Goal: Communication & Community: Answer question/provide support

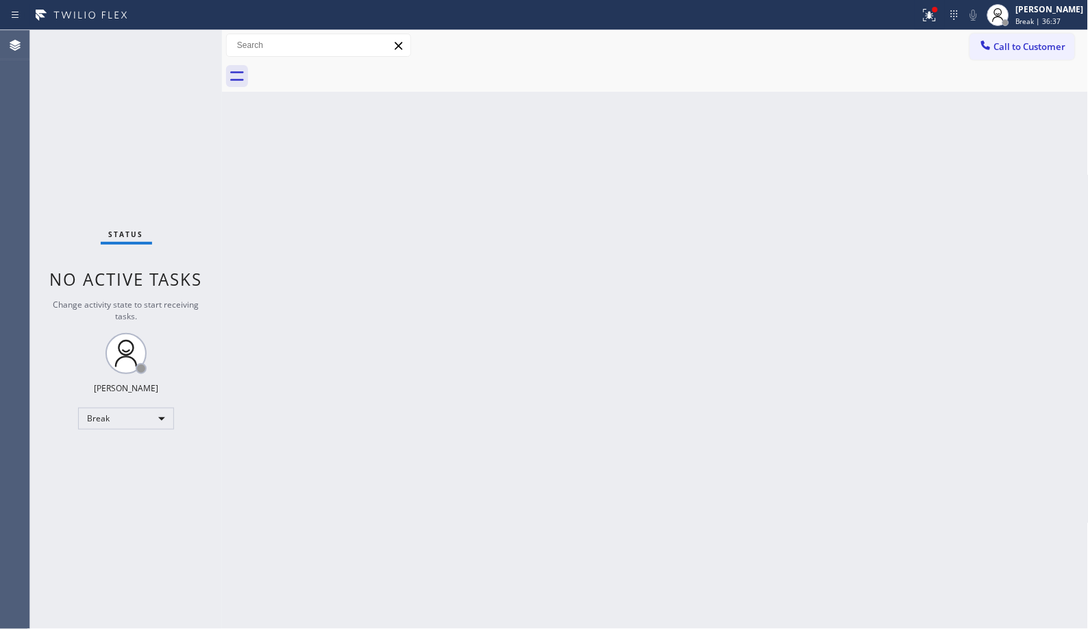
click at [459, 181] on div "Back to Dashboard Change Sender ID Customers Technicians Select a contact Outbo…" at bounding box center [655, 329] width 867 height 599
click at [539, 353] on div "Back to Dashboard Change Sender ID Customers Technicians Select a contact Outbo…" at bounding box center [655, 329] width 867 height 599
click at [613, 256] on div "Back to Dashboard Change Sender ID Customers Technicians Select a contact Outbo…" at bounding box center [655, 329] width 867 height 599
click at [1049, 19] on span "Break | 58:44" at bounding box center [1038, 21] width 45 height 10
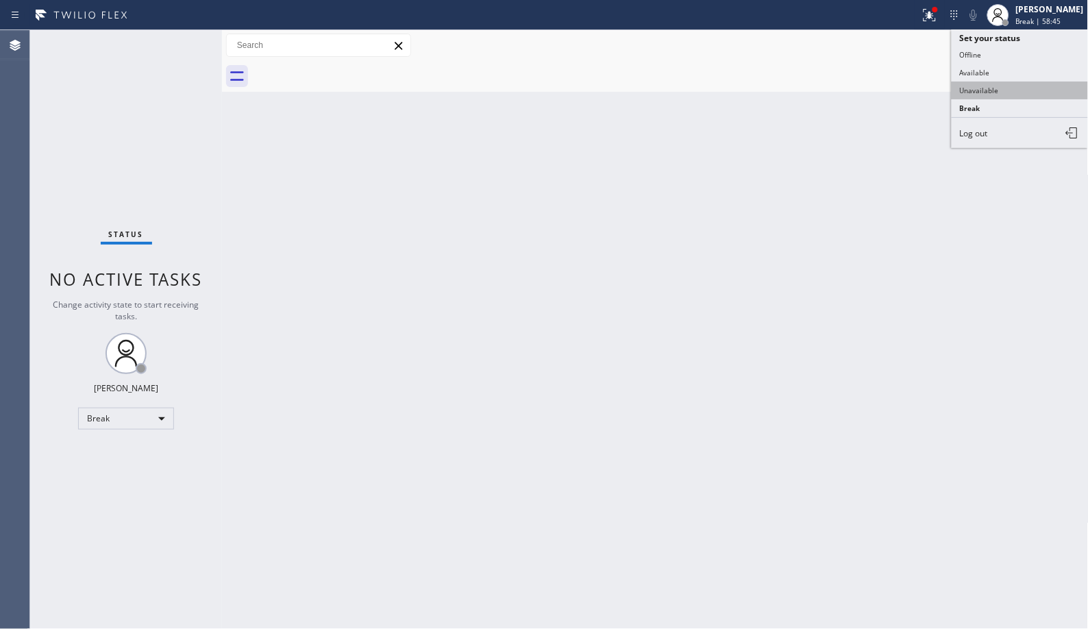
click at [986, 90] on button "Unavailable" at bounding box center [1020, 91] width 137 height 18
click at [1015, 53] on button "Call to Customer" at bounding box center [1022, 47] width 105 height 26
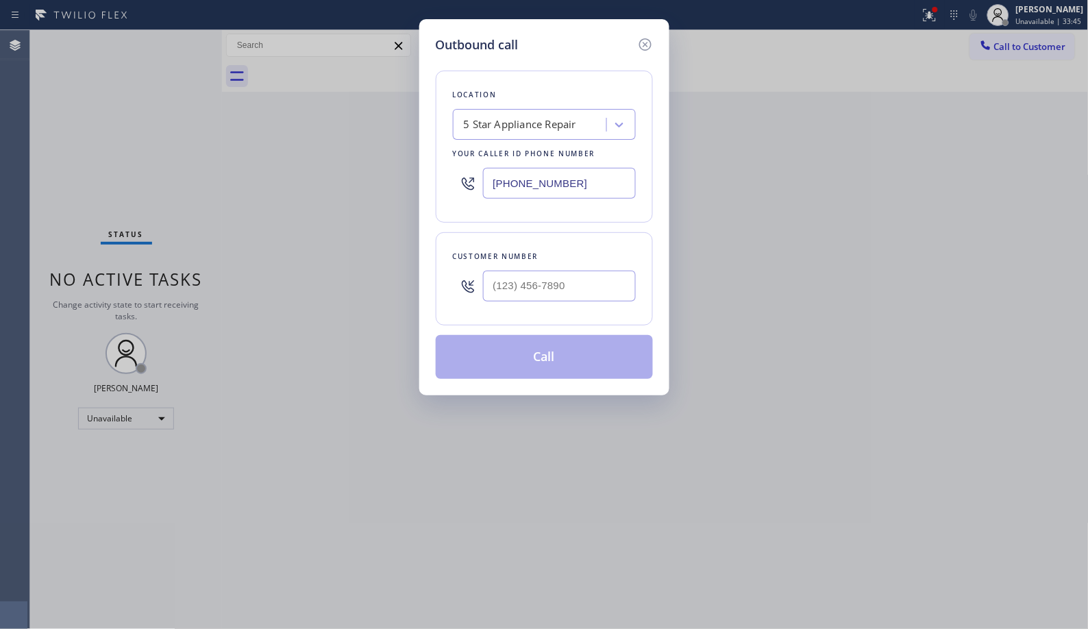
drag, startPoint x: 588, startPoint y: 183, endPoint x: 443, endPoint y: 145, distance: 150.3
click at [467, 154] on div "Location 5 Star Appliance Repair Your caller id phone number [PHONE_NUMBER]" at bounding box center [544, 147] width 217 height 152
paste input "949) 998-4239"
type input "[PHONE_NUMBER]"
click at [524, 280] on input "(___) ___-____" at bounding box center [559, 286] width 153 height 31
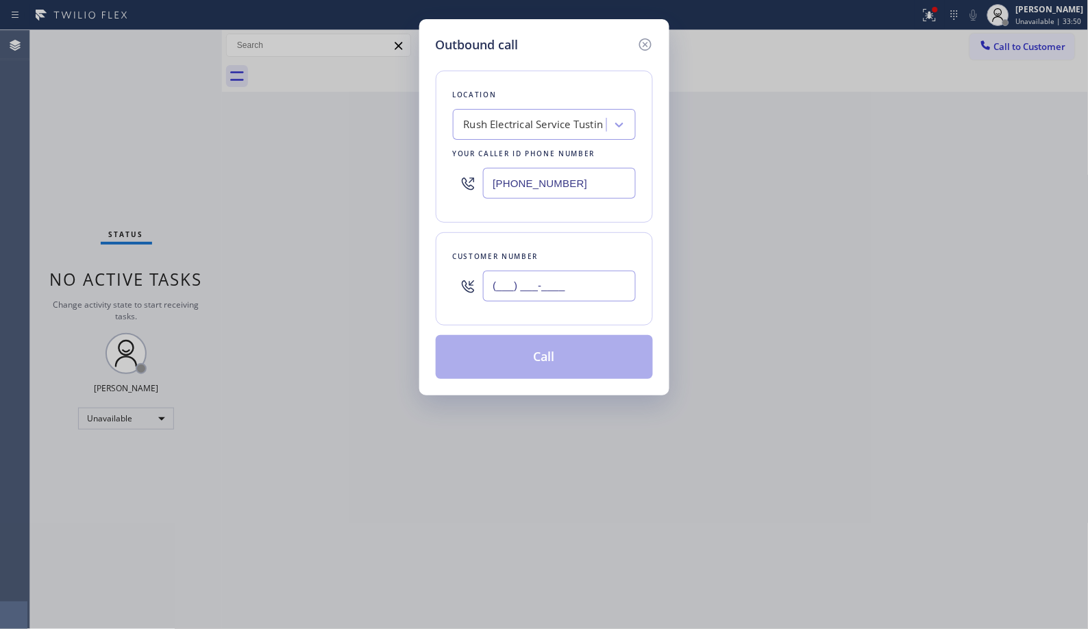
paste input "714) 838-5066"
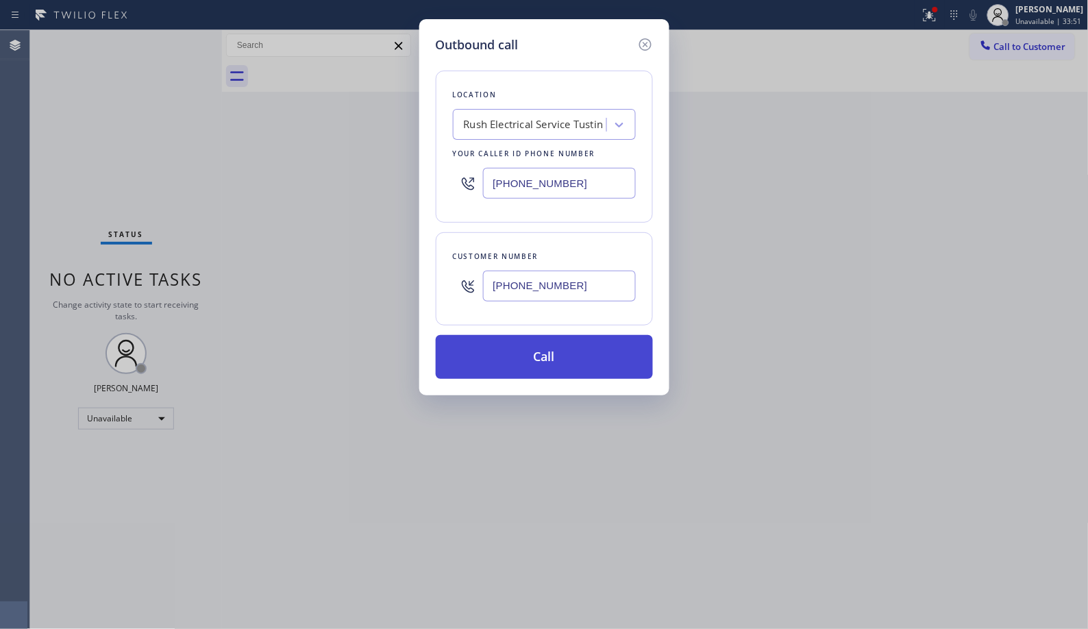
type input "[PHONE_NUMBER]"
click at [561, 370] on button "Call" at bounding box center [544, 357] width 217 height 44
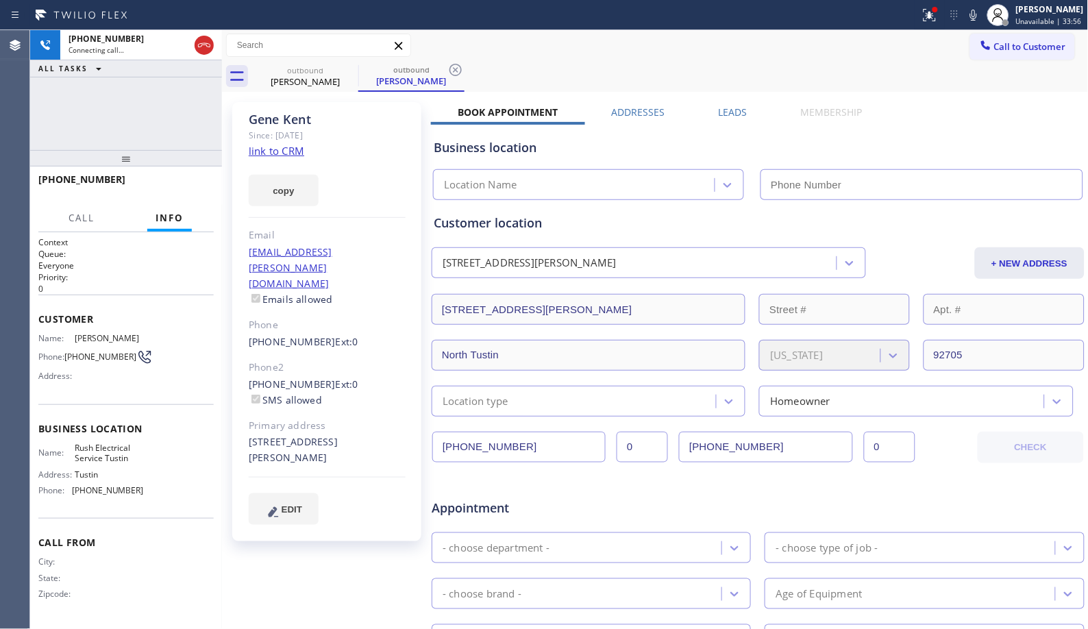
type input "[PHONE_NUMBER]"
click at [457, 67] on icon at bounding box center [456, 70] width 12 height 12
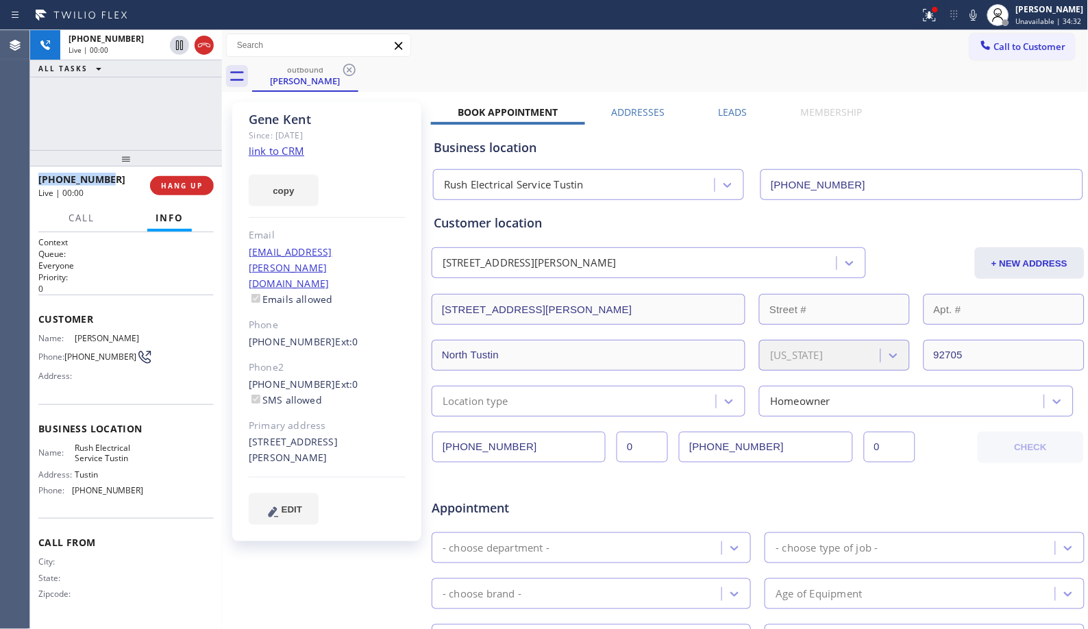
drag, startPoint x: 117, startPoint y: 180, endPoint x: 204, endPoint y: 80, distance: 132.1
click at [39, 182] on div "[PHONE_NUMBER]" at bounding box center [89, 179] width 102 height 13
copy span "[PHONE_NUMBER]"
click at [206, 49] on icon at bounding box center [204, 45] width 16 height 16
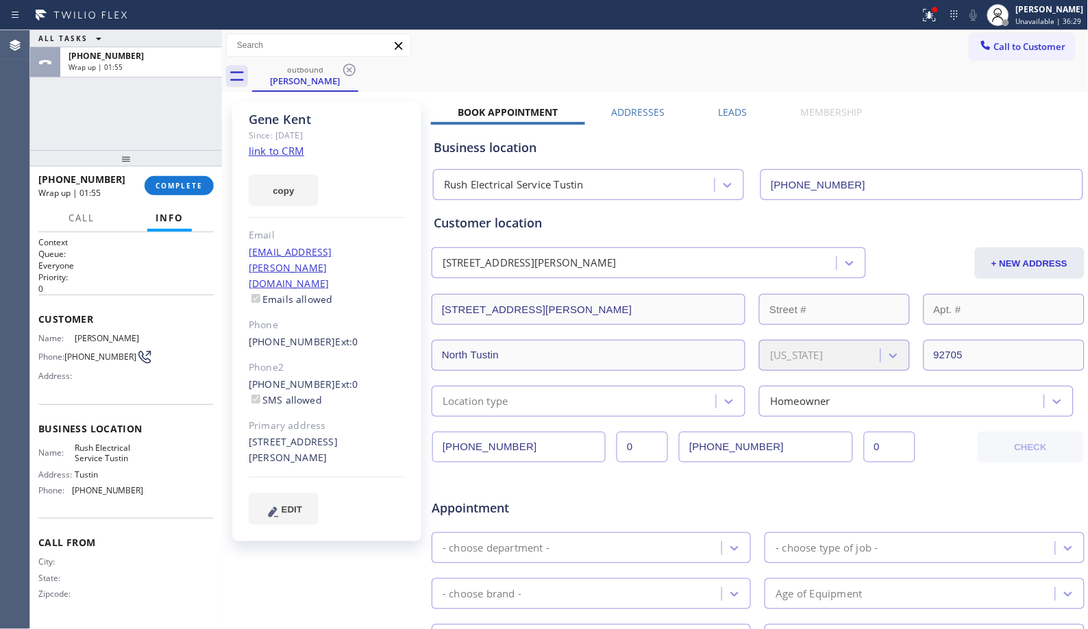
drag, startPoint x: 504, startPoint y: 50, endPoint x: 461, endPoint y: 65, distance: 45.7
click at [504, 50] on div "Call to Customer Outbound call Location Rush Electrical Service Tustin Your cal…" at bounding box center [655, 46] width 867 height 24
drag, startPoint x: 115, startPoint y: 180, endPoint x: 51, endPoint y: 175, distance: 63.9
click at [51, 175] on div "[PHONE_NUMBER]" at bounding box center [86, 179] width 97 height 13
copy span "7148385066"
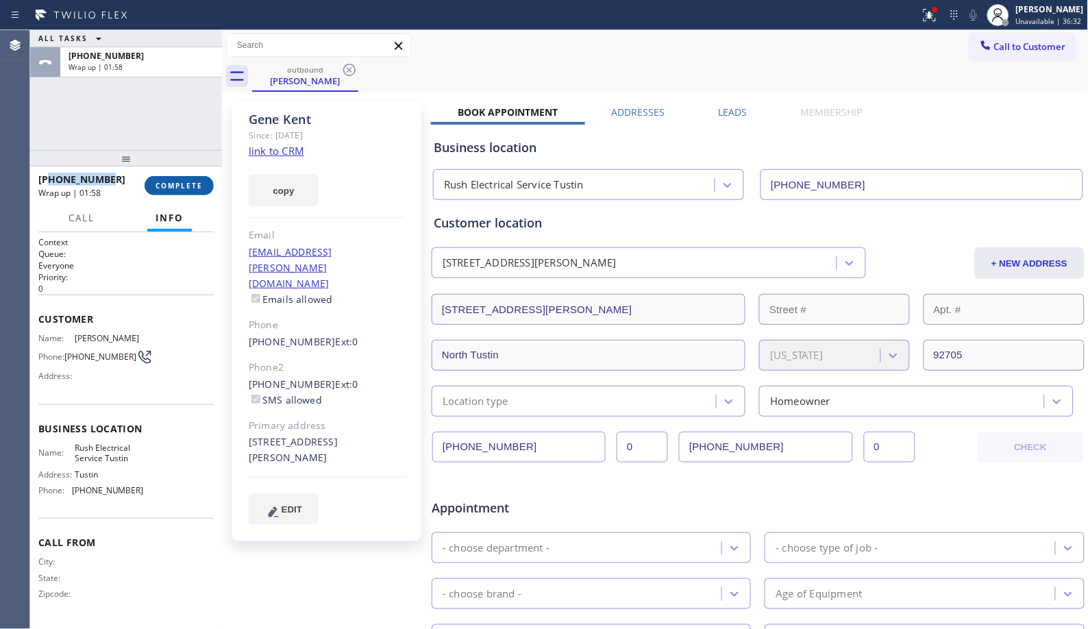
click at [167, 181] on span "COMPLETE" at bounding box center [179, 186] width 47 height 10
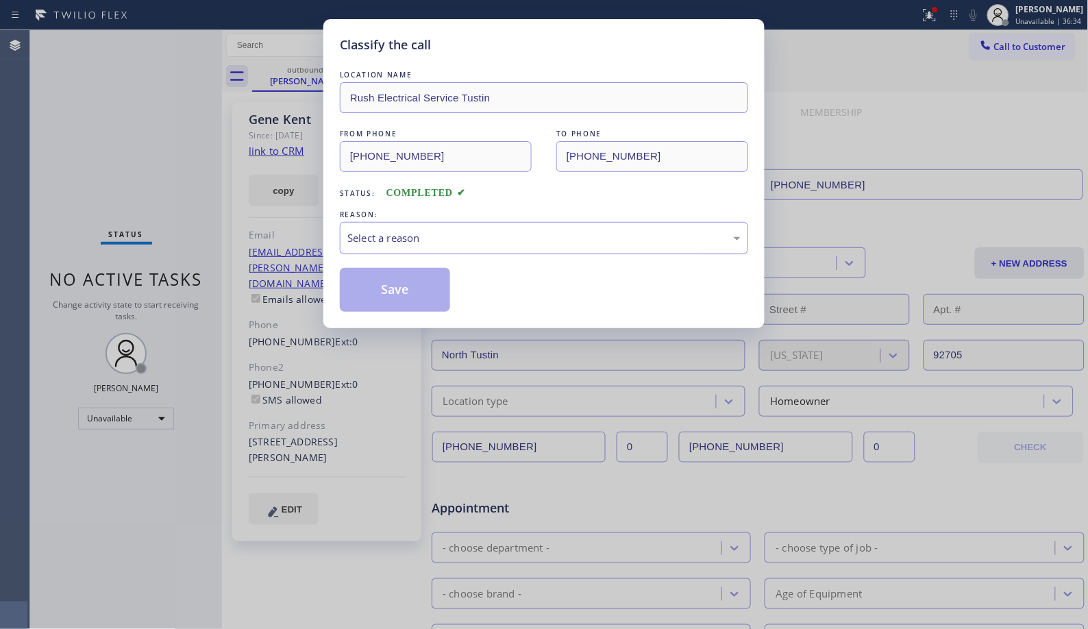
click at [647, 240] on div "Select a reason" at bounding box center [543, 238] width 393 height 16
click at [409, 293] on button "Save" at bounding box center [395, 290] width 110 height 44
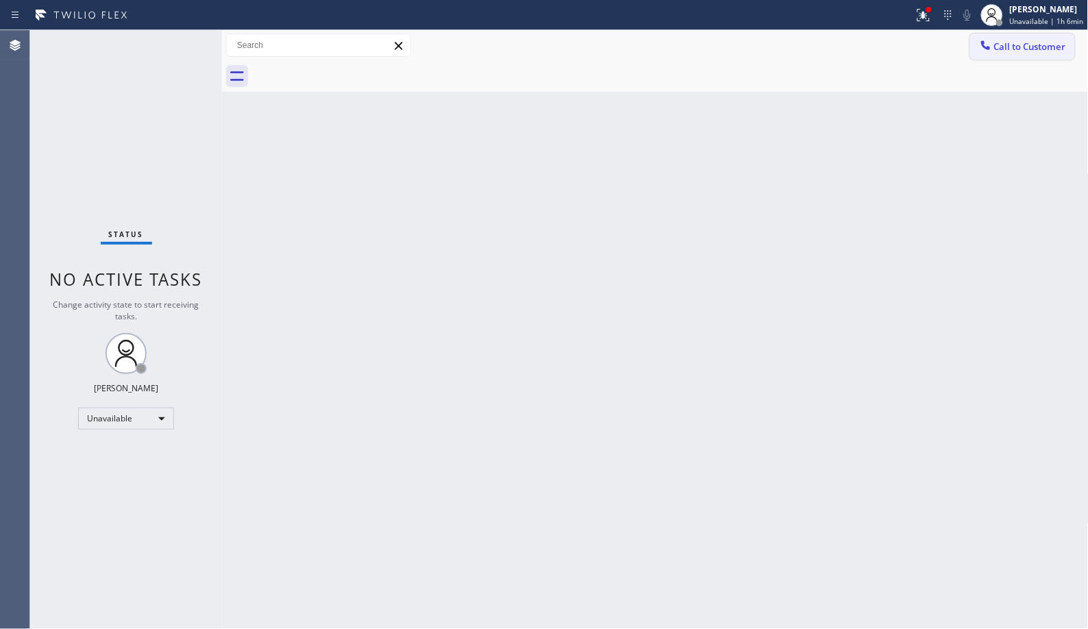
click at [999, 42] on span "Call to Customer" at bounding box center [1030, 46] width 72 height 12
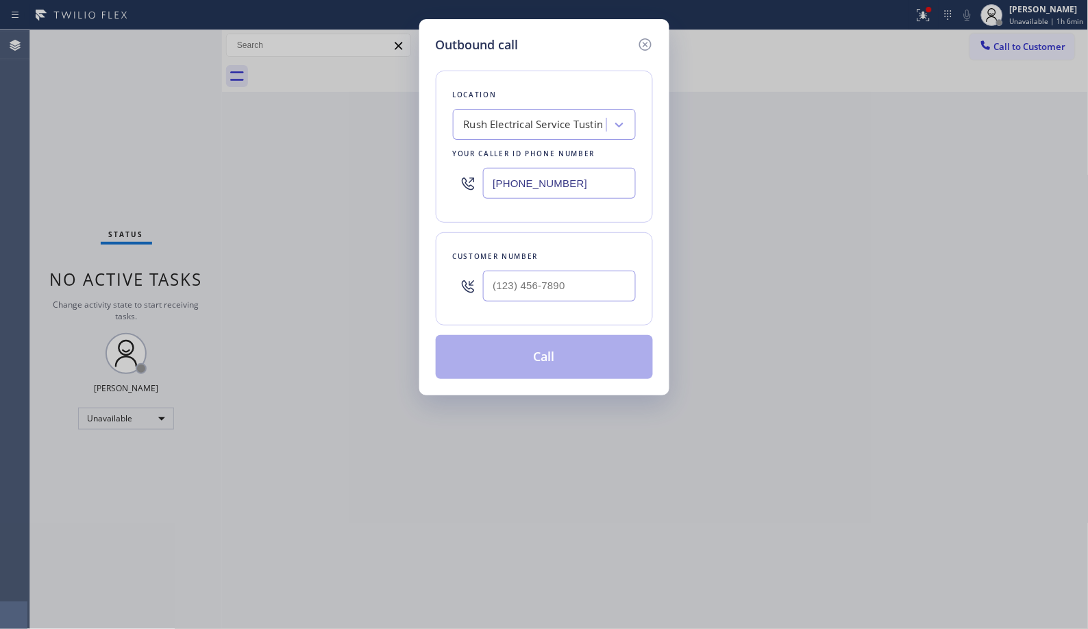
drag, startPoint x: 597, startPoint y: 182, endPoint x: 408, endPoint y: 160, distance: 189.7
click at [432, 175] on div "Outbound call Location Rush Electrical Service Tustin Your caller id phone numb…" at bounding box center [544, 207] width 250 height 376
paste input "855) 731-4952"
type input "[PHONE_NUMBER]"
drag, startPoint x: 469, startPoint y: 284, endPoint x: 345, endPoint y: 252, distance: 127.7
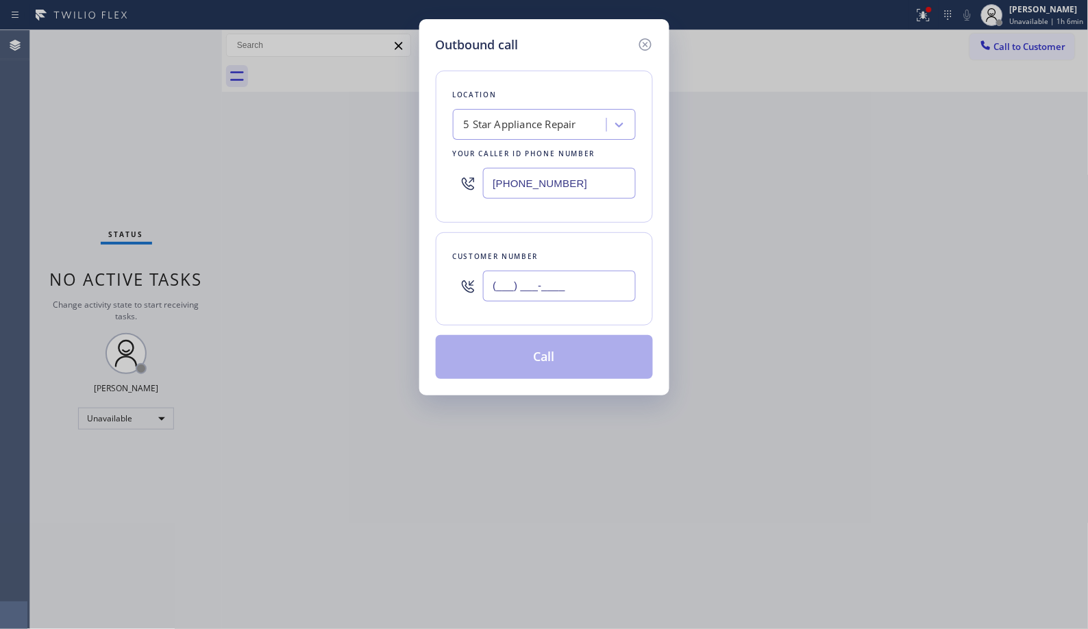
click at [391, 267] on div "Outbound call Location 5 Star Appliance Repair Your caller id phone number [PHO…" at bounding box center [544, 314] width 1088 height 629
paste input "312) 882-1654"
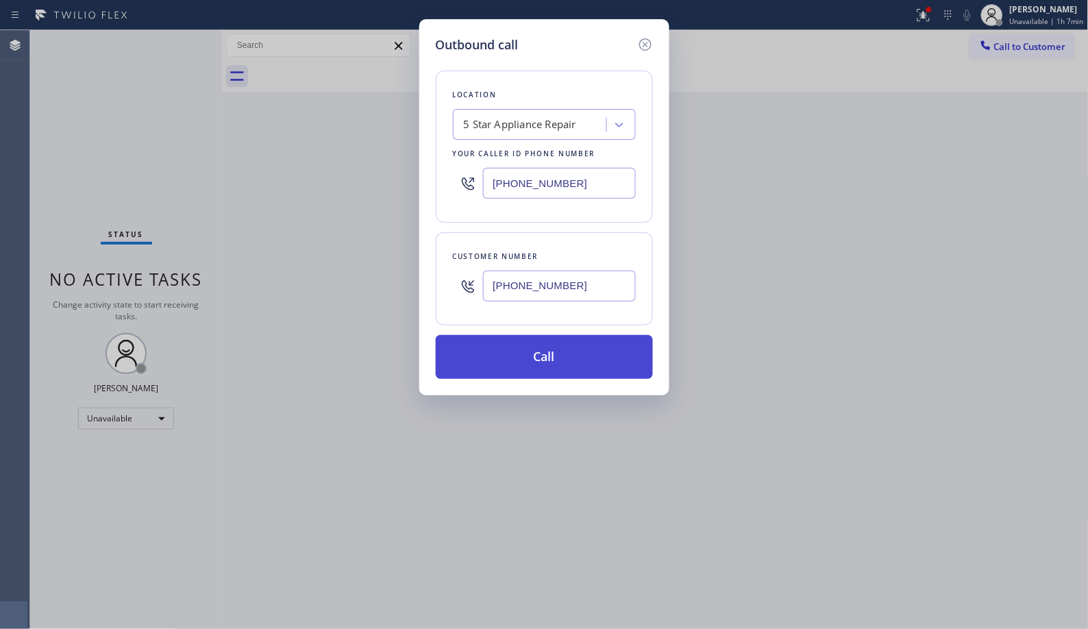
type input "[PHONE_NUMBER]"
click at [588, 356] on button "Call" at bounding box center [544, 357] width 217 height 44
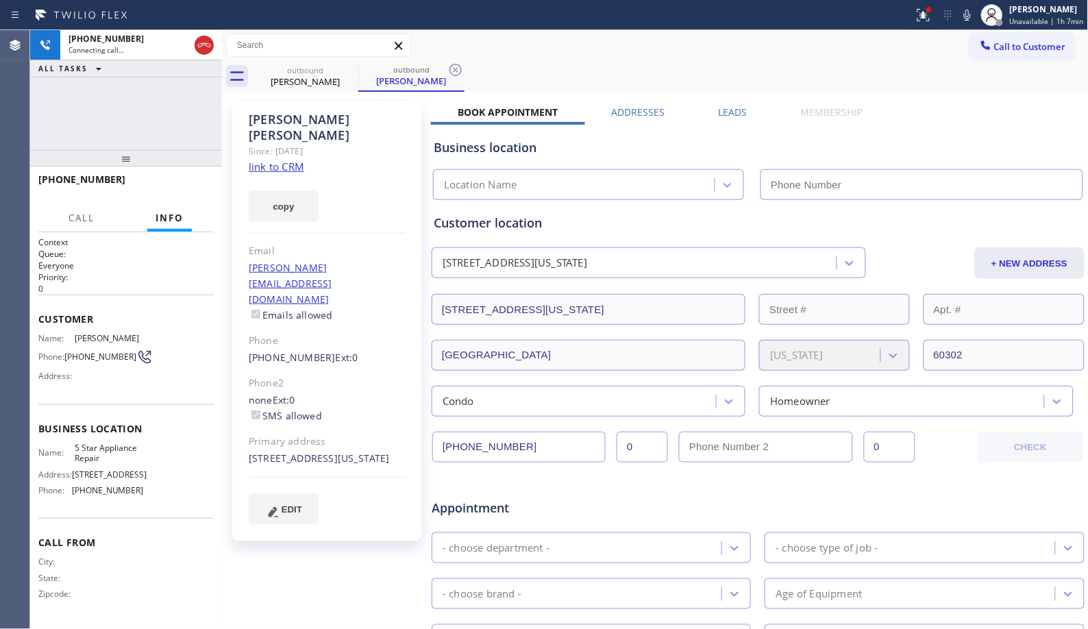
type input "[PHONE_NUMBER]"
drag, startPoint x: 456, startPoint y: 67, endPoint x: 502, endPoint y: 2, distance: 79.7
click at [456, 67] on icon at bounding box center [456, 70] width 16 height 16
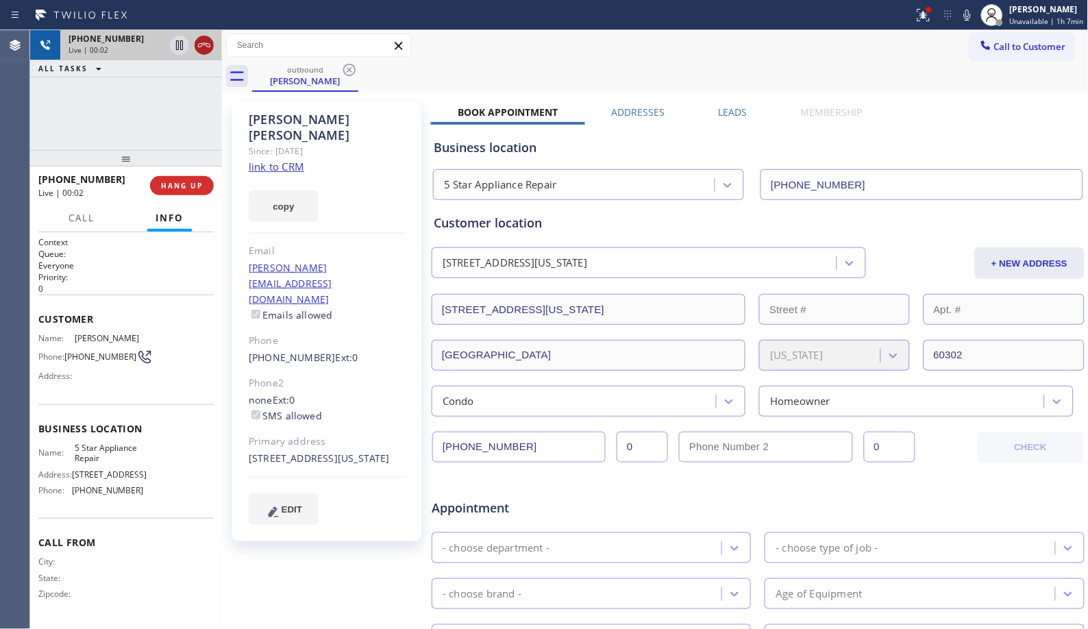
click at [201, 50] on icon at bounding box center [204, 45] width 16 height 16
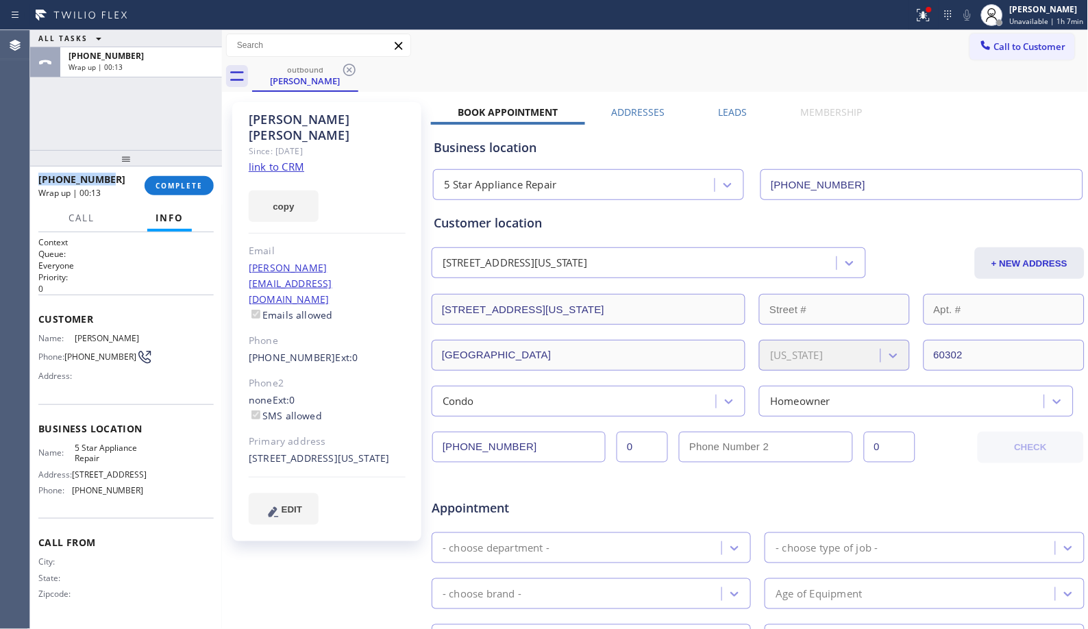
drag, startPoint x: 107, startPoint y: 175, endPoint x: 38, endPoint y: 176, distance: 68.5
click at [38, 176] on div "[PHONE_NUMBER]" at bounding box center [86, 179] width 97 height 13
copy span "[PHONE_NUMBER]"
click at [187, 184] on span "COMPLETE" at bounding box center [179, 186] width 47 height 10
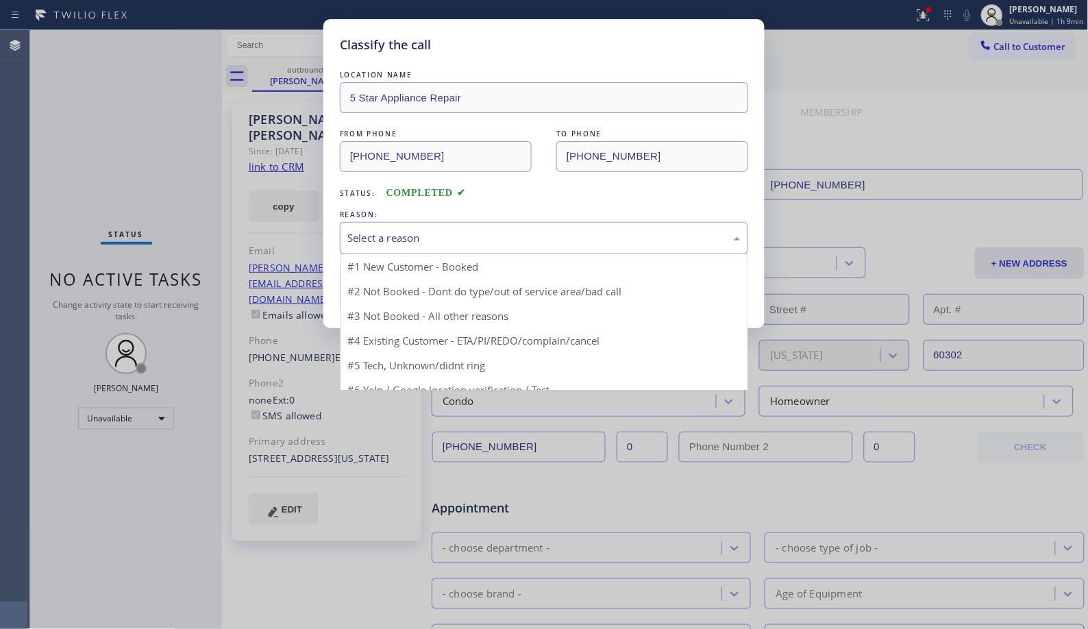
click at [559, 236] on div "Select a reason" at bounding box center [543, 238] width 393 height 16
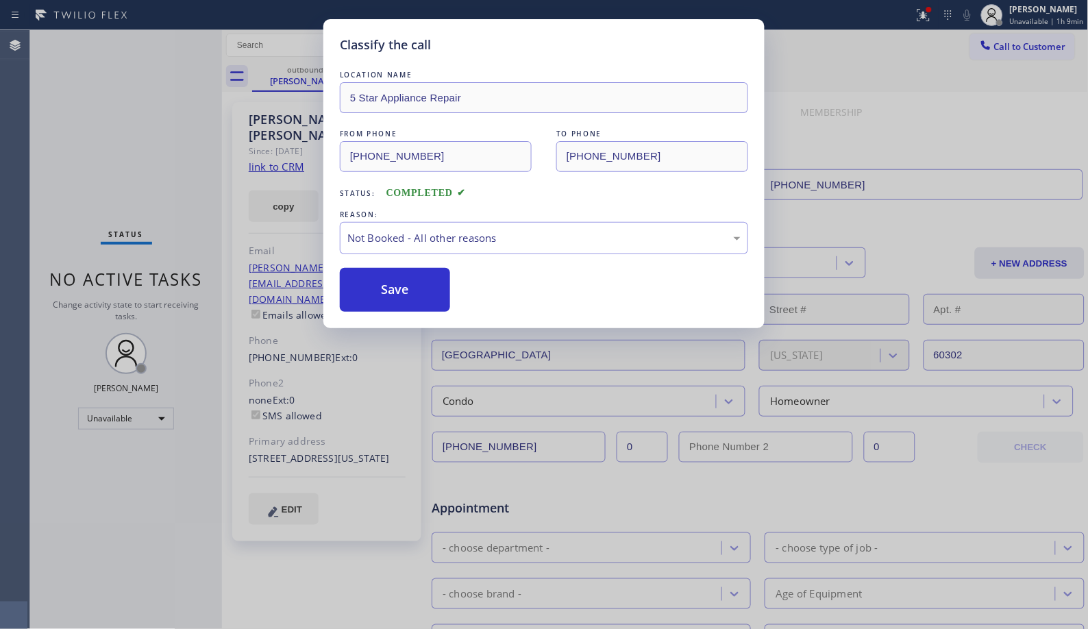
click at [395, 293] on button "Save" at bounding box center [395, 290] width 110 height 44
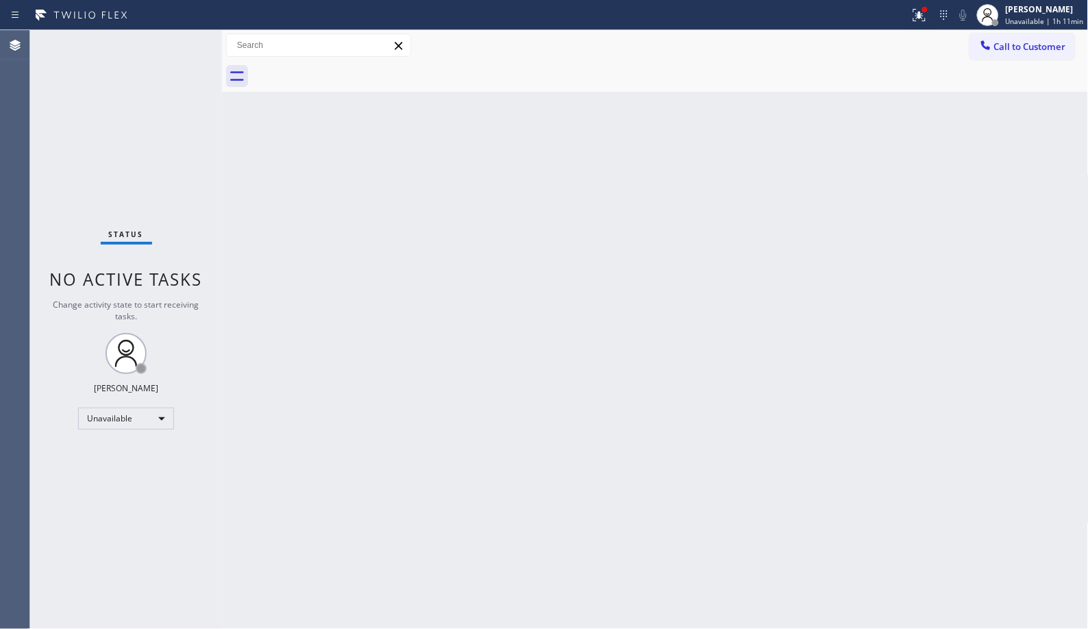
click at [539, 354] on div "Back to Dashboard Change Sender ID Customers Technicians Select a contact Outbo…" at bounding box center [655, 329] width 867 height 599
click at [1019, 43] on span "Call to Customer" at bounding box center [1030, 46] width 72 height 12
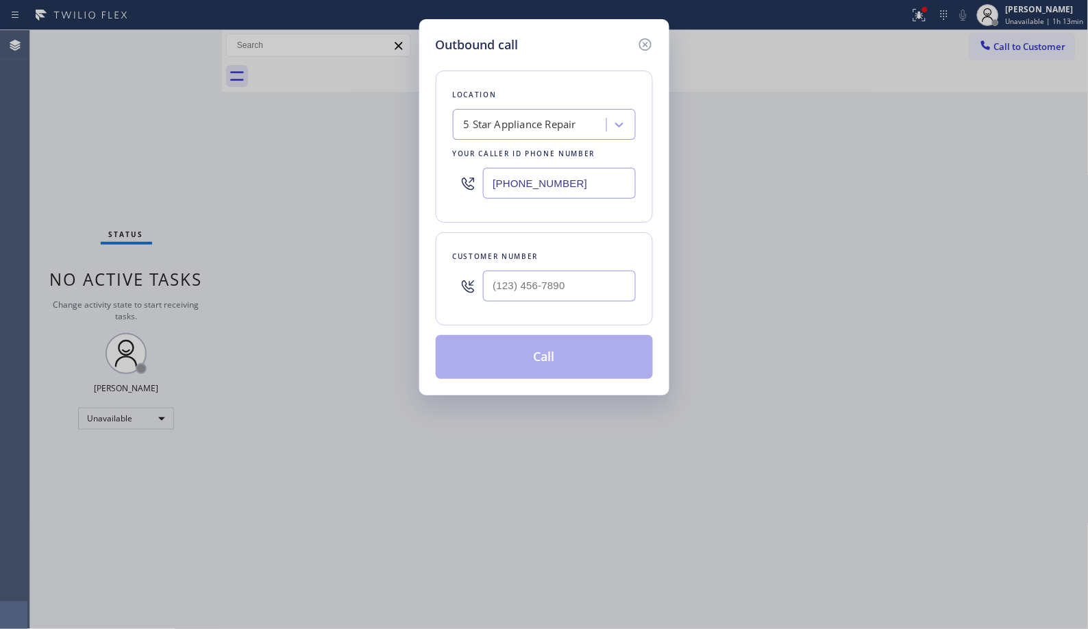
drag, startPoint x: 602, startPoint y: 193, endPoint x: 433, endPoint y: 153, distance: 173.2
click at [433, 154] on div "Outbound call Location 5 Star Appliance Repair Your caller id phone number [PHO…" at bounding box center [544, 207] width 250 height 376
paste input "424) 352-7537"
type input "[PHONE_NUMBER]"
click at [557, 273] on input "(___) ___-____" at bounding box center [559, 286] width 153 height 31
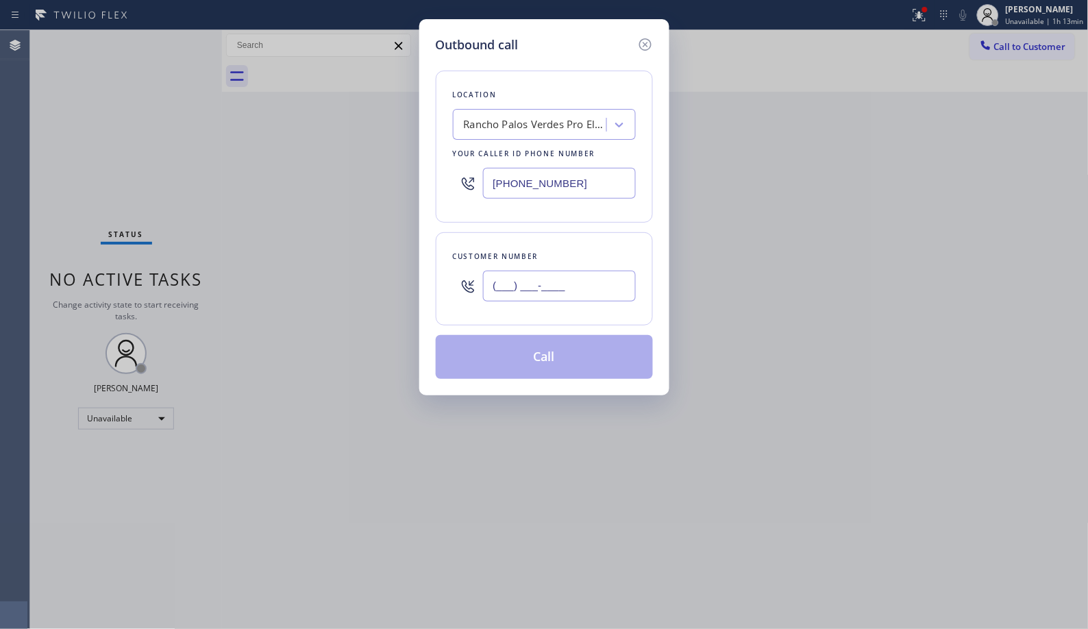
paste input "323) 605-4124"
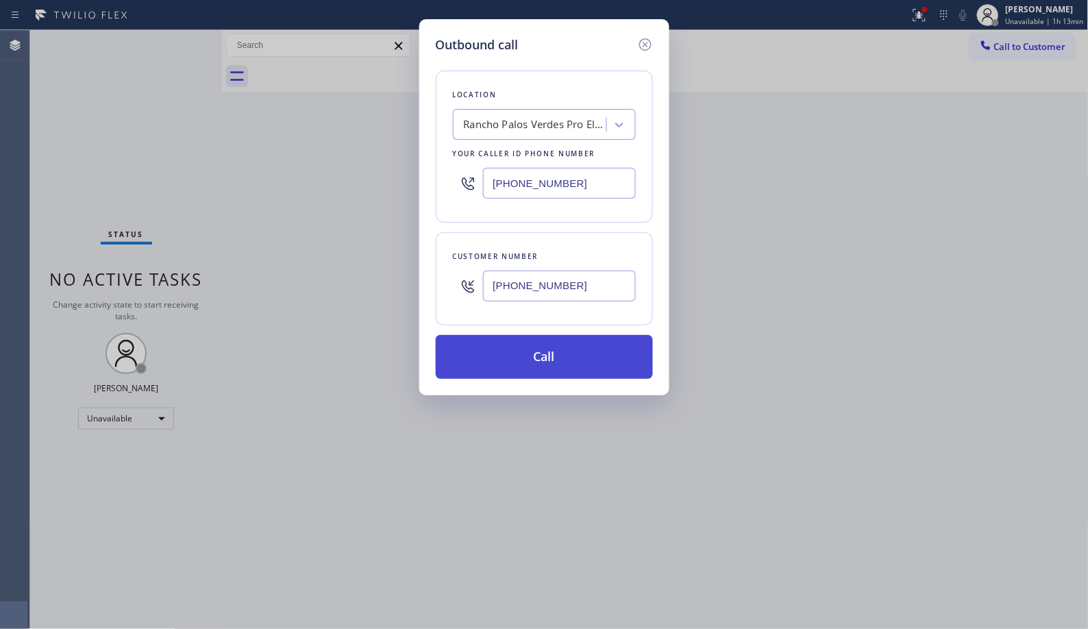
type input "[PHONE_NUMBER]"
click at [552, 356] on button "Call" at bounding box center [544, 357] width 217 height 44
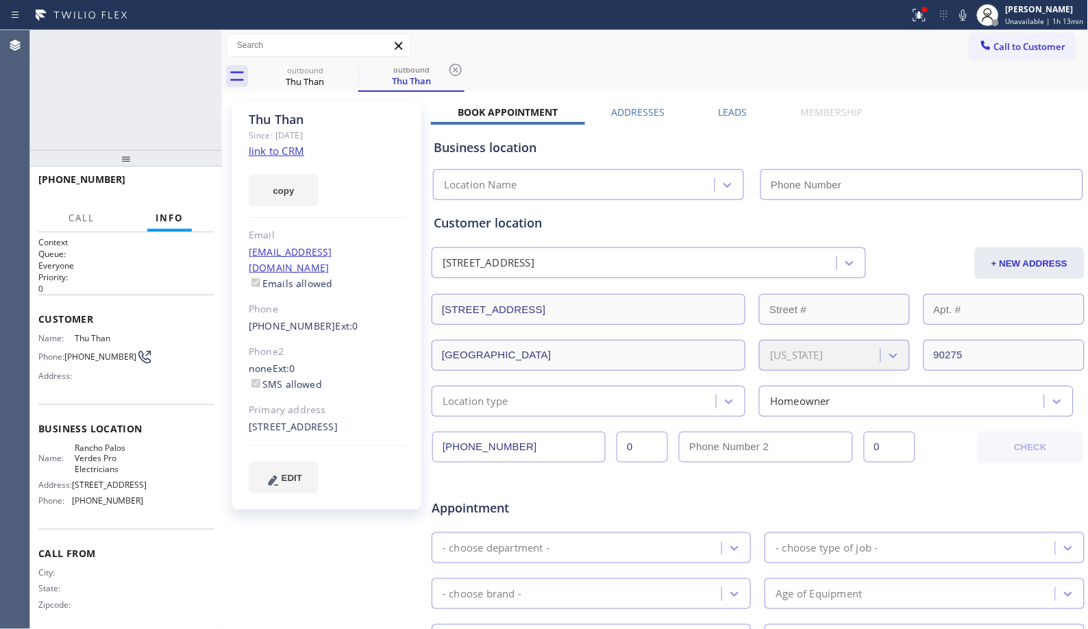
type input "[PHONE_NUMBER]"
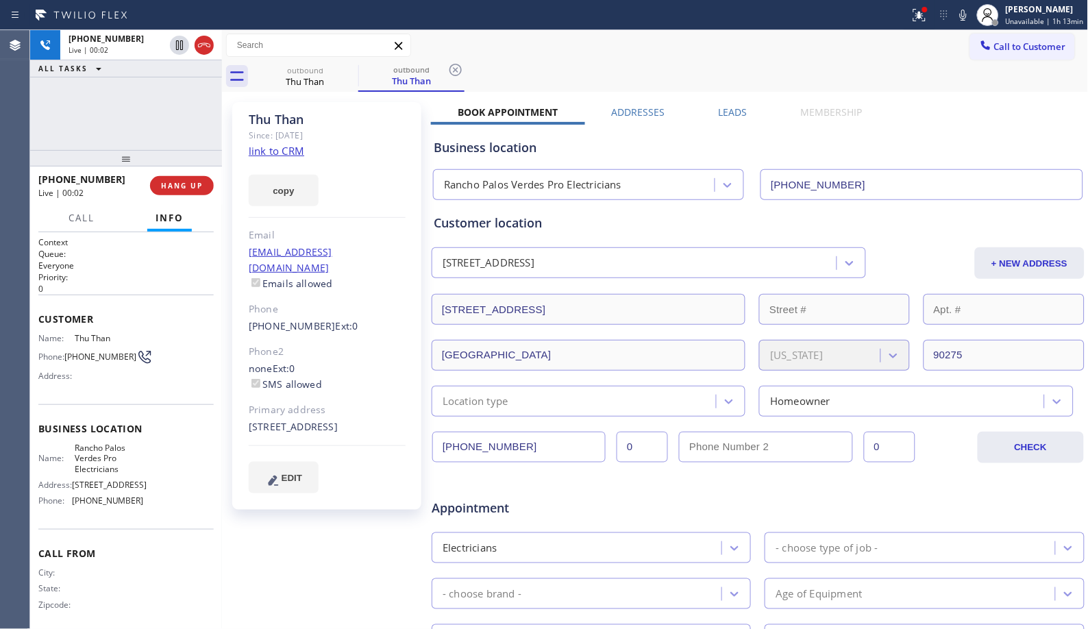
click at [545, 56] on div "Call to Customer Outbound call Location [GEOGRAPHIC_DATA] Pro Electricians Your…" at bounding box center [655, 46] width 867 height 24
drag, startPoint x: 112, startPoint y: 180, endPoint x: 32, endPoint y: 169, distance: 80.8
click at [32, 169] on div "[PHONE_NUMBER] Live | 00:05 ALL TASKS ALL TASKS ACTIVE TASKS TASKS IN WRAP UP […" at bounding box center [126, 329] width 192 height 599
copy span "[PHONE_NUMBER]"
click at [180, 181] on span "HANG UP" at bounding box center [182, 186] width 42 height 10
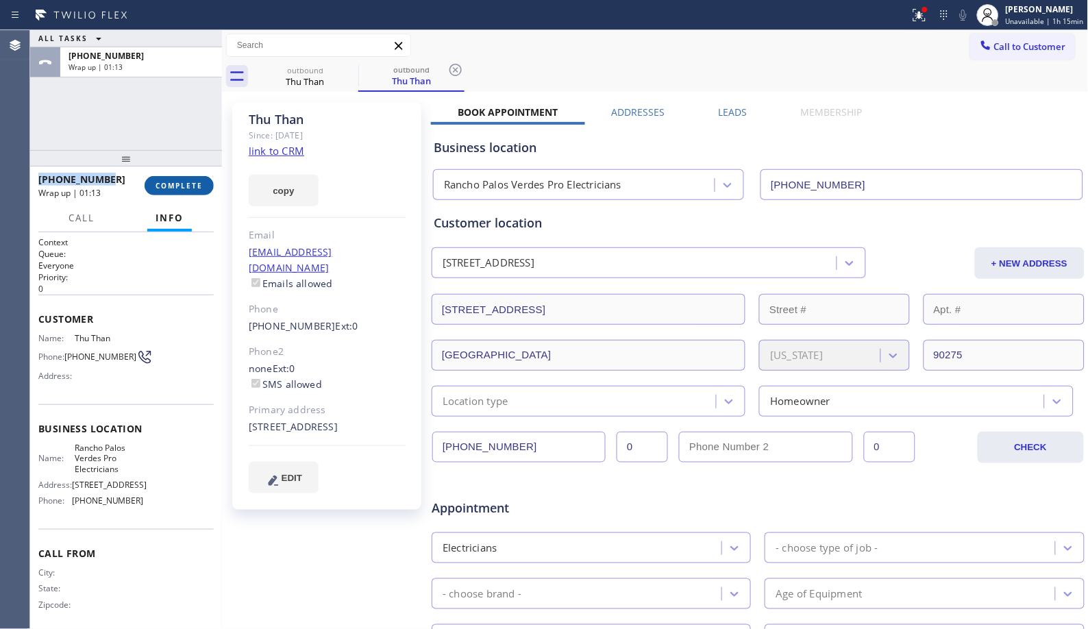
click at [183, 184] on span "COMPLETE" at bounding box center [179, 186] width 47 height 10
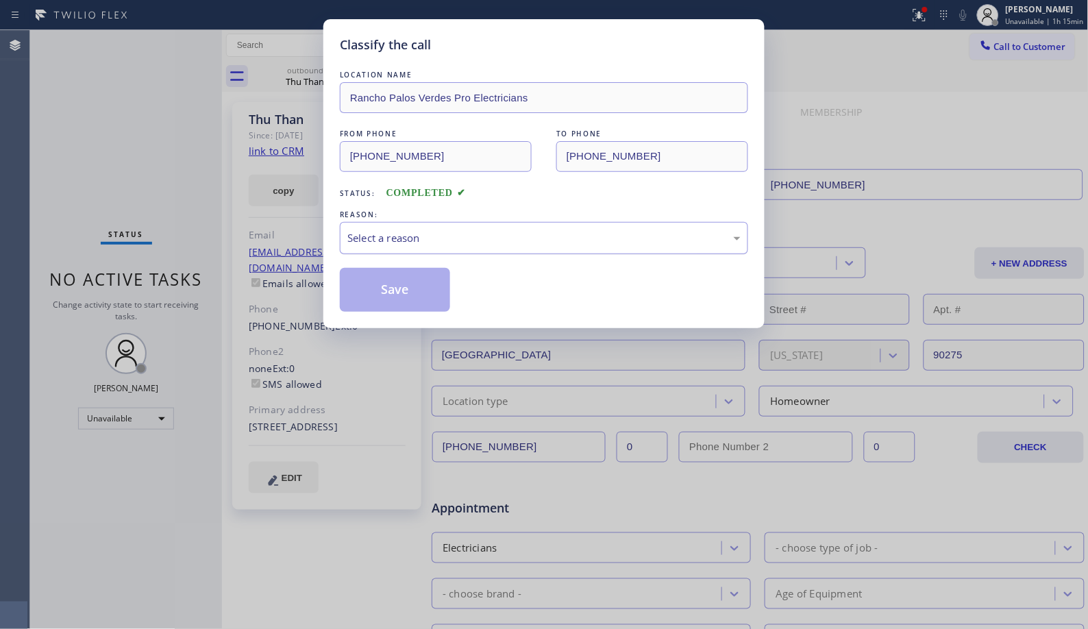
click at [528, 244] on div "Select a reason" at bounding box center [543, 238] width 393 height 16
click at [393, 299] on button "Save" at bounding box center [395, 290] width 110 height 44
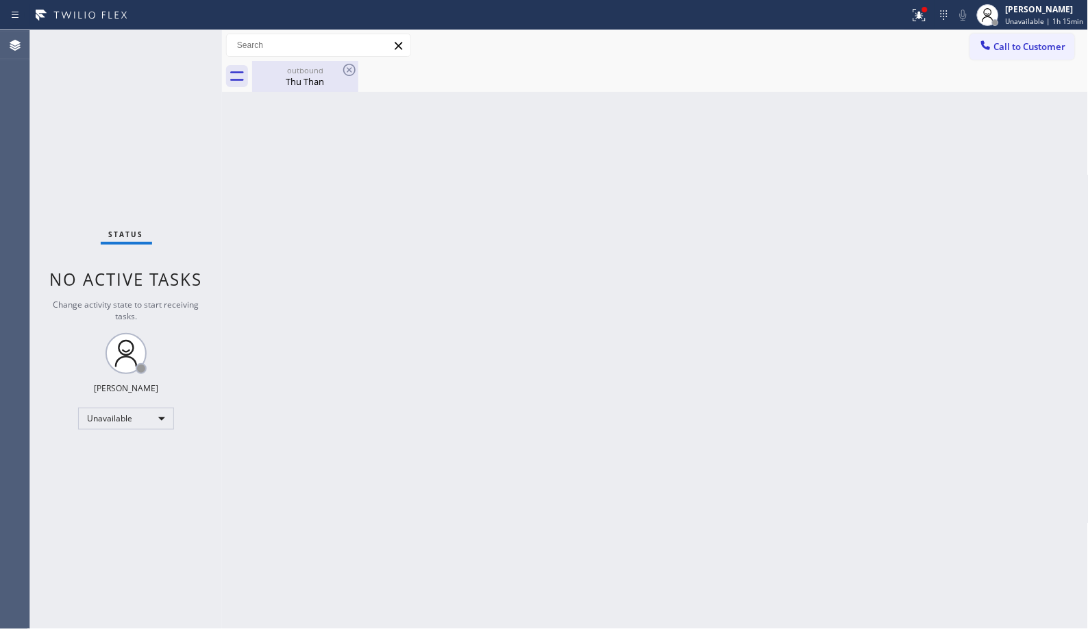
click at [318, 73] on div "outbound" at bounding box center [305, 70] width 103 height 10
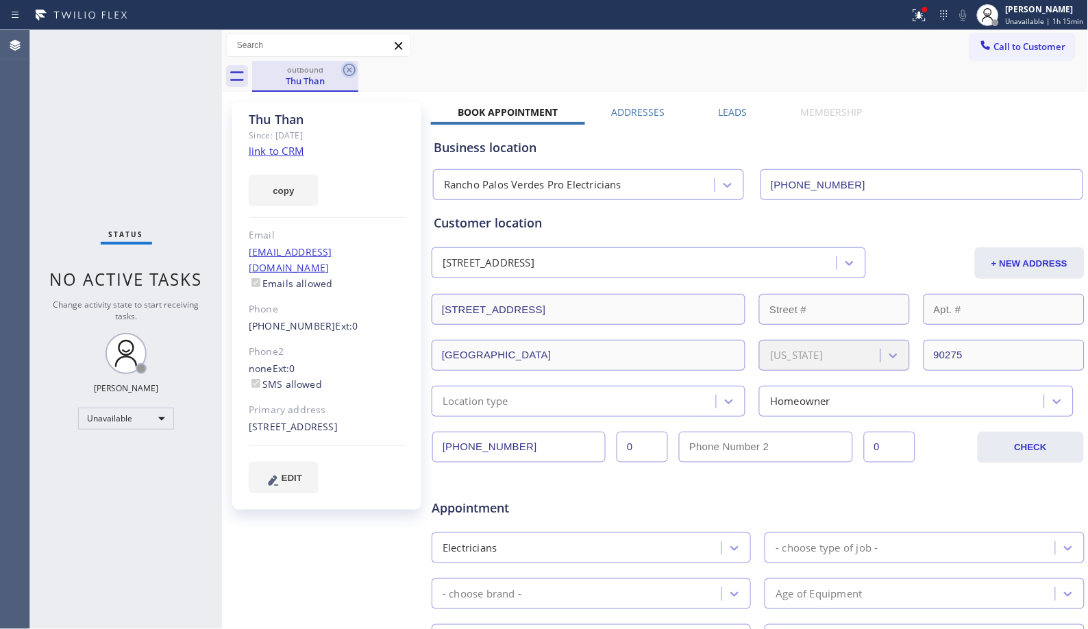
click at [350, 66] on icon at bounding box center [349, 70] width 16 height 16
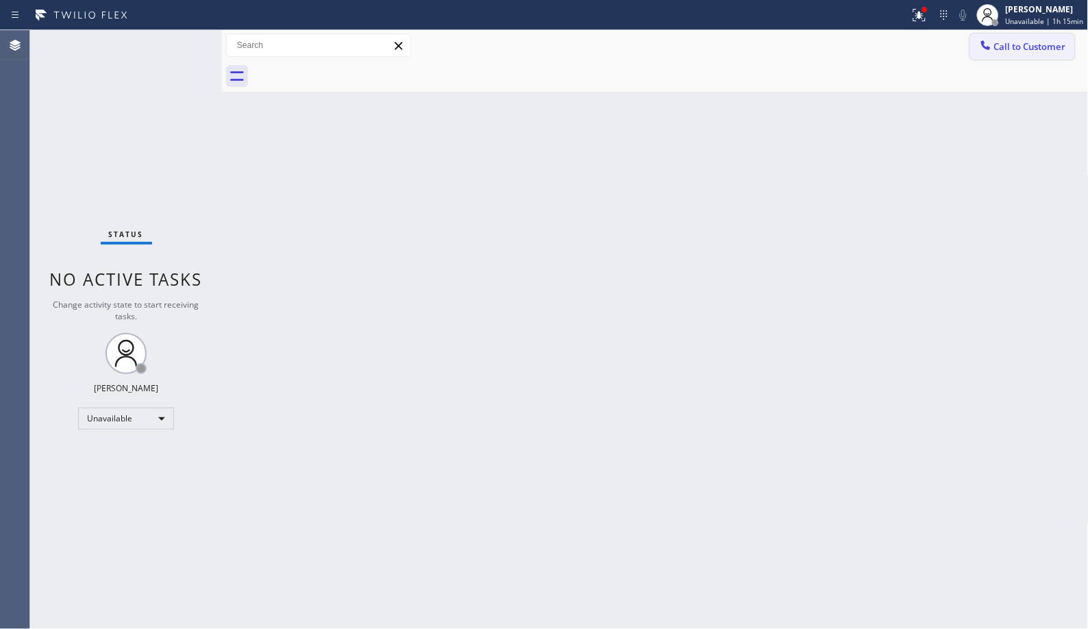
click at [1007, 50] on span "Call to Customer" at bounding box center [1030, 46] width 72 height 12
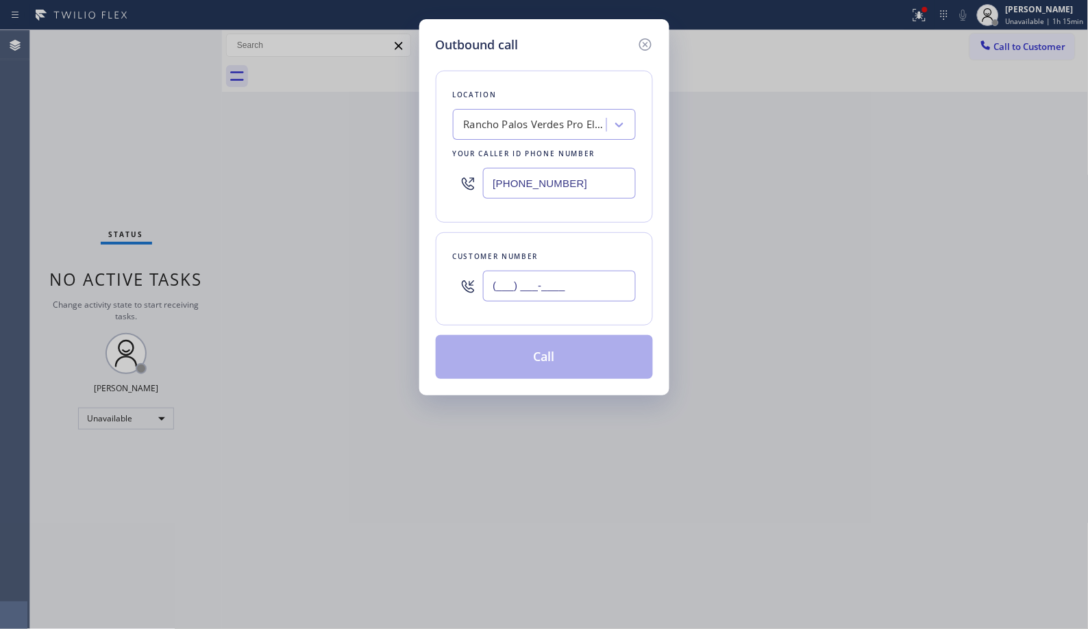
drag, startPoint x: 570, startPoint y: 284, endPoint x: 428, endPoint y: 277, distance: 142.7
click at [428, 277] on div "Outbound call Location [GEOGRAPHIC_DATA] Pro Electricians Your caller id phone …" at bounding box center [544, 207] width 250 height 376
paste input "323) 605-4124"
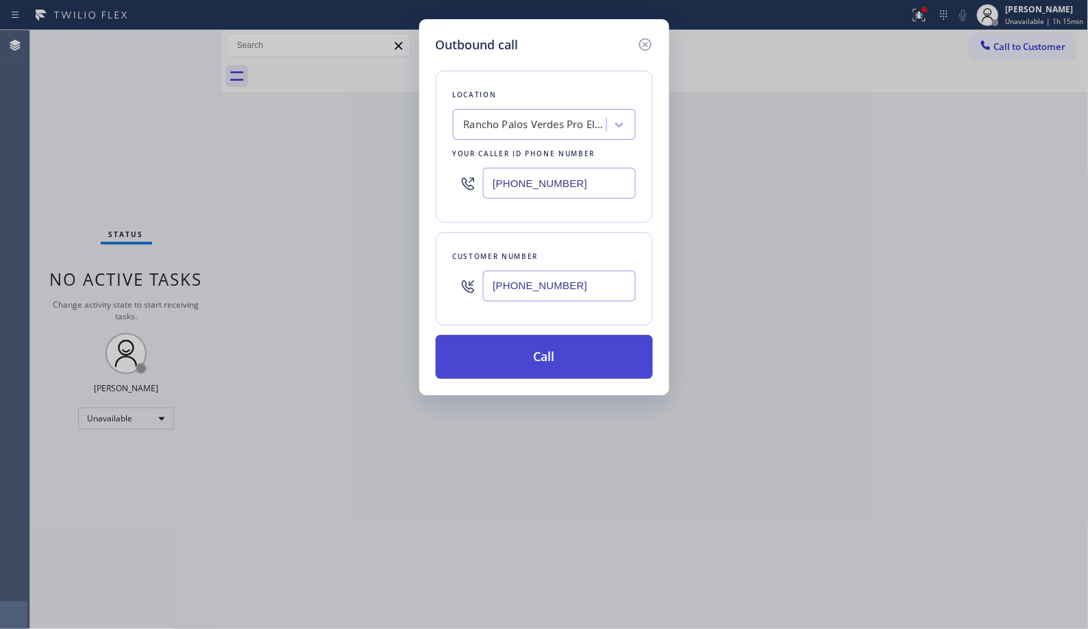
type input "[PHONE_NUMBER]"
click at [565, 360] on button "Call" at bounding box center [544, 357] width 217 height 44
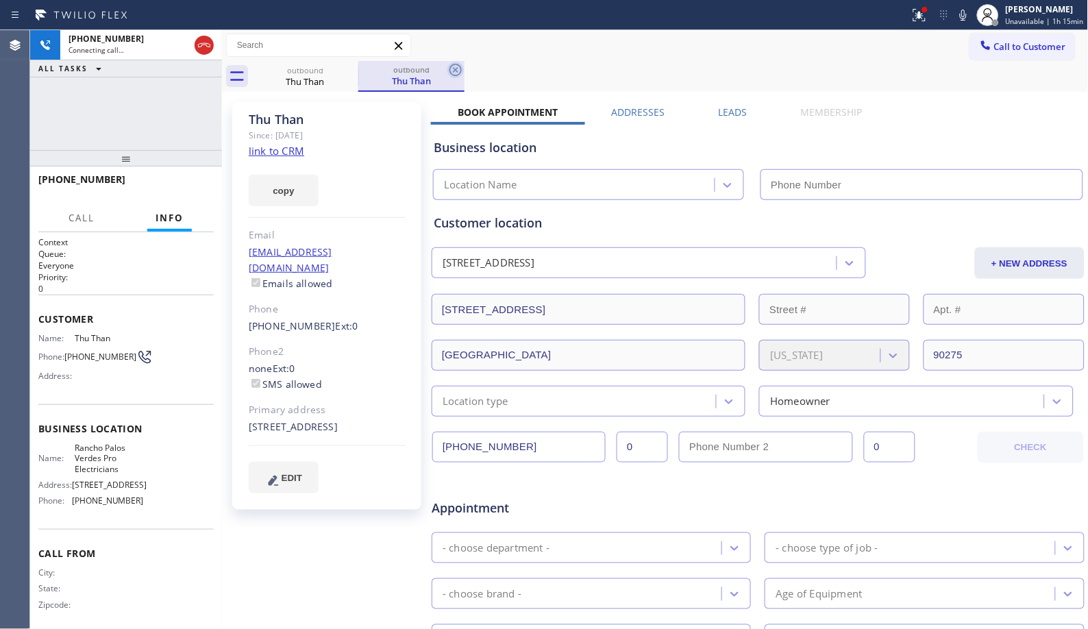
click at [459, 71] on icon at bounding box center [456, 70] width 16 height 16
type input "[PHONE_NUMBER]"
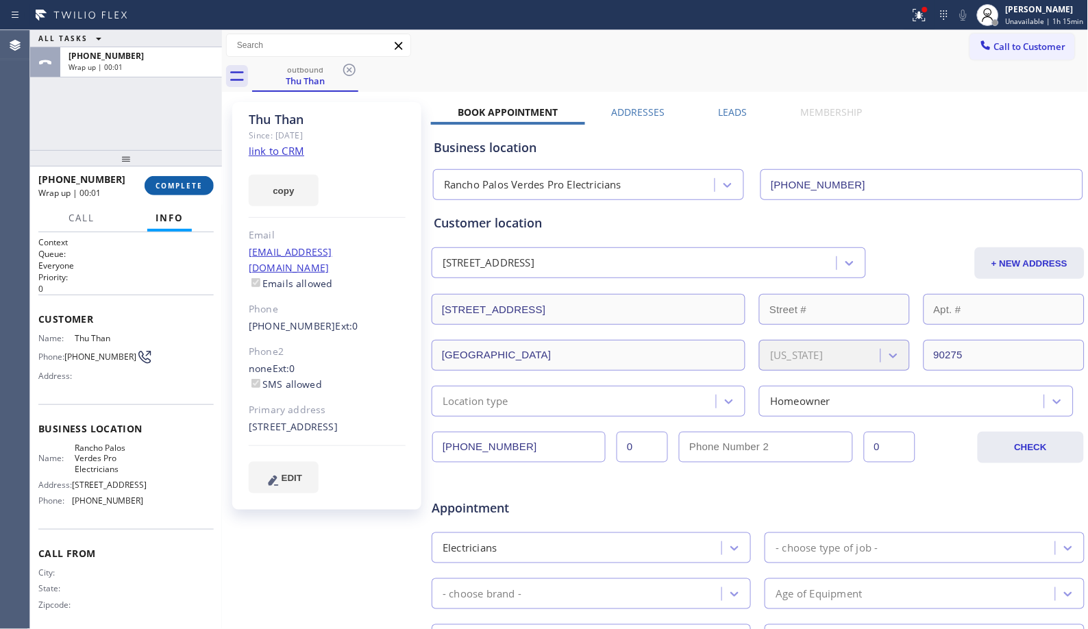
click at [171, 191] on button "COMPLETE" at bounding box center [179, 185] width 69 height 19
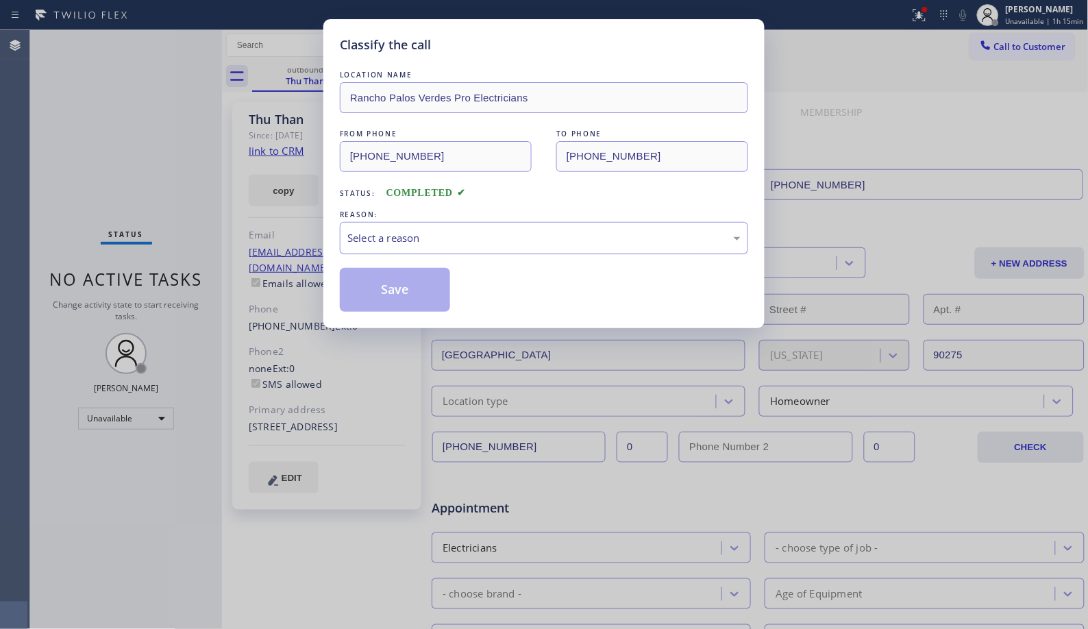
click at [443, 243] on div "Select a reason" at bounding box center [543, 238] width 393 height 16
click at [382, 262] on div "LOCATION NAME [GEOGRAPHIC_DATA] Pro Electricians FROM PHONE [PHONE_NUMBER] TO P…" at bounding box center [544, 190] width 408 height 244
click at [384, 283] on button "Save" at bounding box center [395, 290] width 110 height 44
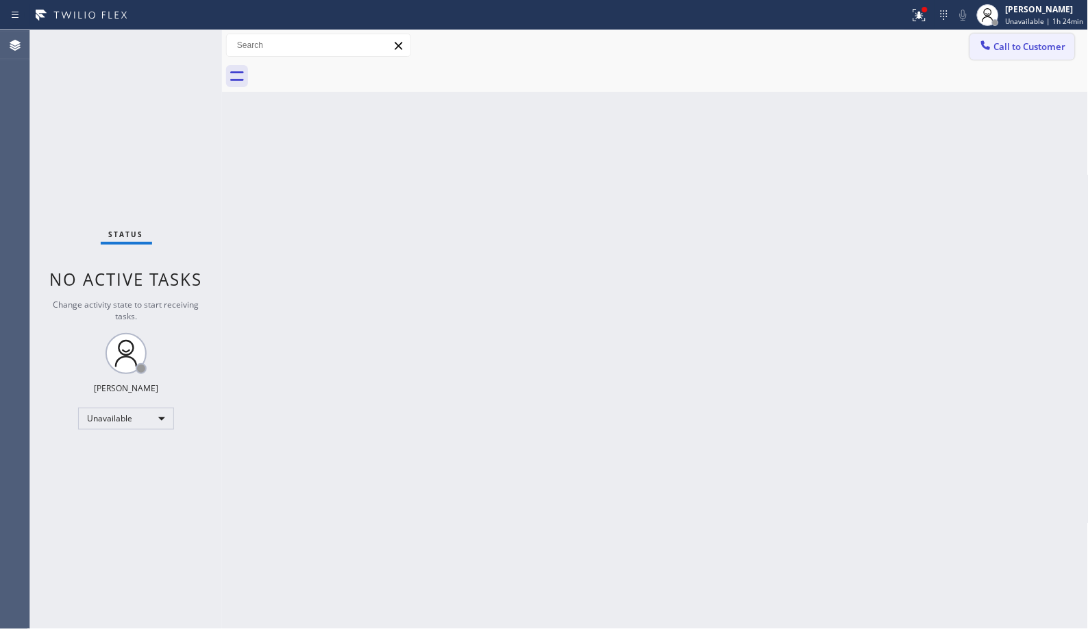
click at [1018, 53] on button "Call to Customer" at bounding box center [1022, 47] width 105 height 26
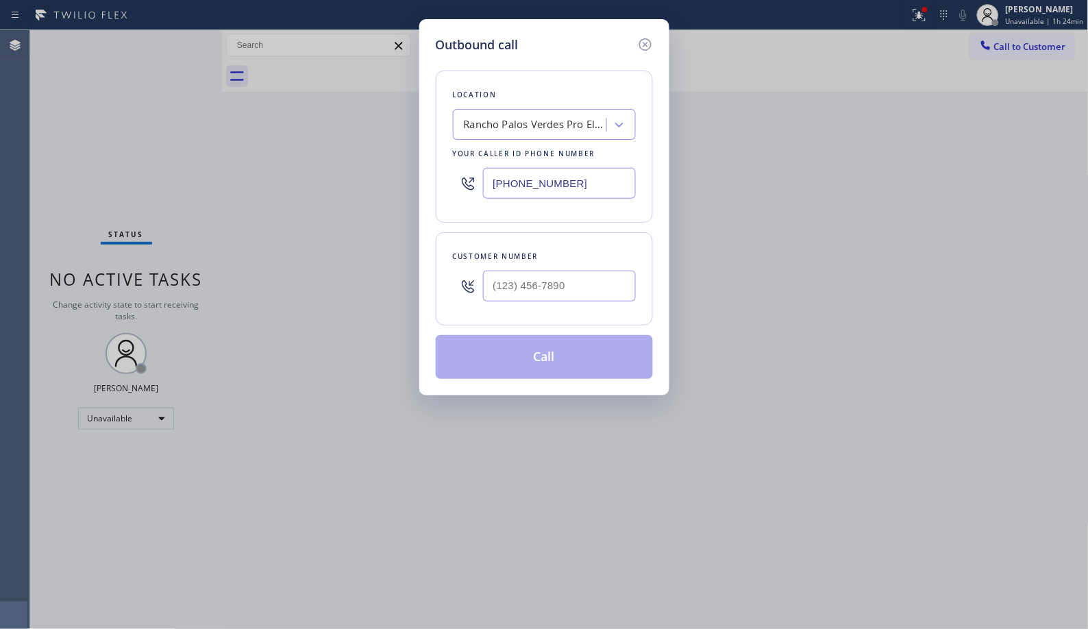
drag, startPoint x: 588, startPoint y: 180, endPoint x: 461, endPoint y: 169, distance: 127.9
click at [461, 169] on div "[PHONE_NUMBER]" at bounding box center [544, 183] width 183 height 45
paste input "773) 900-8292"
type input "[PHONE_NUMBER]"
drag, startPoint x: 602, startPoint y: 278, endPoint x: 446, endPoint y: 289, distance: 156.0
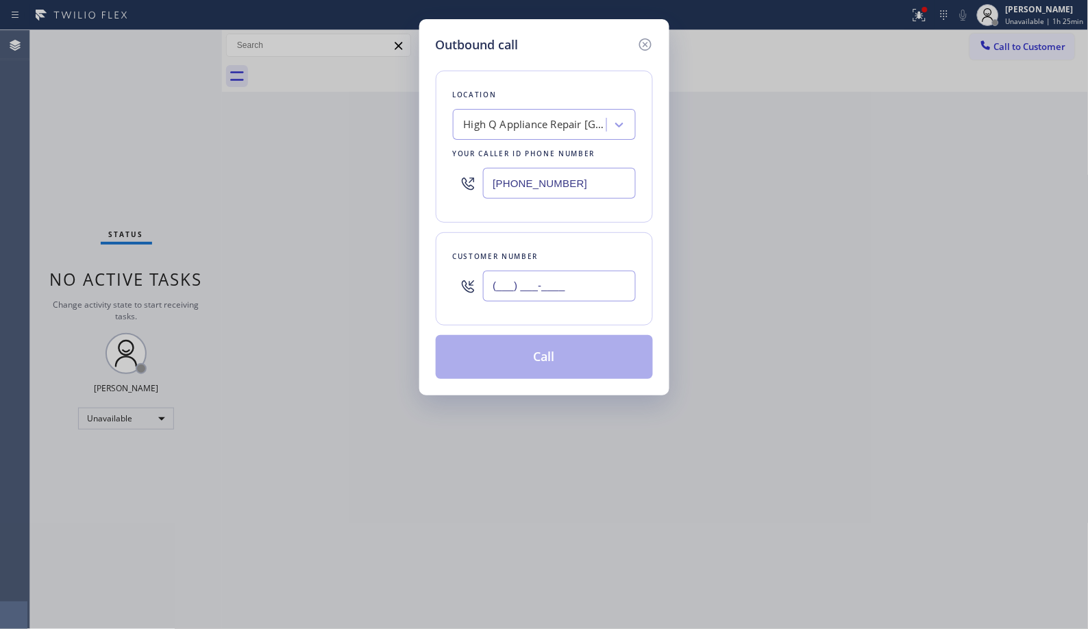
click at [446, 289] on div "Customer number (___) ___-____" at bounding box center [544, 278] width 217 height 93
paste input "312) 961-8011"
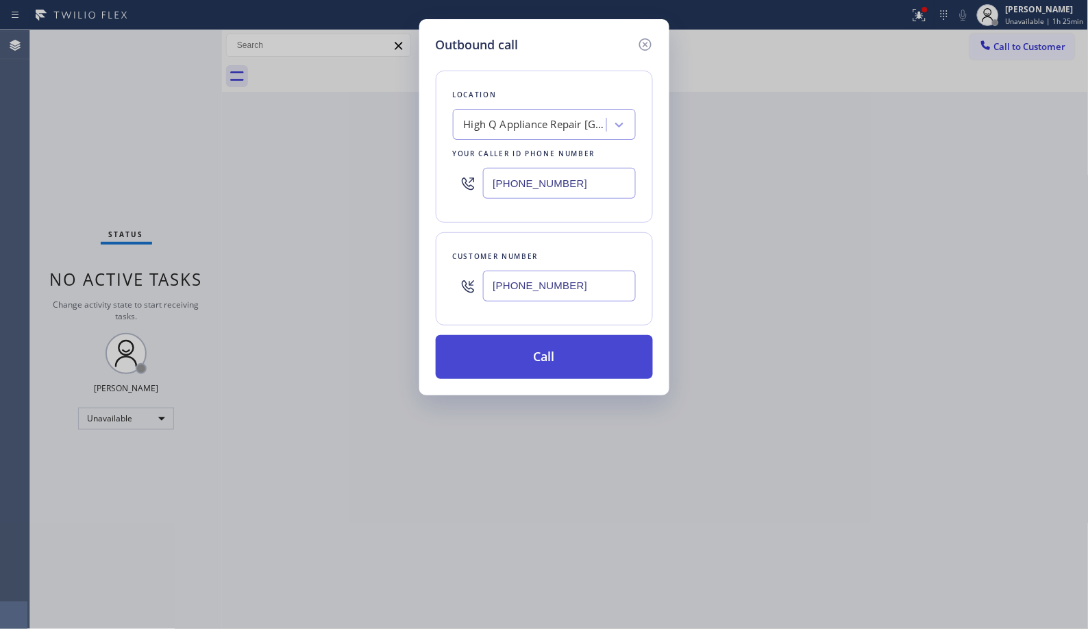
type input "[PHONE_NUMBER]"
click at [592, 364] on button "Call" at bounding box center [544, 357] width 217 height 44
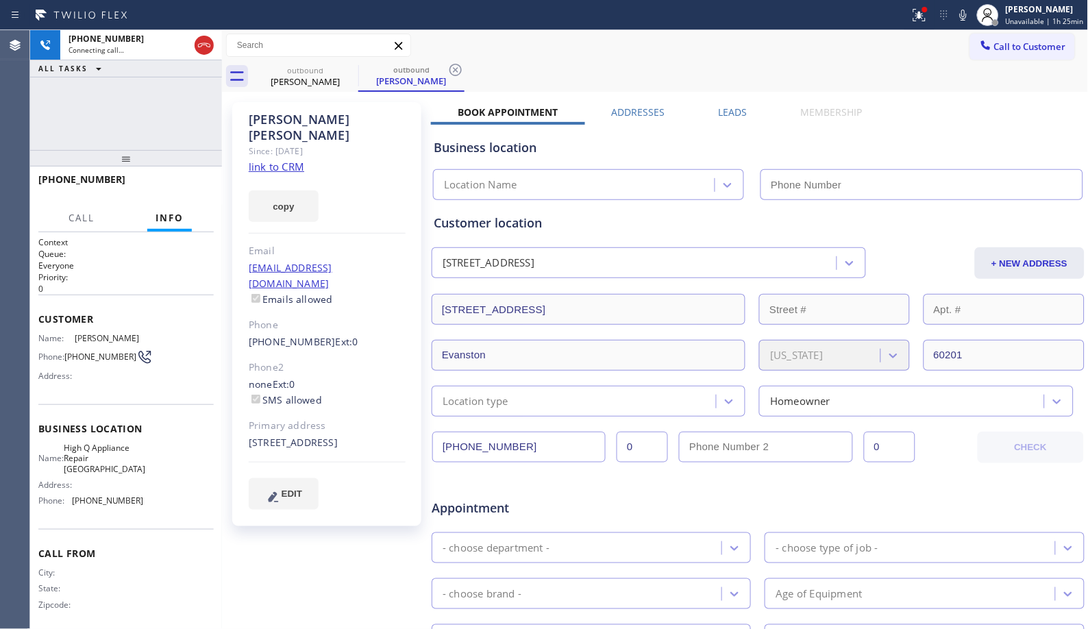
type input "[PHONE_NUMBER]"
drag, startPoint x: 450, startPoint y: 66, endPoint x: 452, endPoint y: 50, distance: 16.6
click at [450, 66] on icon at bounding box center [456, 70] width 12 height 12
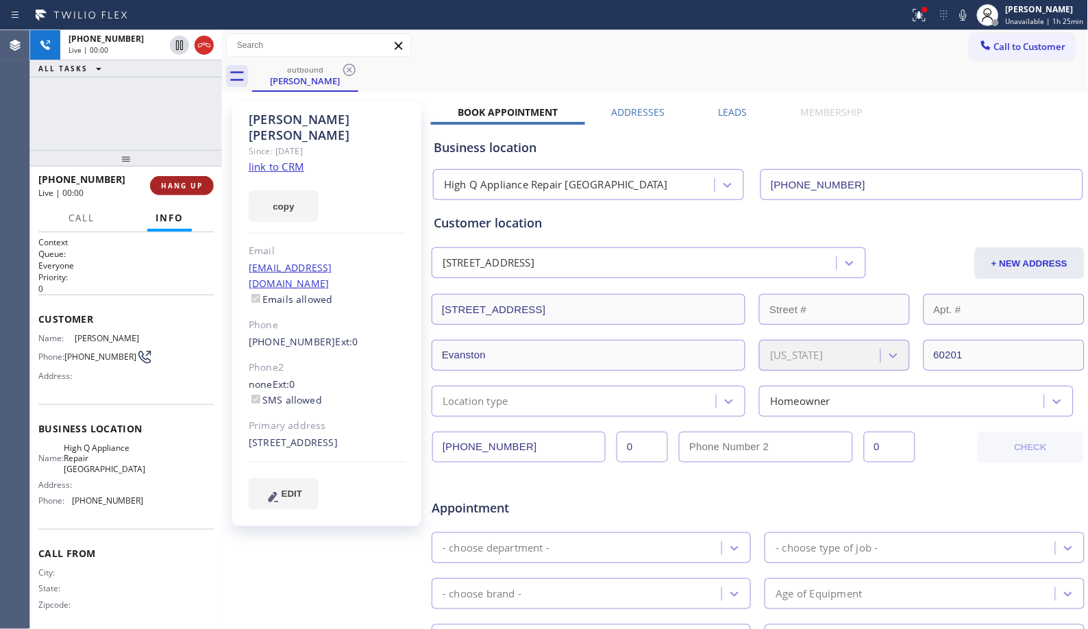
click at [188, 186] on span "HANG UP" at bounding box center [182, 186] width 42 height 10
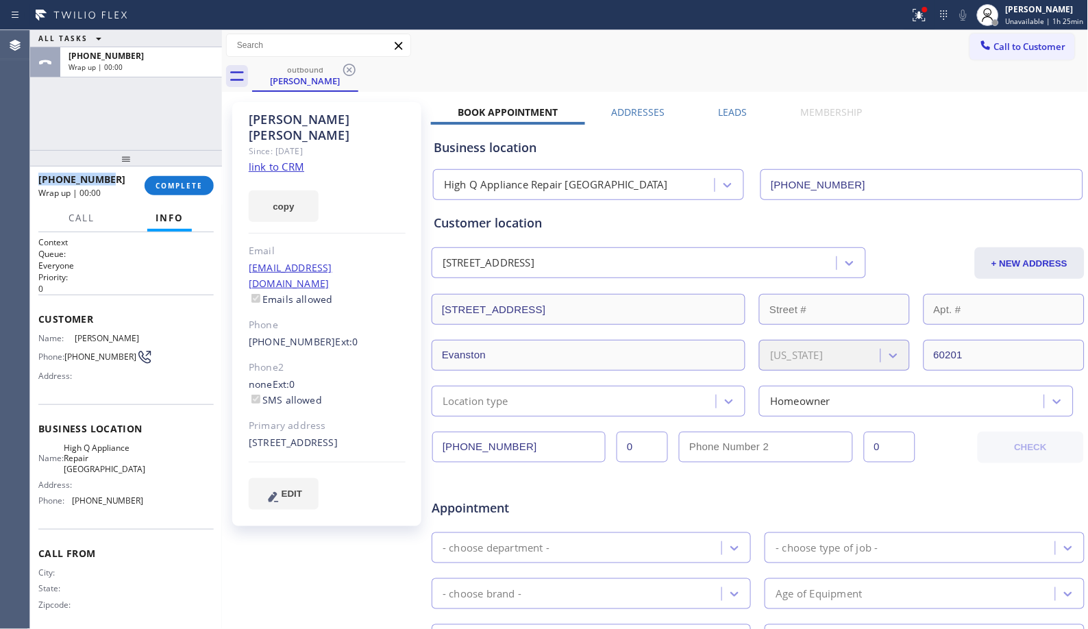
copy span "[PHONE_NUMBER]"
drag, startPoint x: 115, startPoint y: 171, endPoint x: 38, endPoint y: 176, distance: 76.9
click at [38, 176] on div "[PHONE_NUMBER] Wrap up | 00:00" at bounding box center [91, 186] width 106 height 36
click at [168, 180] on button "COMPLETE" at bounding box center [179, 185] width 69 height 19
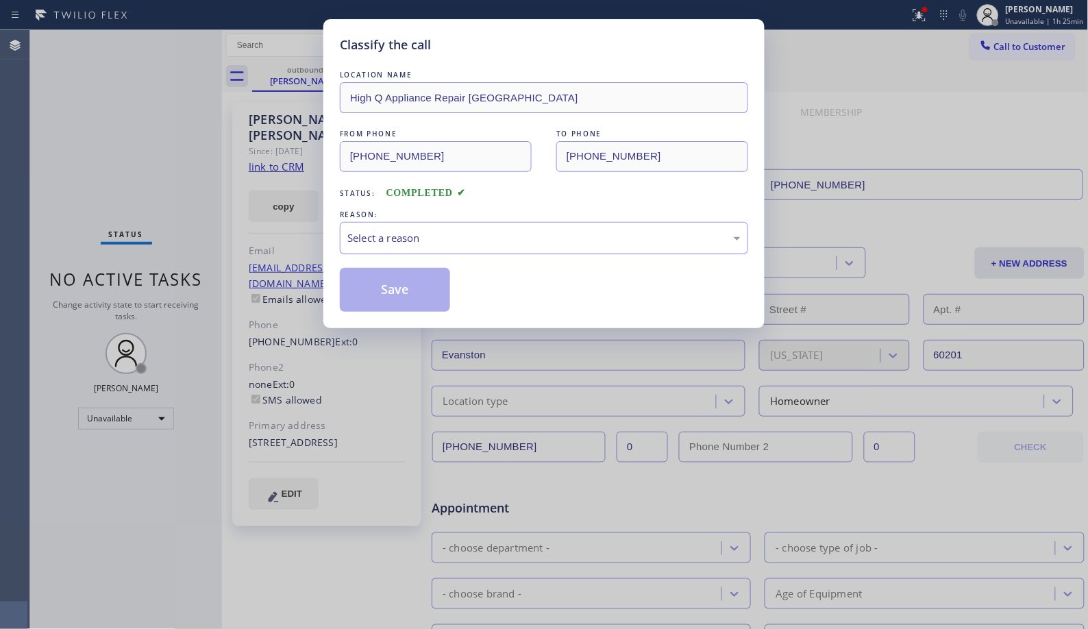
drag, startPoint x: 467, startPoint y: 240, endPoint x: 450, endPoint y: 247, distance: 19.3
click at [468, 240] on div "Select a reason" at bounding box center [543, 238] width 393 height 16
click at [397, 289] on button "Save" at bounding box center [395, 290] width 110 height 44
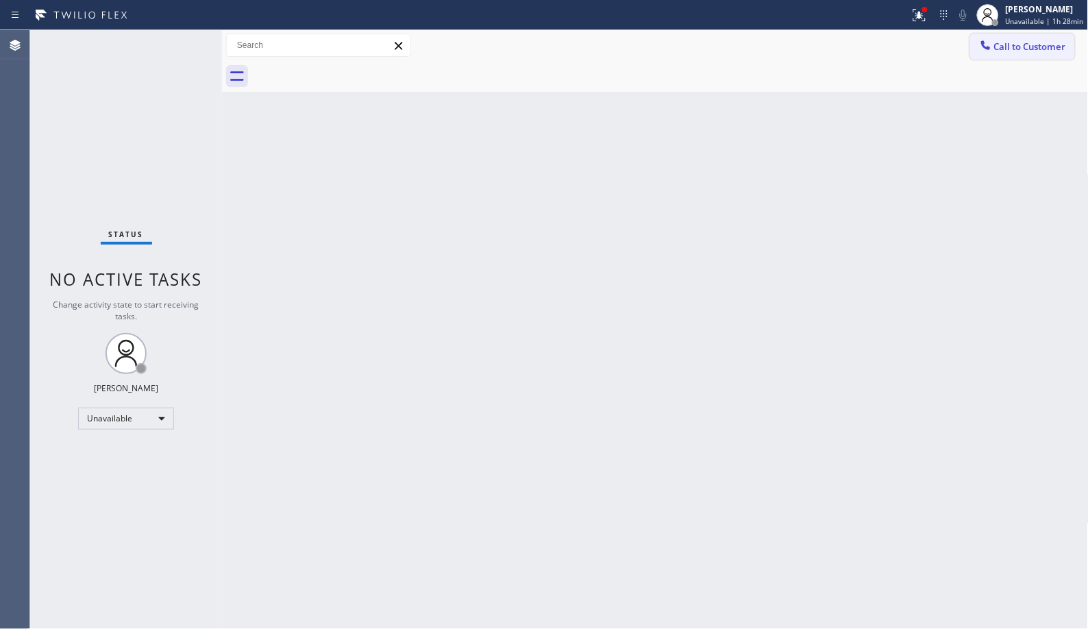
click at [1012, 52] on span "Call to Customer" at bounding box center [1030, 46] width 72 height 12
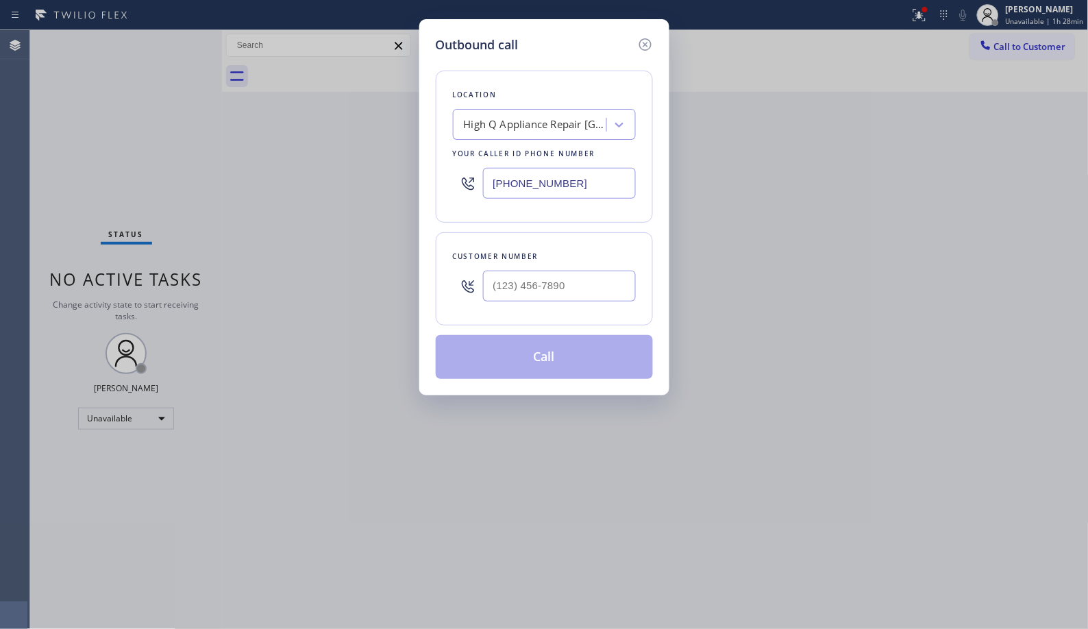
drag, startPoint x: 589, startPoint y: 188, endPoint x: 408, endPoint y: 127, distance: 191.8
click at [434, 151] on div "Outbound call Location High Q Appliance Repair [GEOGRAPHIC_DATA] Your caller id…" at bounding box center [544, 207] width 250 height 376
paste input "800) 568-8664"
type input "[PHONE_NUMBER]"
click at [526, 281] on input "(___) ___-____" at bounding box center [559, 286] width 153 height 31
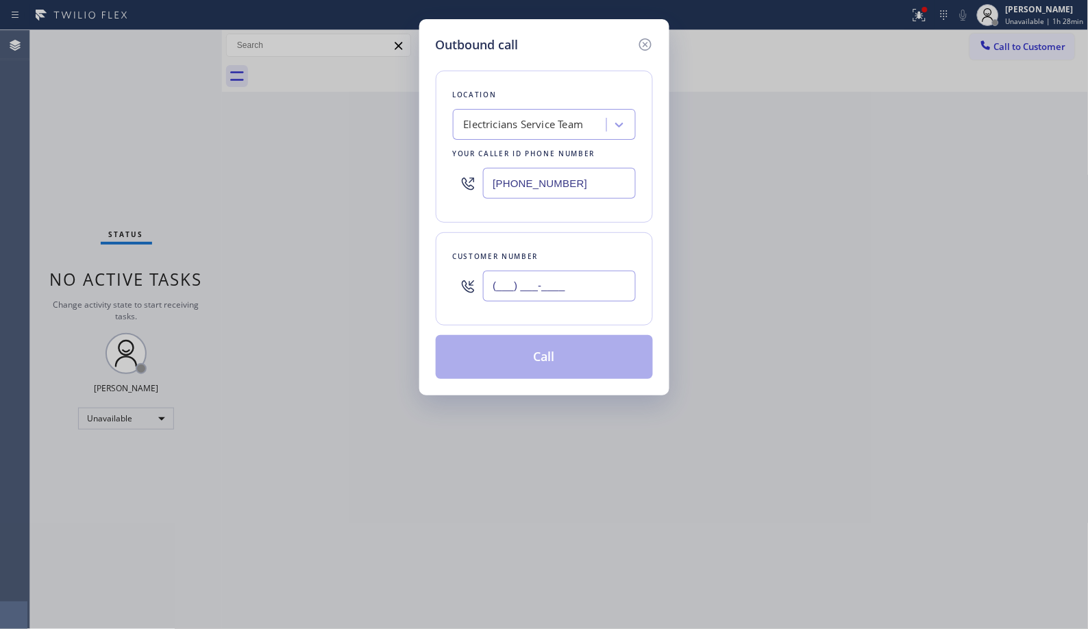
paste input "714) 975-4761"
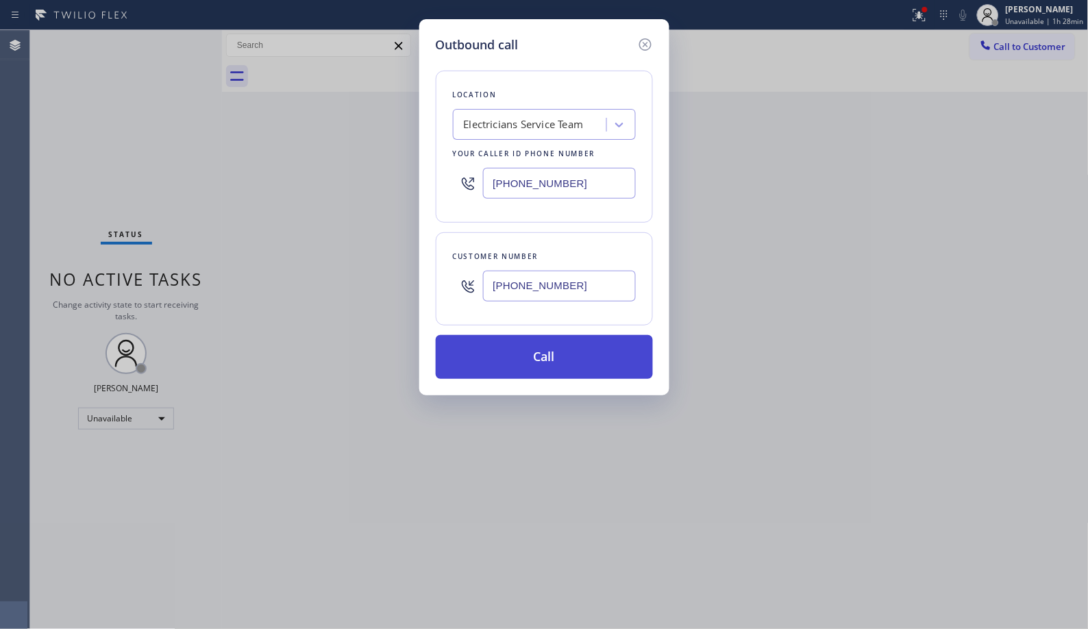
type input "[PHONE_NUMBER]"
click at [565, 360] on button "Call" at bounding box center [544, 357] width 217 height 44
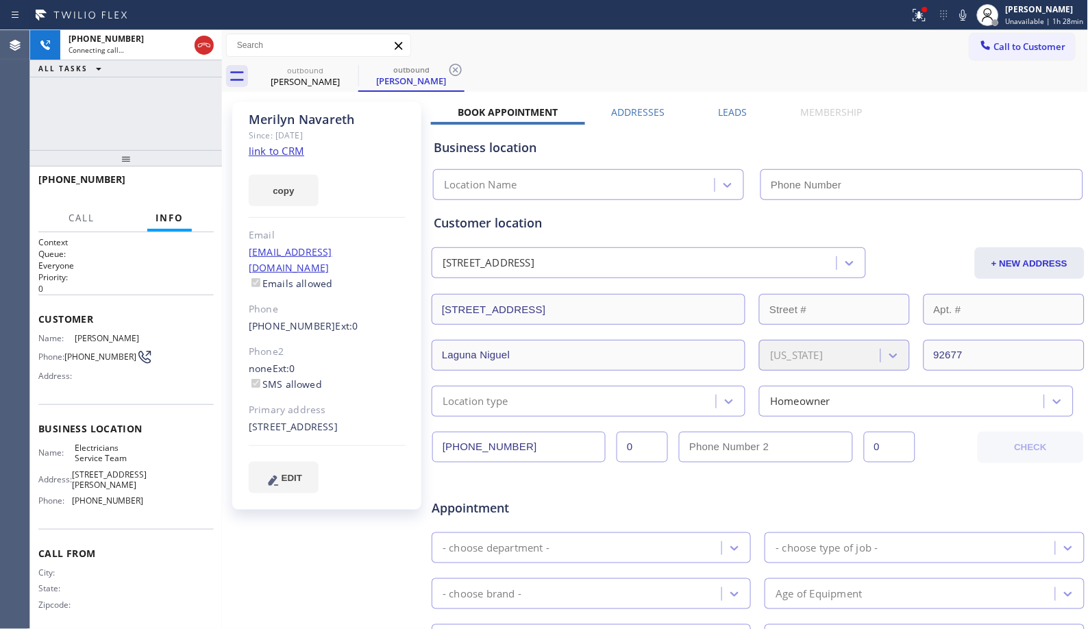
type input "[PHONE_NUMBER]"
click at [471, 73] on div "outbound [PERSON_NAME] outbound [PERSON_NAME]" at bounding box center [670, 76] width 837 height 31
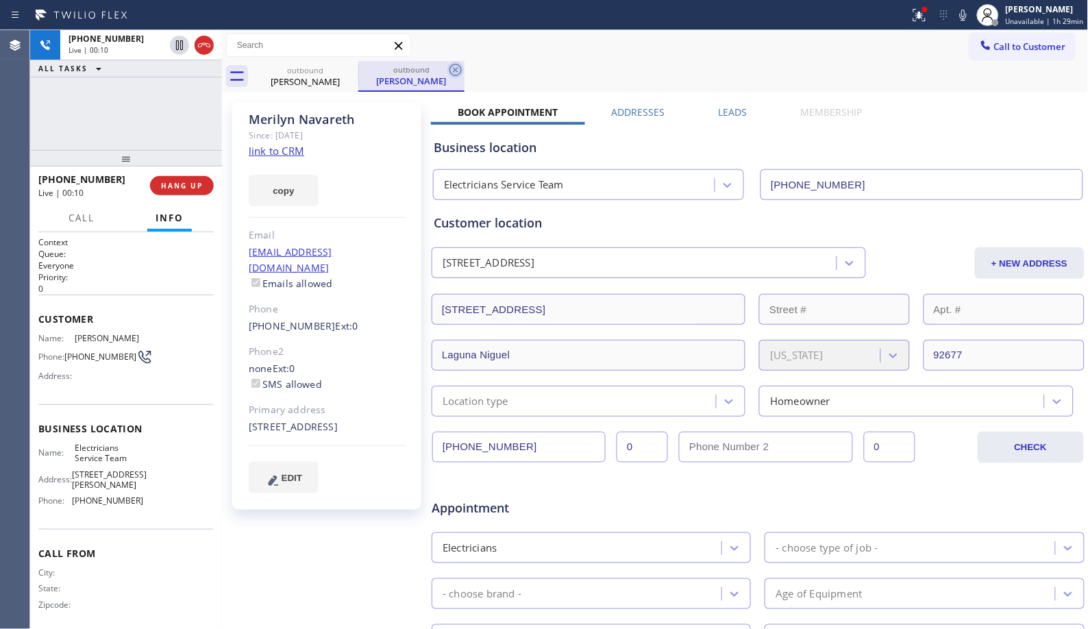
click at [455, 71] on icon at bounding box center [456, 70] width 12 height 12
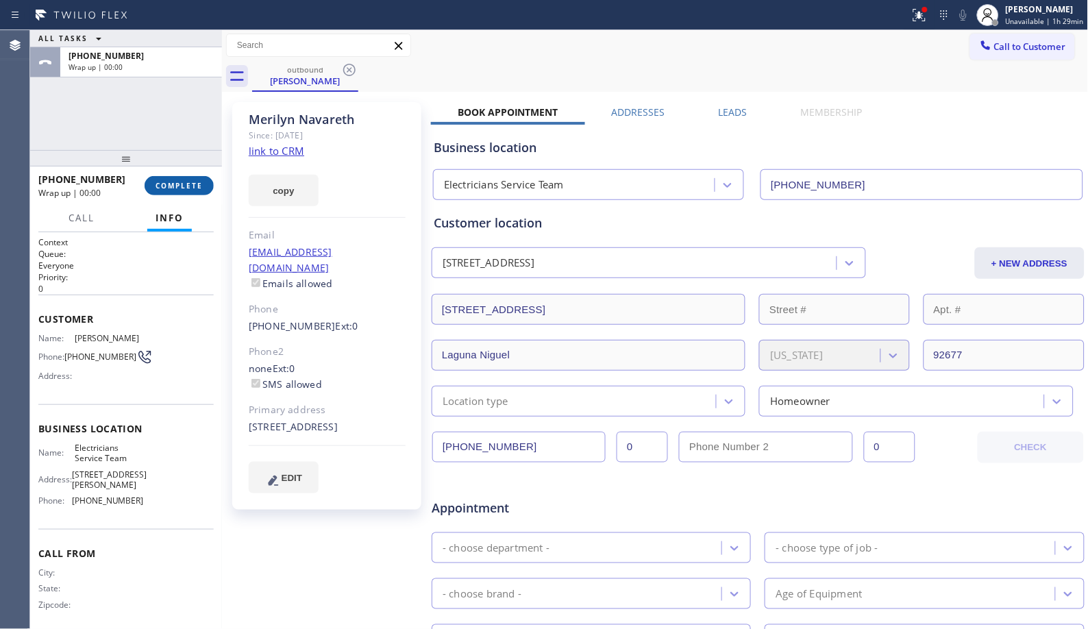
click at [181, 181] on span "COMPLETE" at bounding box center [179, 186] width 47 height 10
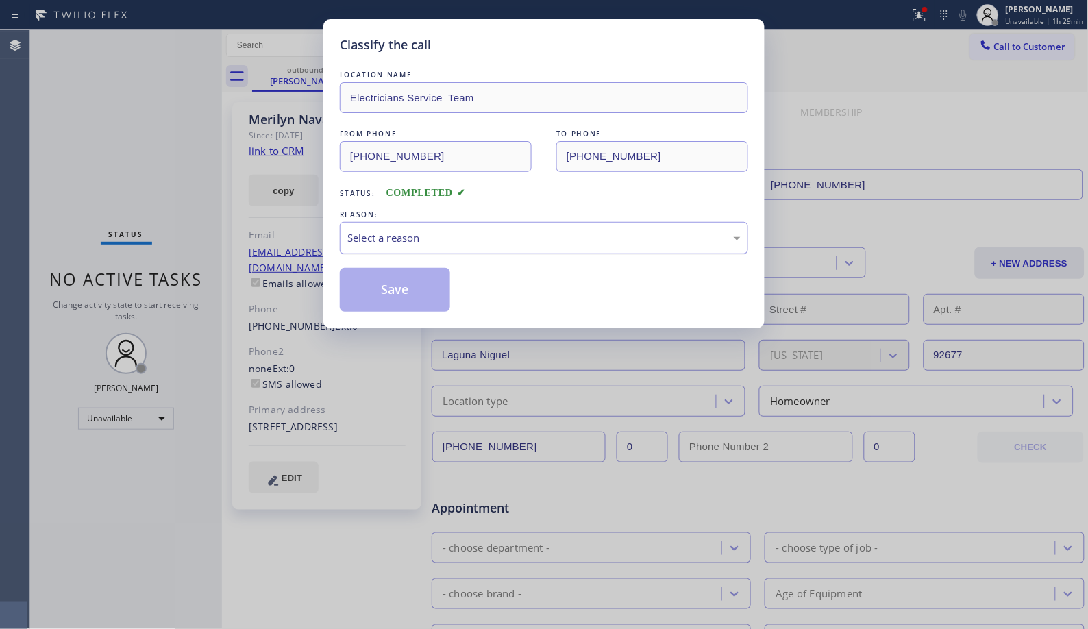
click at [463, 230] on div "Select a reason" at bounding box center [543, 238] width 393 height 16
click at [413, 290] on button "Save" at bounding box center [395, 290] width 110 height 44
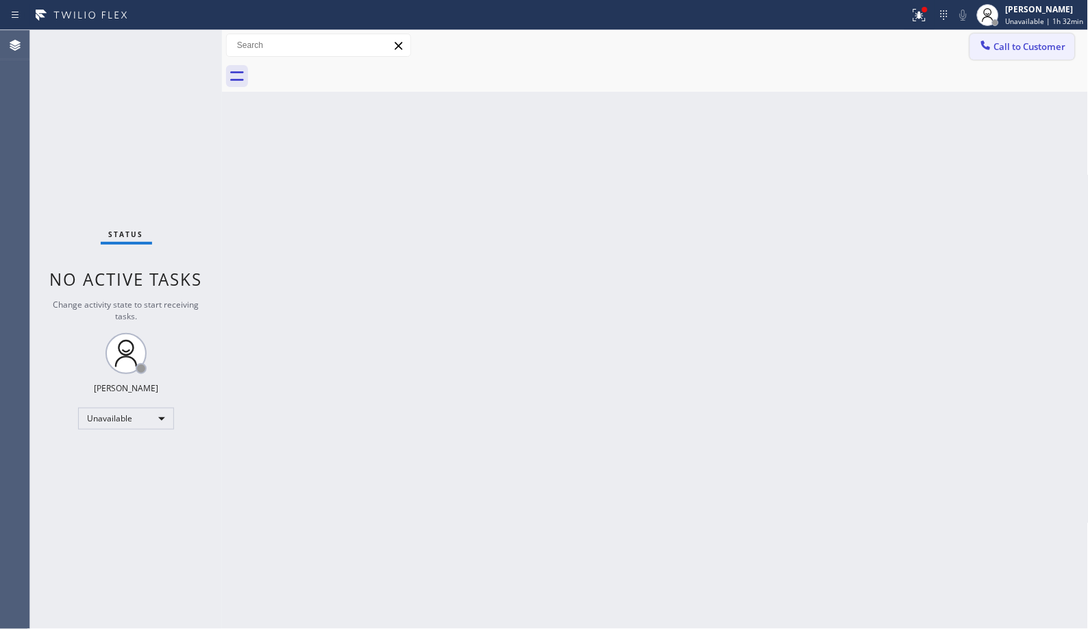
click at [1030, 56] on button "Call to Customer" at bounding box center [1022, 47] width 105 height 26
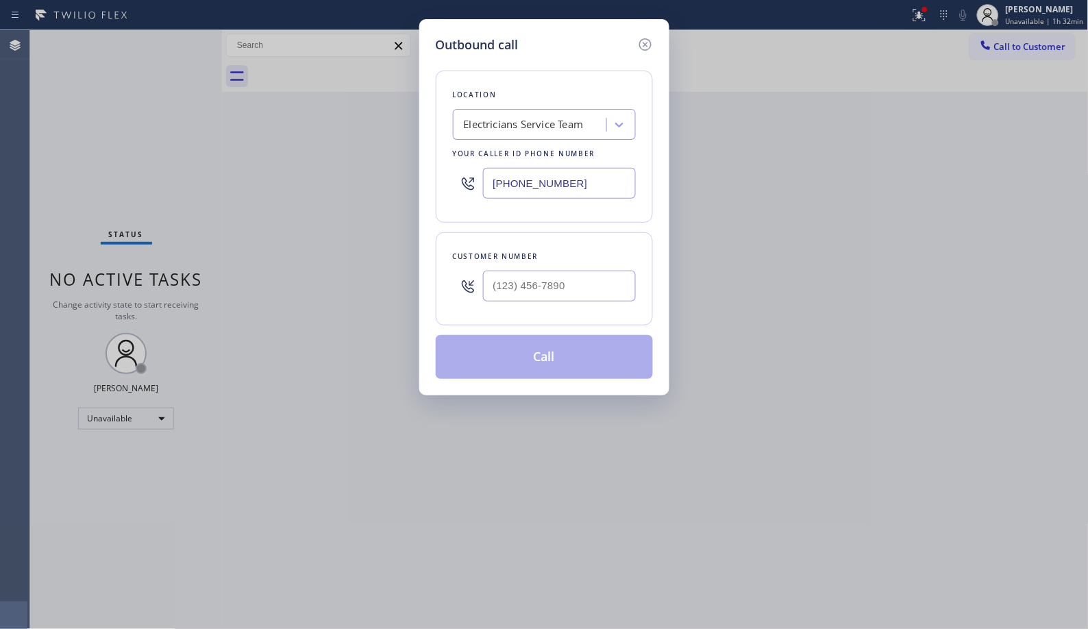
drag, startPoint x: 600, startPoint y: 181, endPoint x: 445, endPoint y: 138, distance: 160.8
click at [452, 141] on div "Location Electricians Service Team Your caller id phone number [PHONE_NUMBER]" at bounding box center [544, 147] width 217 height 152
paste input "747) 236-6810"
type input "[PHONE_NUMBER]"
drag, startPoint x: 587, startPoint y: 273, endPoint x: 406, endPoint y: 245, distance: 182.4
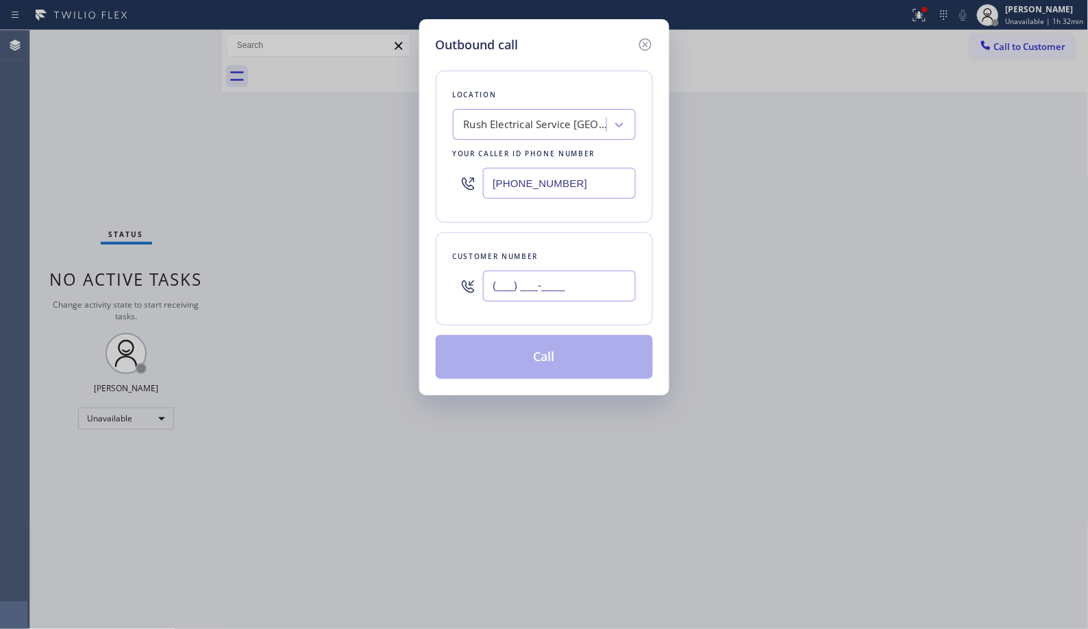
click at [433, 261] on div "Outbound call Location Rush Electrical Service Burbank Your caller id phone num…" at bounding box center [544, 207] width 250 height 376
paste input "818) 653-3665"
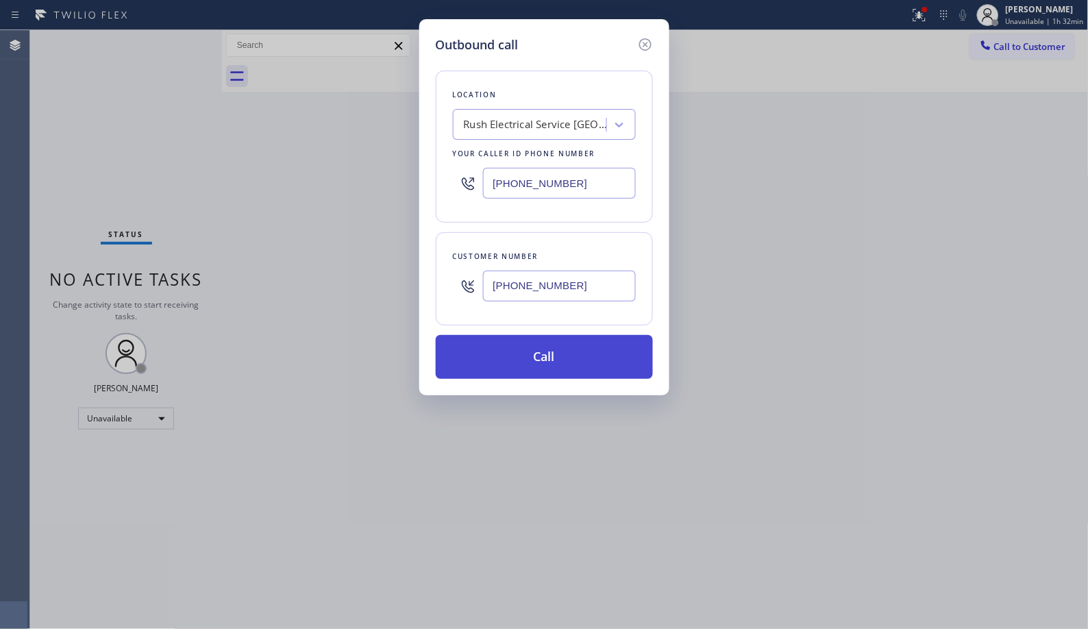
type input "[PHONE_NUMBER]"
click at [593, 356] on button "Call" at bounding box center [544, 357] width 217 height 44
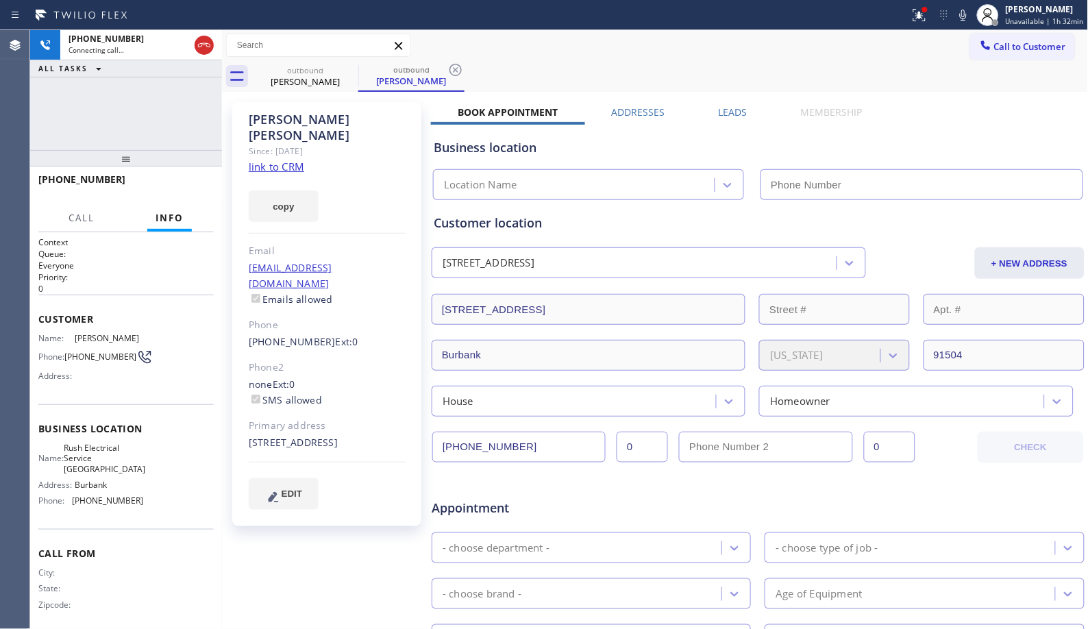
type input "[PHONE_NUMBER]"
drag, startPoint x: 461, startPoint y: 69, endPoint x: 474, endPoint y: 1, distance: 69.1
click at [461, 69] on icon at bounding box center [456, 70] width 12 height 12
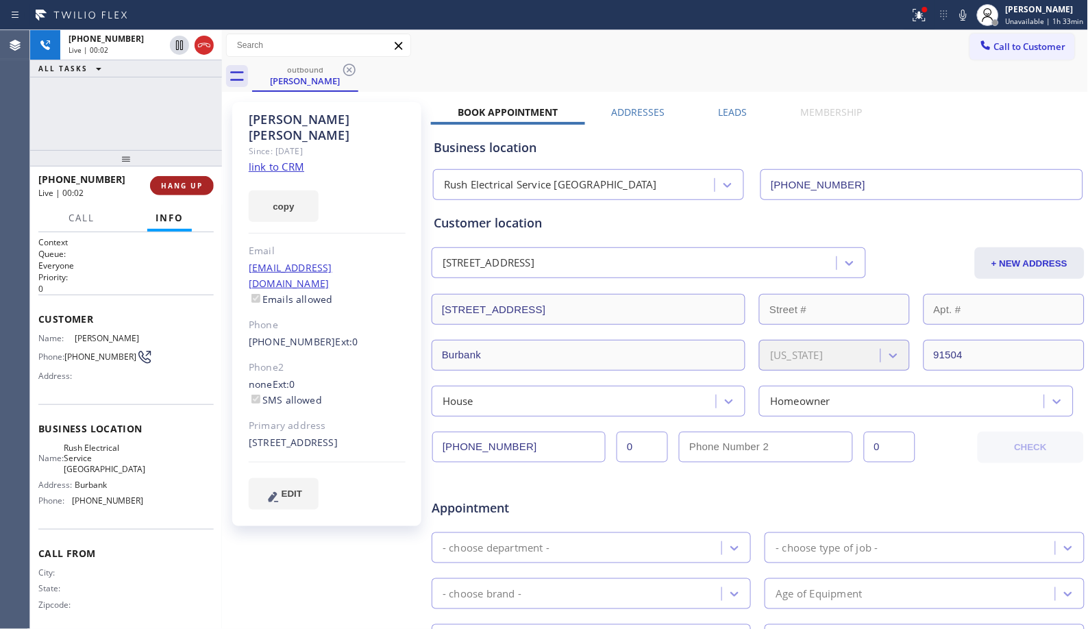
click at [185, 184] on span "HANG UP" at bounding box center [182, 186] width 42 height 10
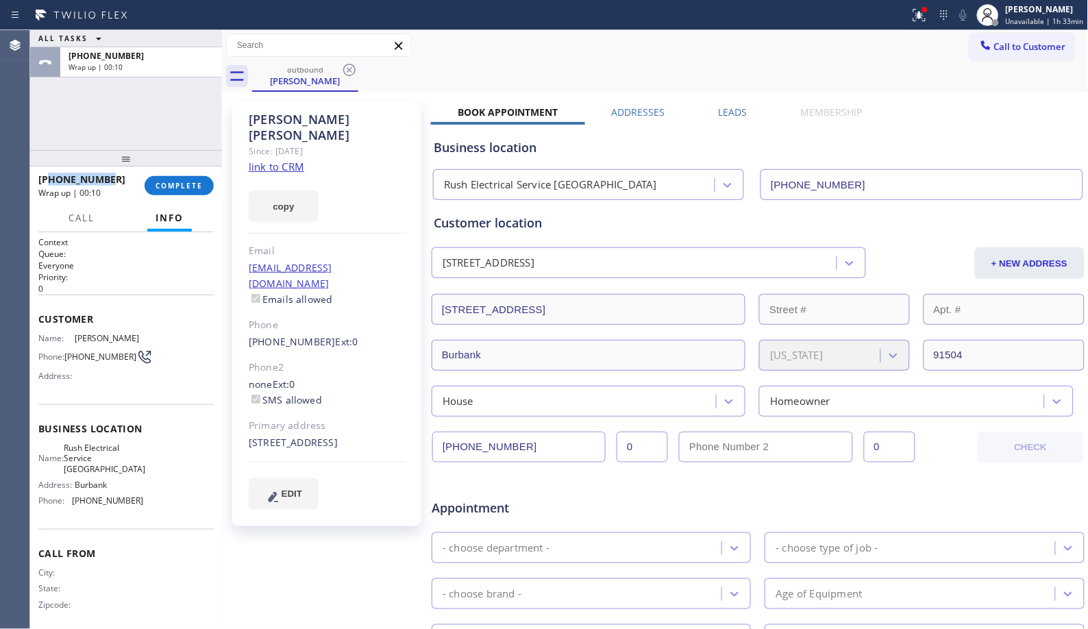
drag, startPoint x: 85, startPoint y: 174, endPoint x: 50, endPoint y: 178, distance: 35.2
click at [50, 178] on div "[PHONE_NUMBER]" at bounding box center [86, 179] width 97 height 13
copy span "8186533665"
click at [175, 189] on span "COMPLETE" at bounding box center [179, 186] width 47 height 10
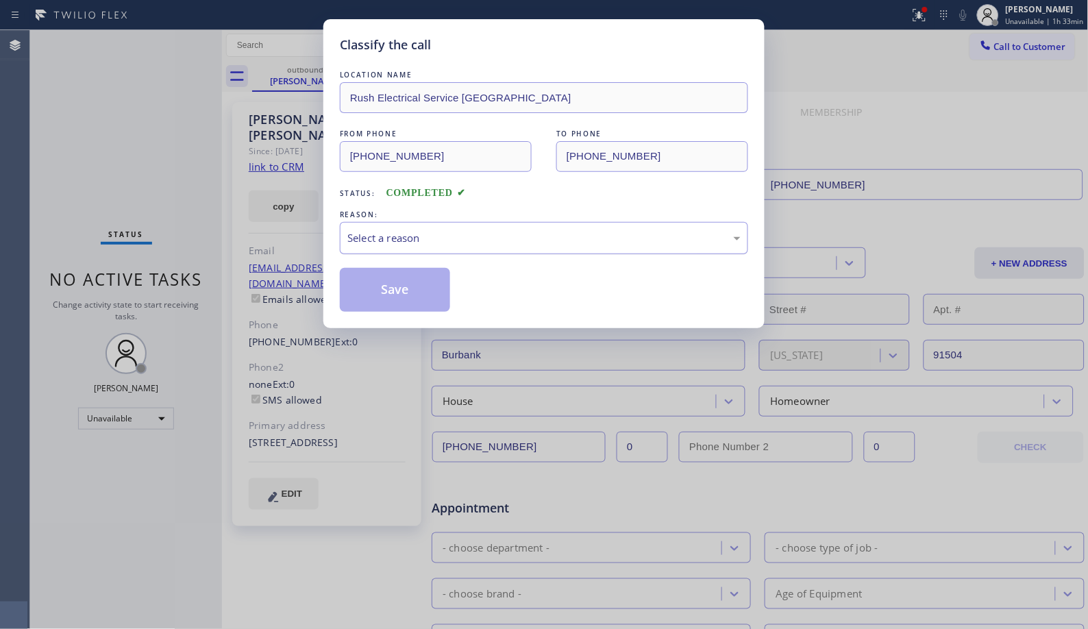
click at [494, 243] on div "Select a reason" at bounding box center [543, 238] width 393 height 16
click at [384, 293] on button "Save" at bounding box center [395, 290] width 110 height 44
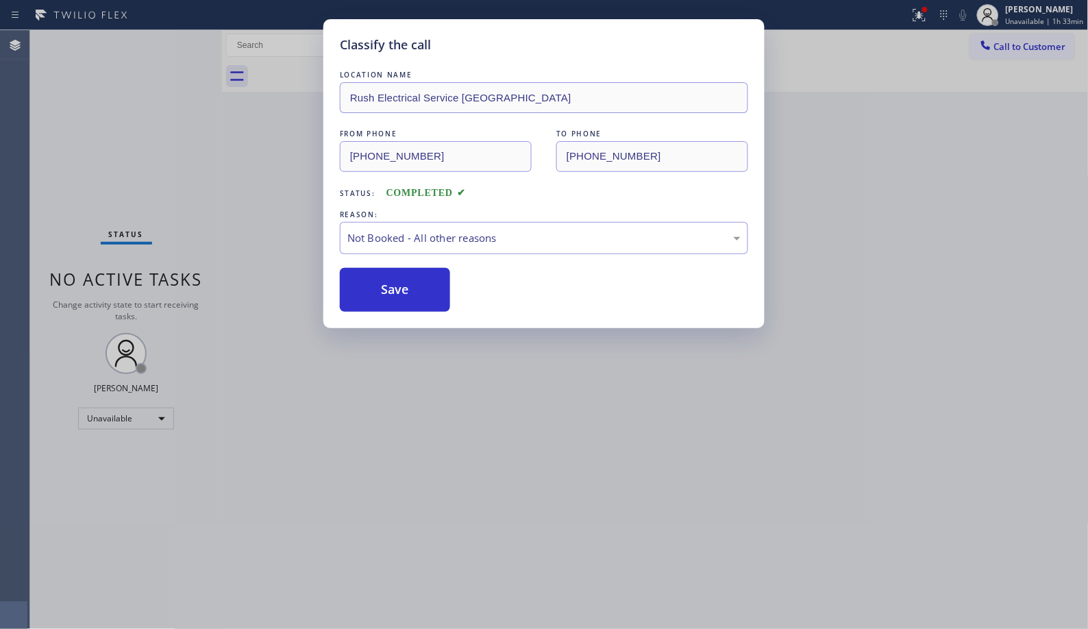
click at [1038, 36] on button "Call to Customer" at bounding box center [1022, 47] width 105 height 26
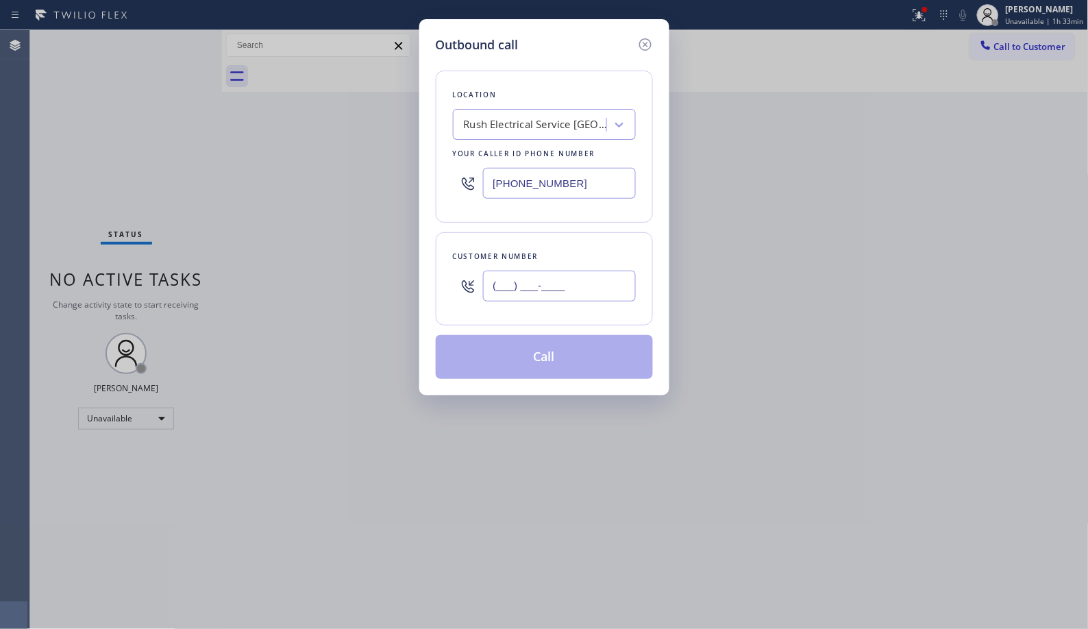
drag, startPoint x: 590, startPoint y: 284, endPoint x: 407, endPoint y: 258, distance: 184.8
click at [435, 285] on div "Outbound call Location Rush Electrical Service Burbank Your caller id phone num…" at bounding box center [544, 207] width 250 height 376
paste input "818) 653-3665"
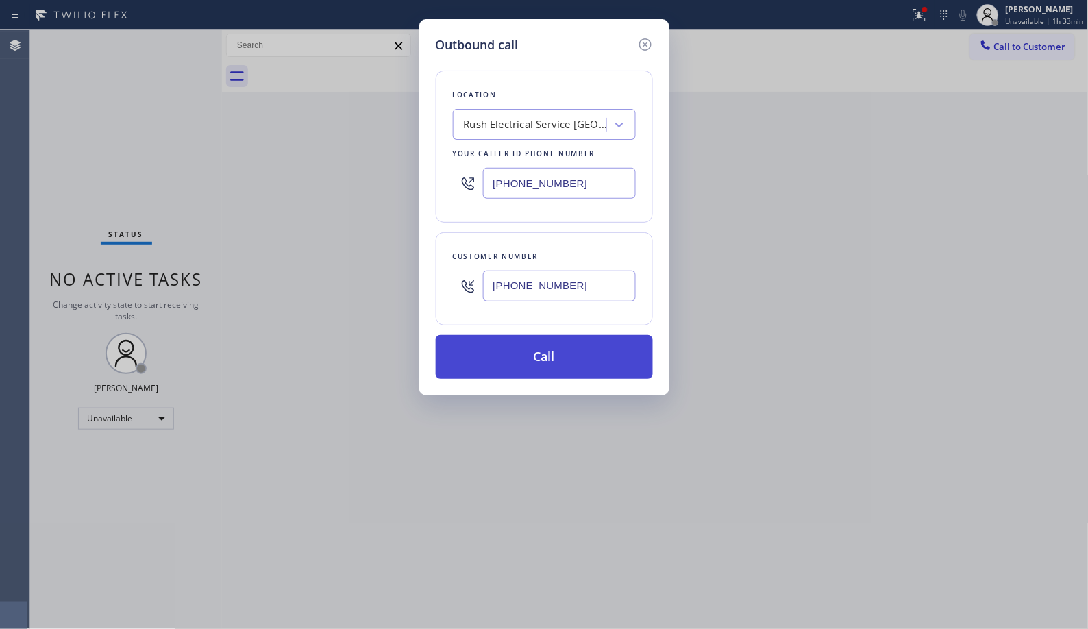
type input "[PHONE_NUMBER]"
click at [587, 364] on button "Call" at bounding box center [544, 357] width 217 height 44
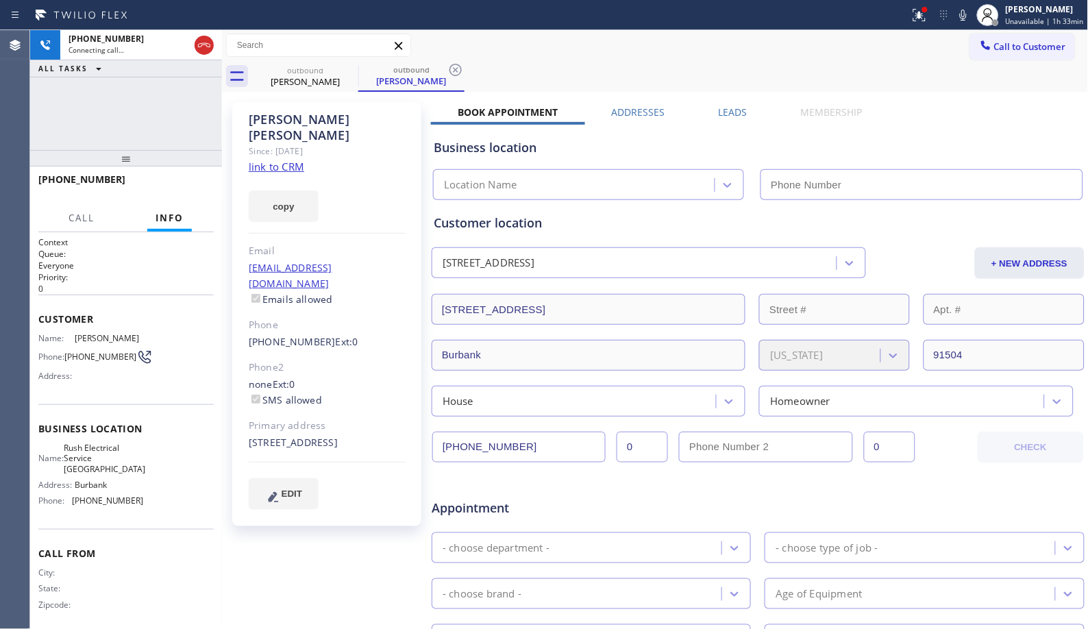
type input "[PHONE_NUMBER]"
click at [202, 188] on span "HANG UP" at bounding box center [182, 186] width 42 height 10
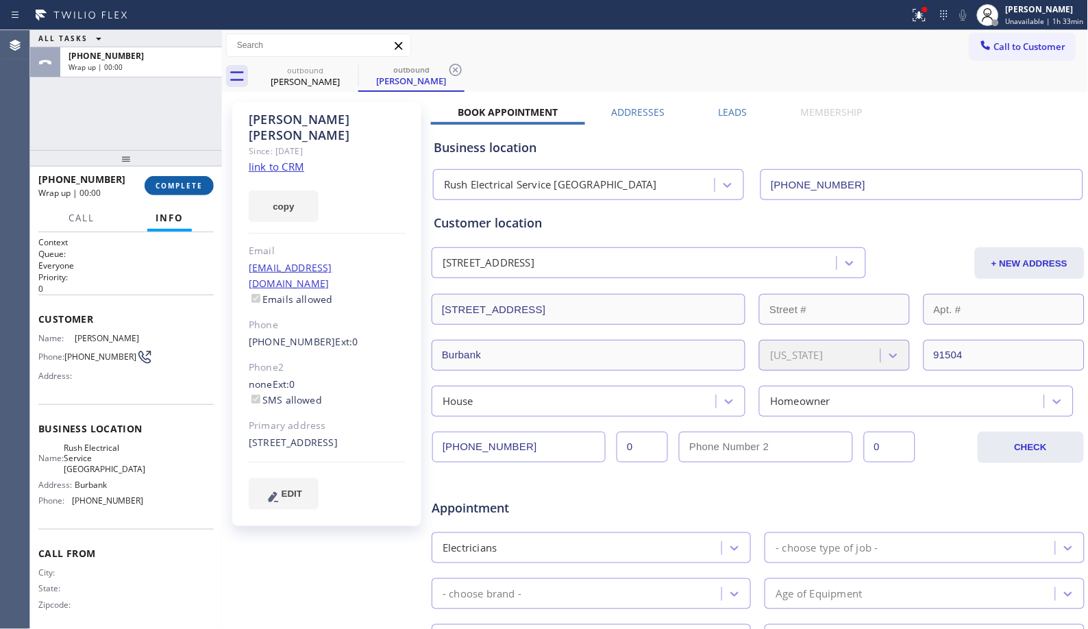
click at [200, 186] on span "COMPLETE" at bounding box center [179, 186] width 47 height 10
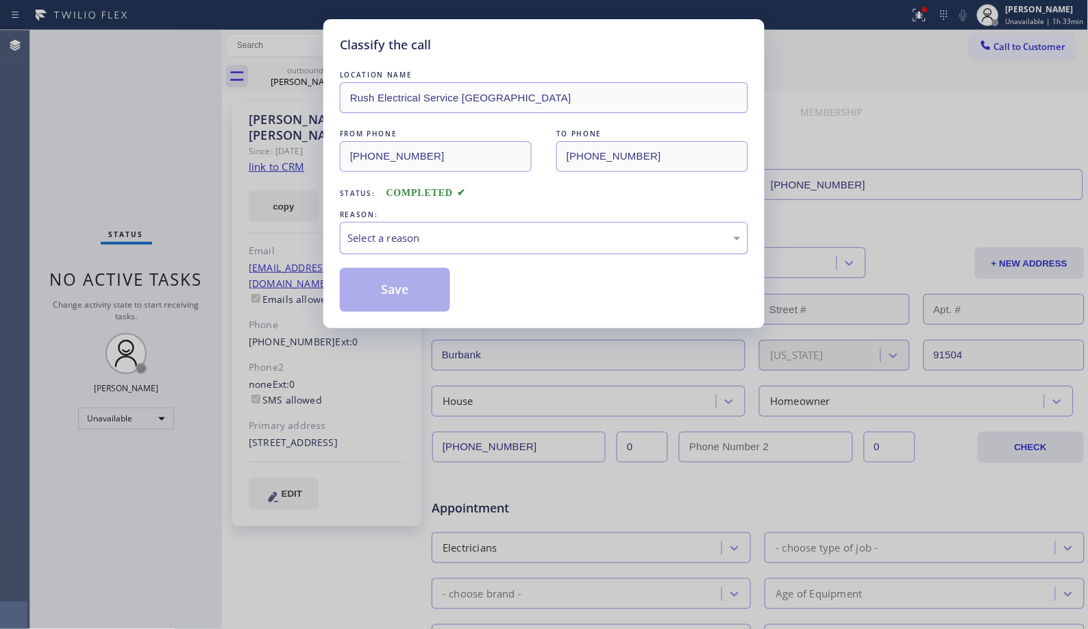
click at [660, 231] on div "Select a reason" at bounding box center [543, 238] width 393 height 16
drag, startPoint x: 400, startPoint y: 300, endPoint x: 468, endPoint y: 11, distance: 297.2
click at [400, 300] on button "Save" at bounding box center [395, 290] width 110 height 44
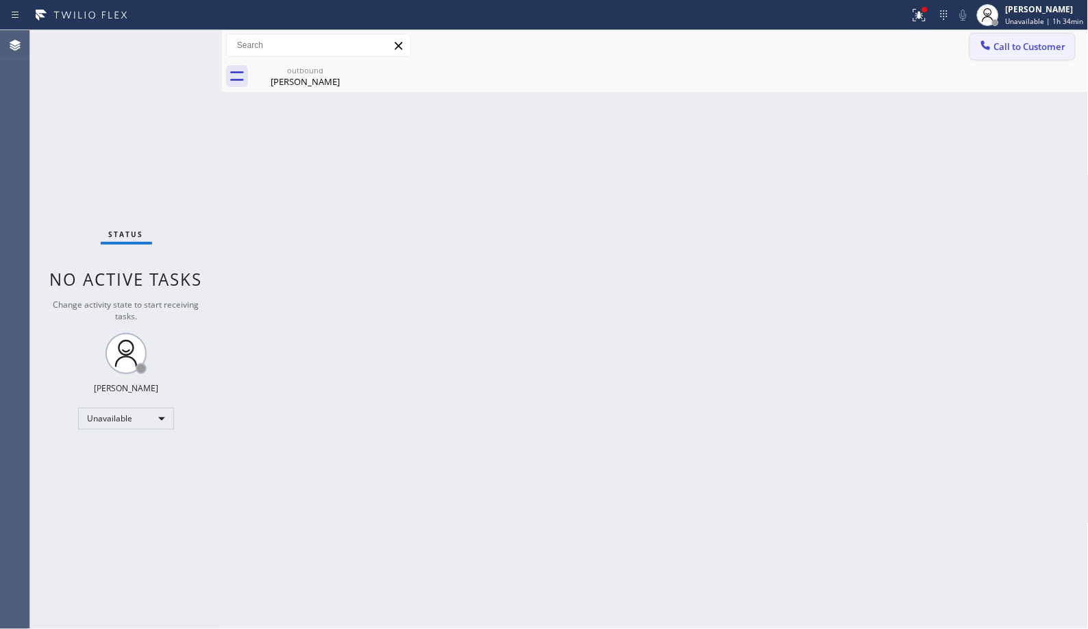
click at [1014, 49] on span "Call to Customer" at bounding box center [1030, 46] width 72 height 12
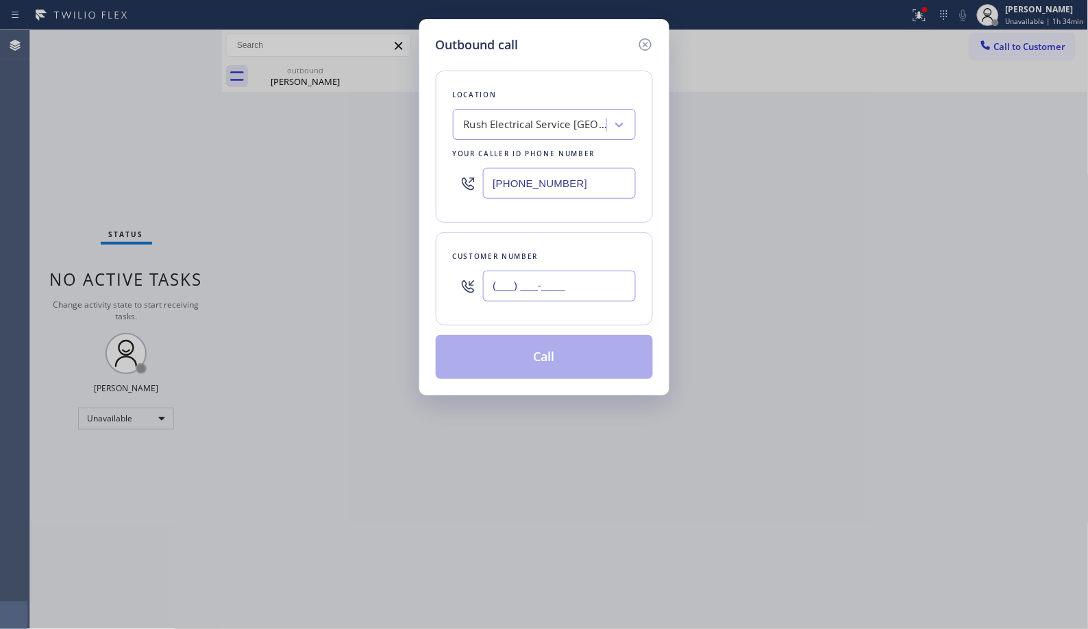
drag, startPoint x: 567, startPoint y: 283, endPoint x: 443, endPoint y: 285, distance: 124.7
click at [443, 285] on div "Customer number (___) ___-____" at bounding box center [544, 278] width 217 height 93
paste input "408) 340-8352"
type input "[PHONE_NUMBER]"
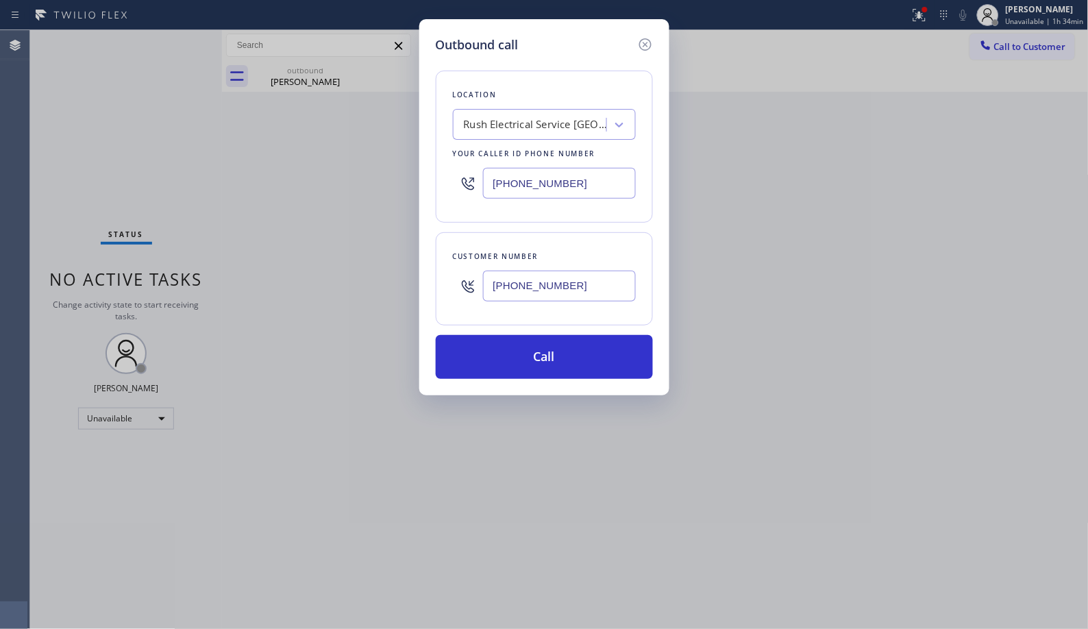
drag, startPoint x: 583, startPoint y: 187, endPoint x: 483, endPoint y: 167, distance: 101.3
click at [483, 168] on div "[PHONE_NUMBER]" at bounding box center [559, 183] width 153 height 31
paste input "669) 201-113"
type input "[PHONE_NUMBER]"
click at [546, 357] on button "Call" at bounding box center [544, 357] width 217 height 44
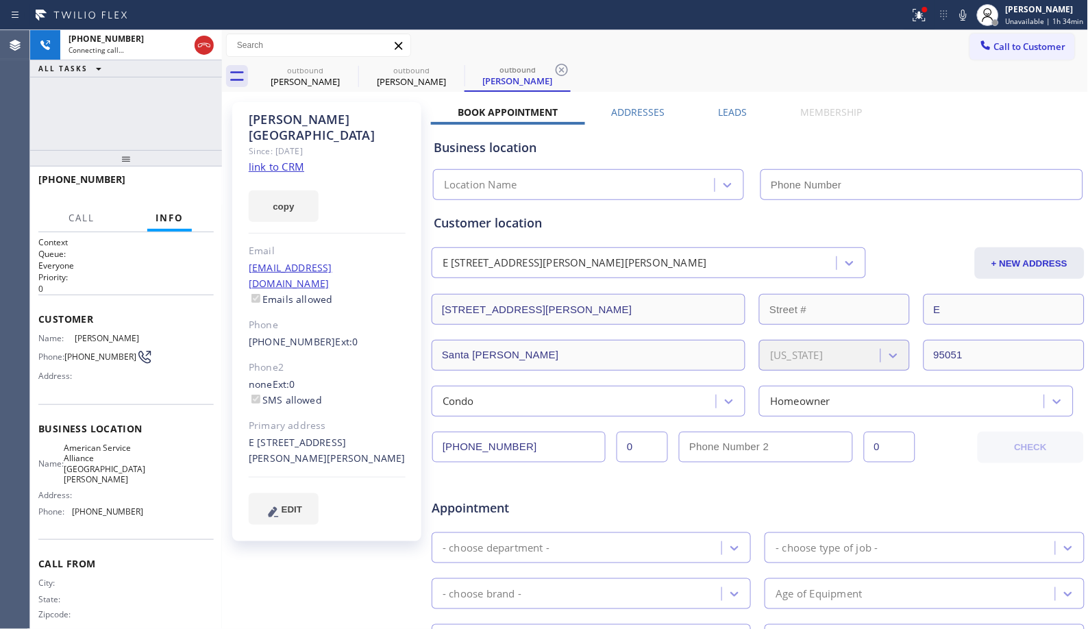
type input "[PHONE_NUMBER]"
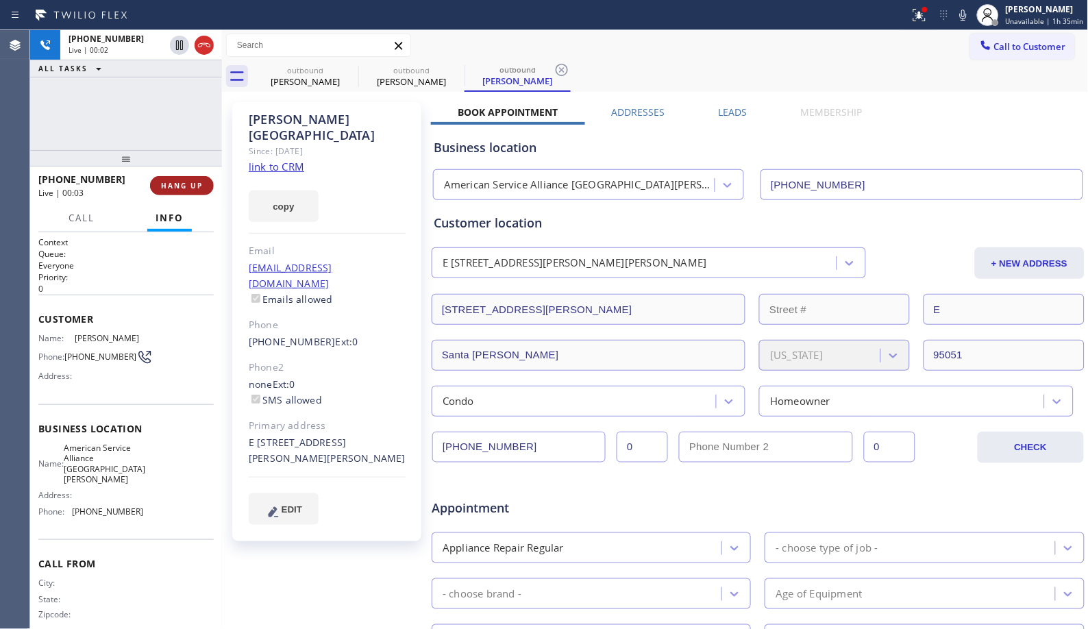
click at [177, 187] on span "HANG UP" at bounding box center [182, 186] width 42 height 10
click at [184, 191] on button "COMPLETE" at bounding box center [179, 185] width 69 height 19
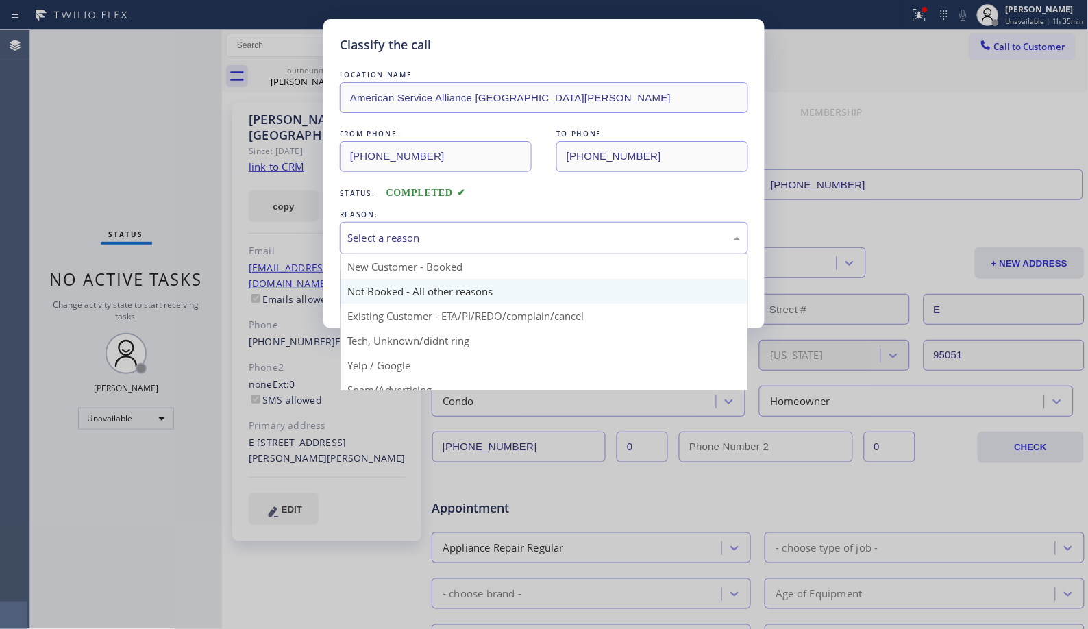
drag, startPoint x: 440, startPoint y: 241, endPoint x: 409, endPoint y: 283, distance: 52.0
click at [439, 245] on div "Select a reason" at bounding box center [543, 238] width 393 height 16
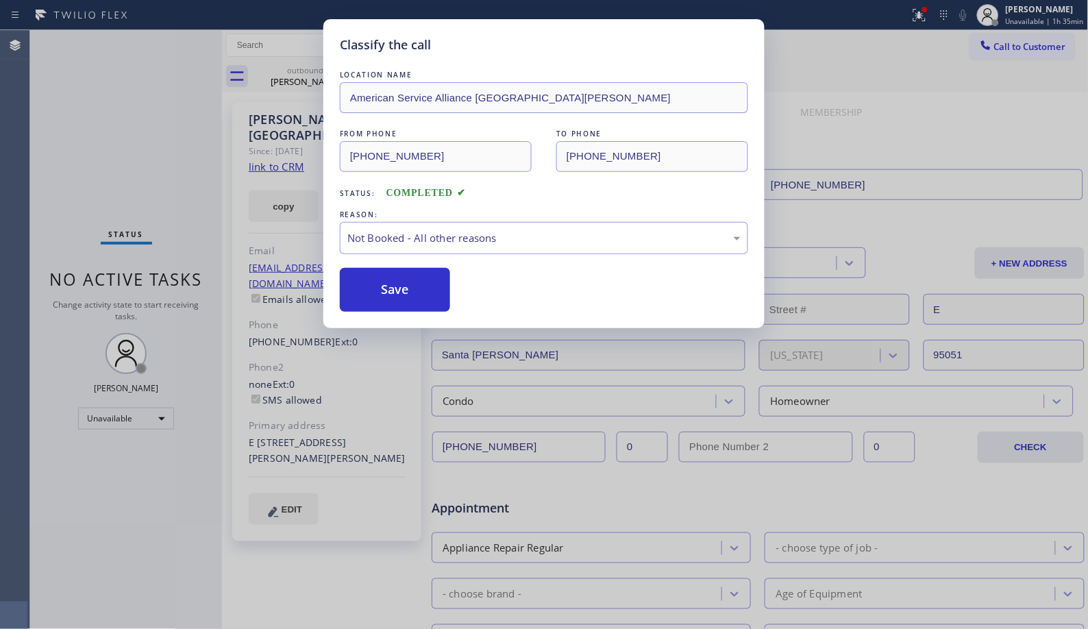
click at [403, 295] on button "Save" at bounding box center [395, 290] width 110 height 44
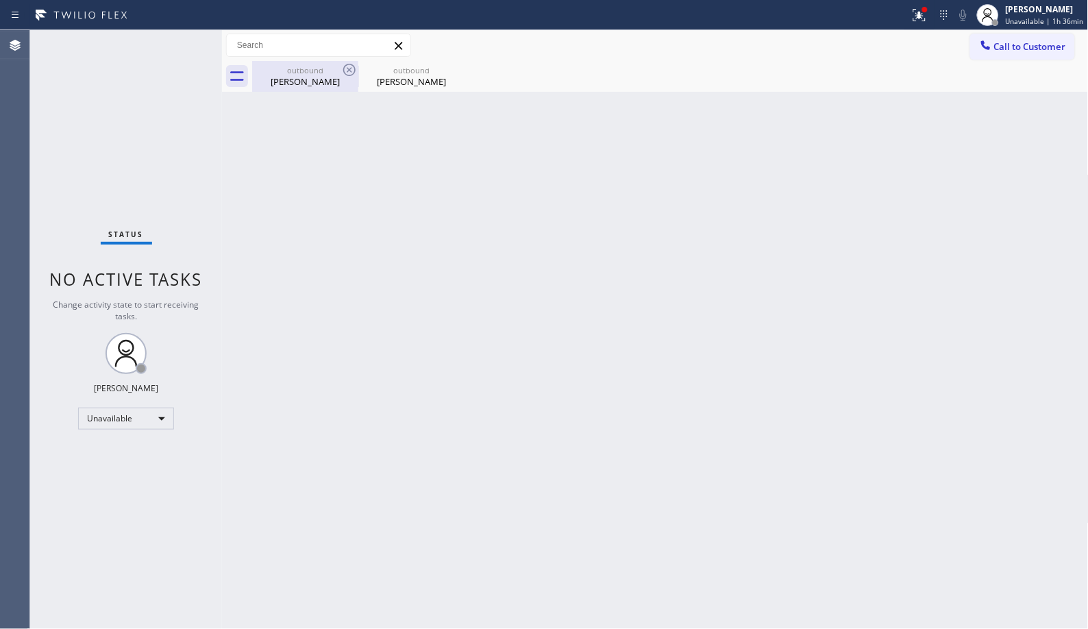
click at [320, 72] on div "outbound" at bounding box center [305, 70] width 103 height 10
type input "[PHONE_NUMBER]"
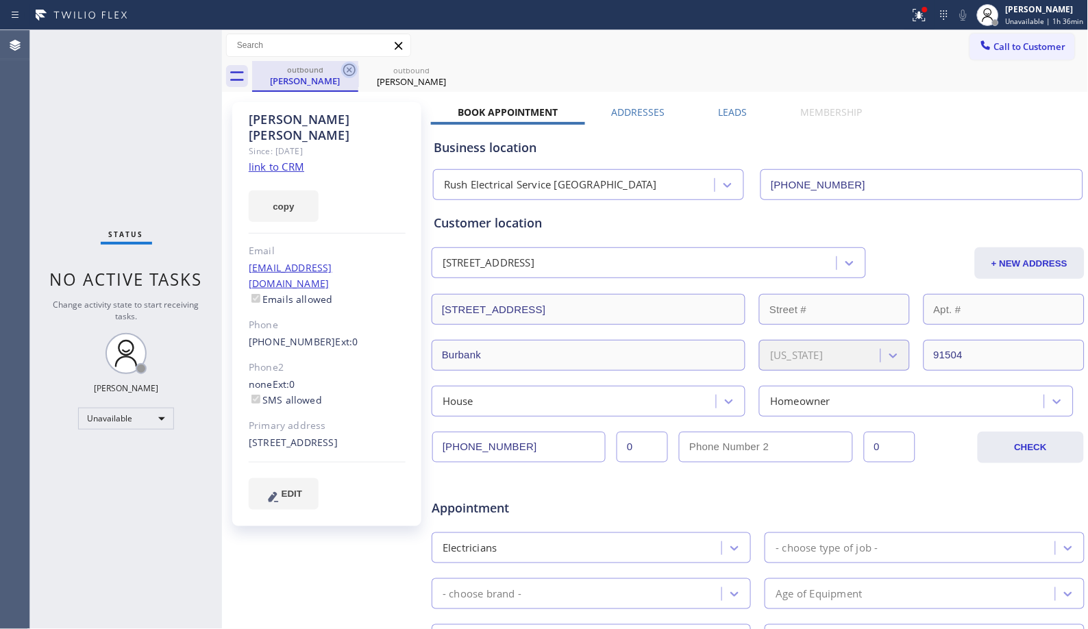
click at [346, 71] on icon at bounding box center [349, 70] width 16 height 16
type input "[PHONE_NUMBER]"
click at [0, 0] on icon at bounding box center [0, 0] width 0 height 0
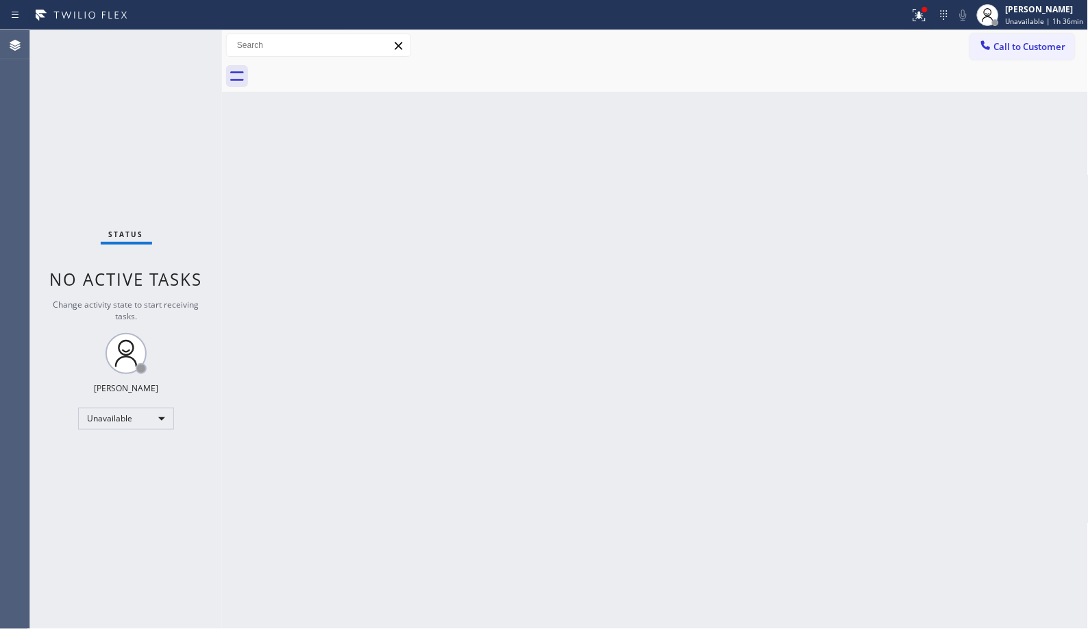
click at [346, 71] on div at bounding box center [670, 76] width 837 height 31
click at [155, 416] on div "Unavailable" at bounding box center [126, 419] width 96 height 22
click at [137, 482] on li "Break" at bounding box center [125, 489] width 93 height 16
click at [491, 274] on div "Back to Dashboard Change Sender ID Customers Technicians Select a contact Outbo…" at bounding box center [655, 329] width 867 height 599
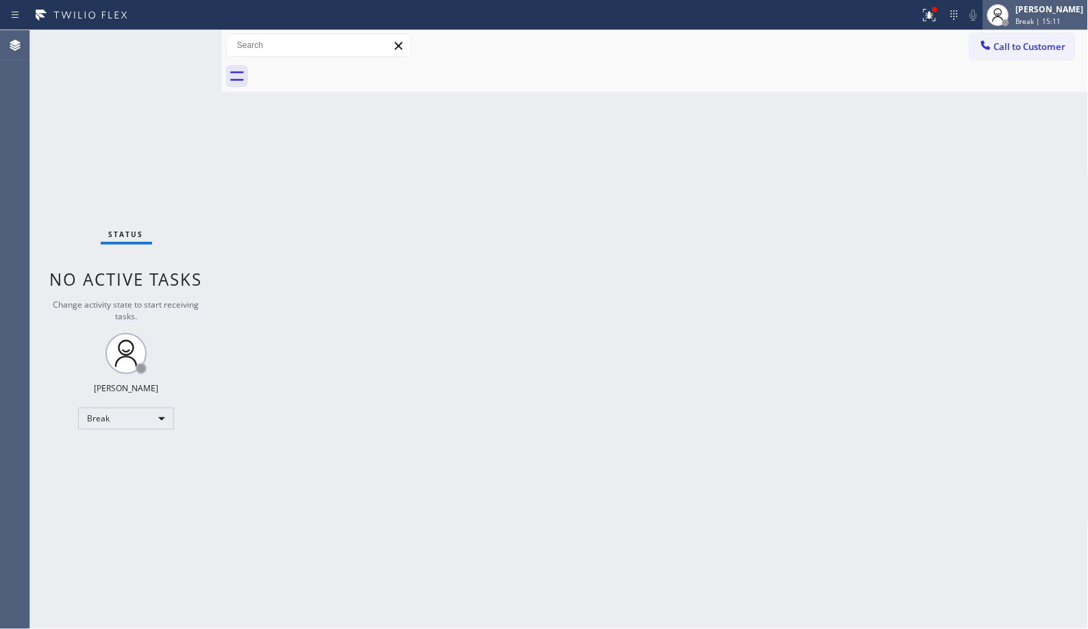
click at [1059, 15] on div "[PERSON_NAME] Break | 15:11" at bounding box center [1051, 15] width 75 height 24
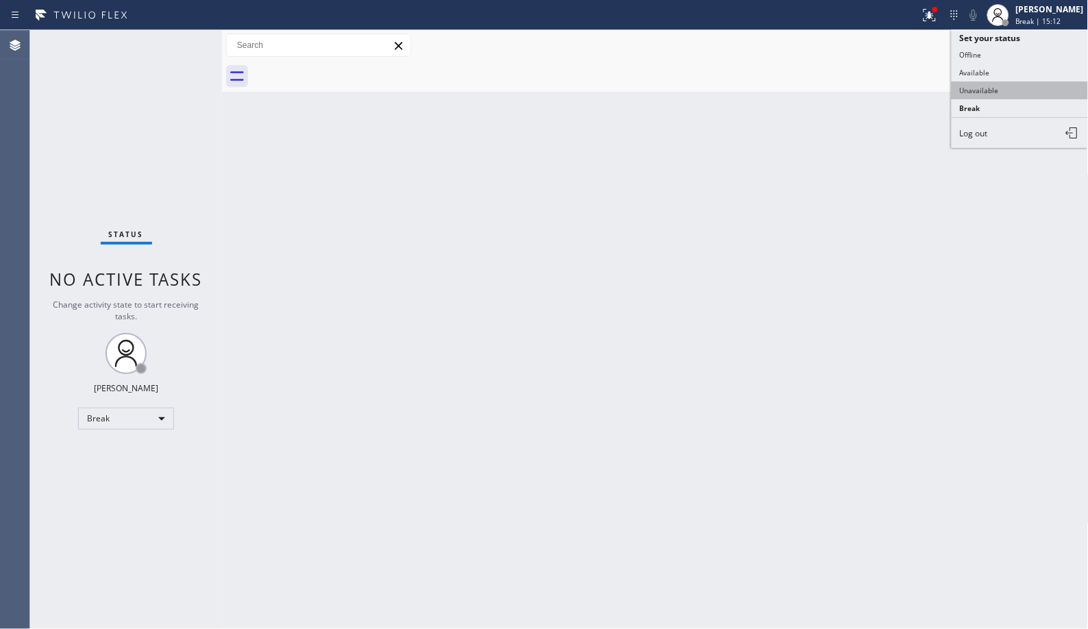
click at [986, 92] on button "Unavailable" at bounding box center [1020, 91] width 137 height 18
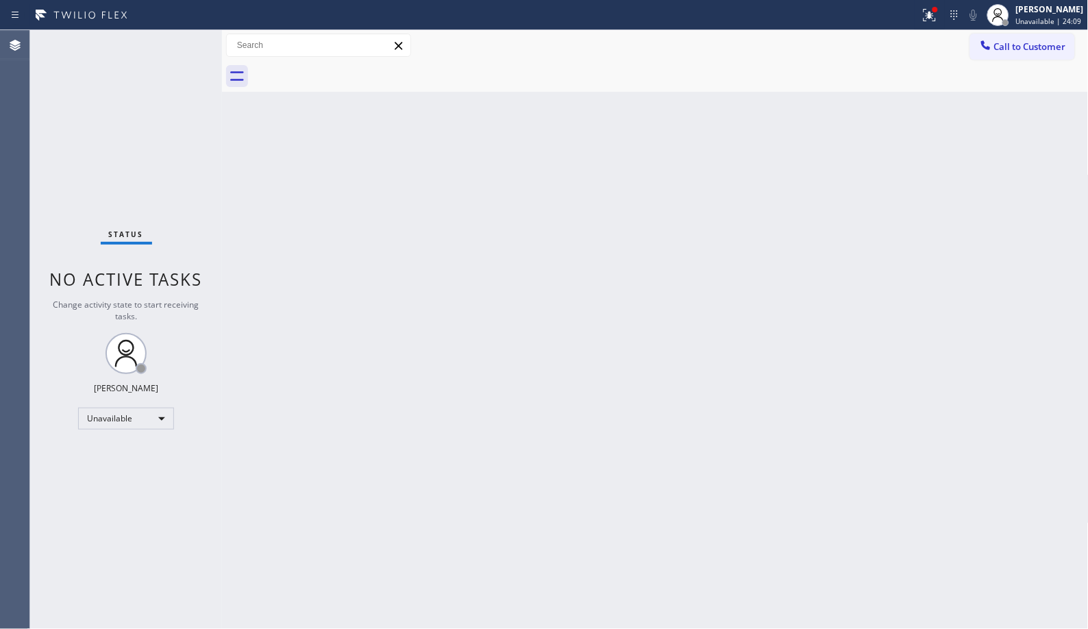
click at [678, 380] on div "Back to Dashboard Change Sender ID Customers Technicians Select a contact Outbo…" at bounding box center [655, 329] width 867 height 599
drag, startPoint x: 991, startPoint y: 50, endPoint x: 871, endPoint y: 65, distance: 120.9
click at [983, 50] on icon at bounding box center [986, 45] width 14 height 14
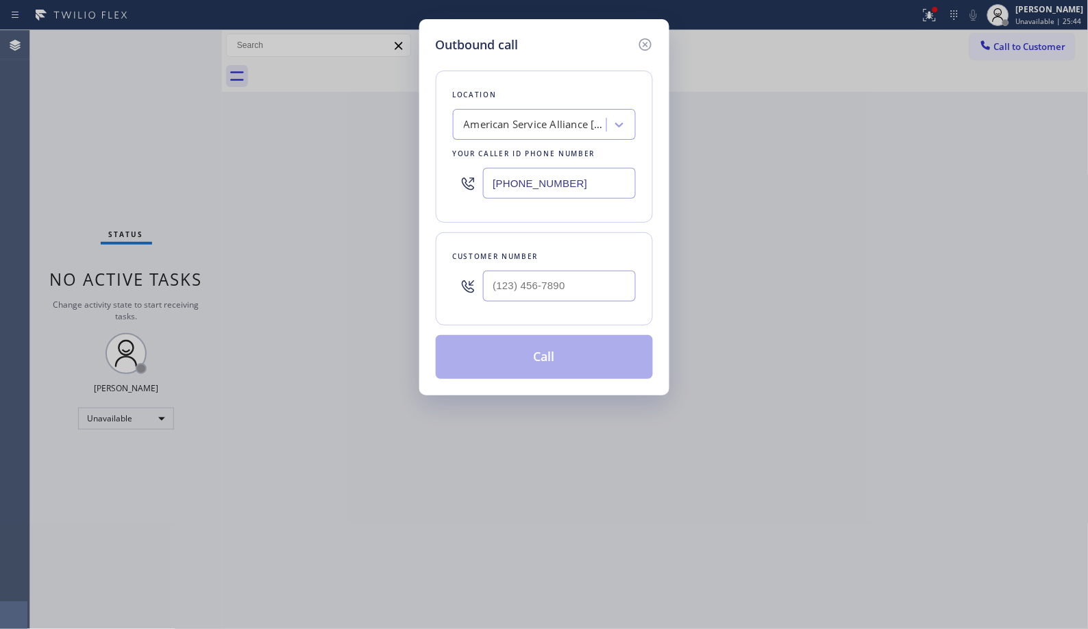
drag, startPoint x: 587, startPoint y: 188, endPoint x: 424, endPoint y: 151, distance: 167.3
click at [427, 156] on div "Outbound call Location American Service Alliance [GEOGRAPHIC_DATA][PERSON_NAME]…" at bounding box center [544, 207] width 250 height 376
paste input "949) 979-5108"
type input "[PHONE_NUMBER]"
click at [519, 285] on input "(___) ___-____" at bounding box center [559, 286] width 153 height 31
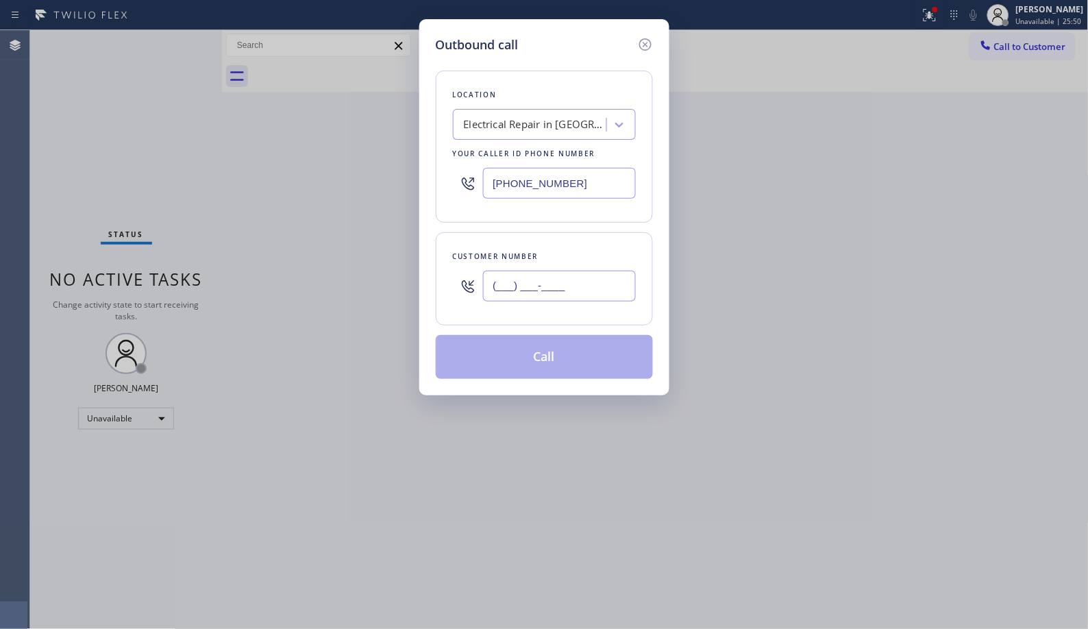
paste input "209) 601-5831"
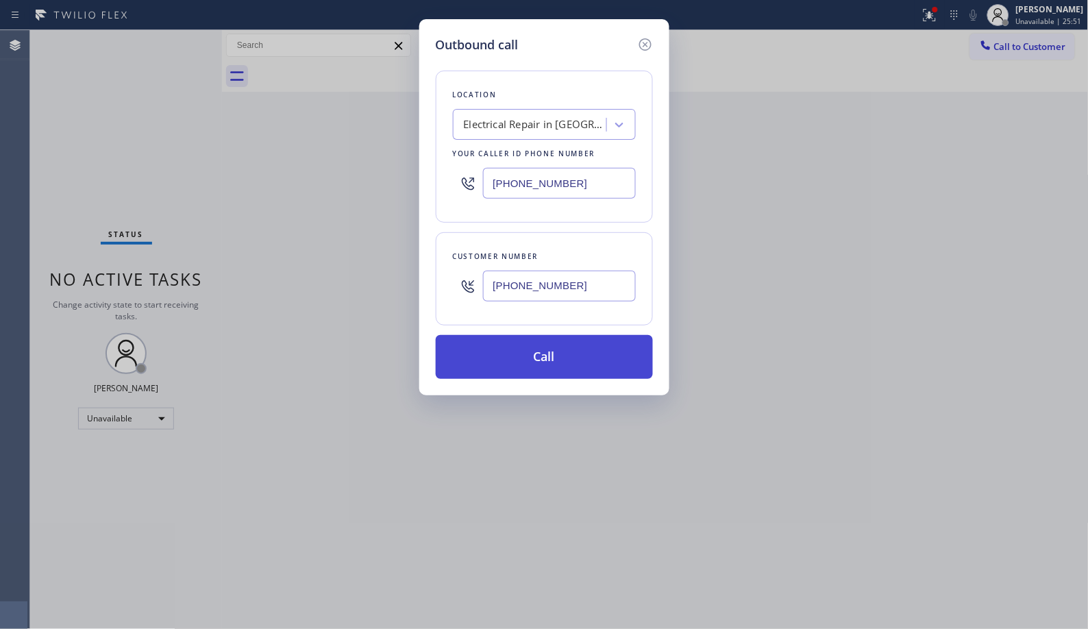
type input "[PHONE_NUMBER]"
click at [579, 365] on button "Call" at bounding box center [544, 357] width 217 height 44
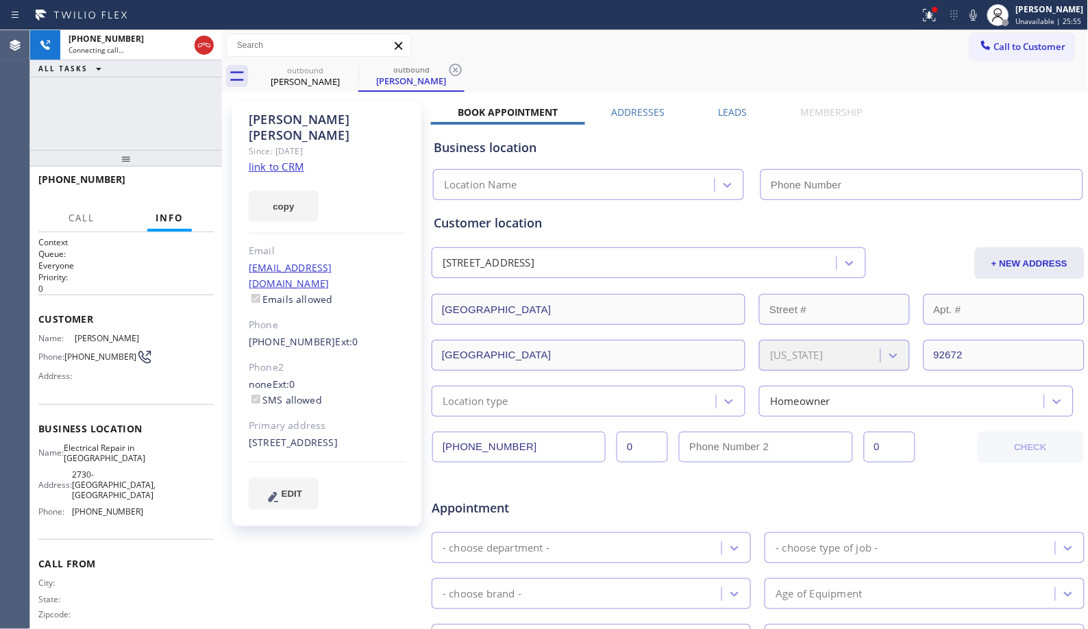
type input "[PHONE_NUMBER]"
click at [451, 69] on icon at bounding box center [456, 70] width 16 height 16
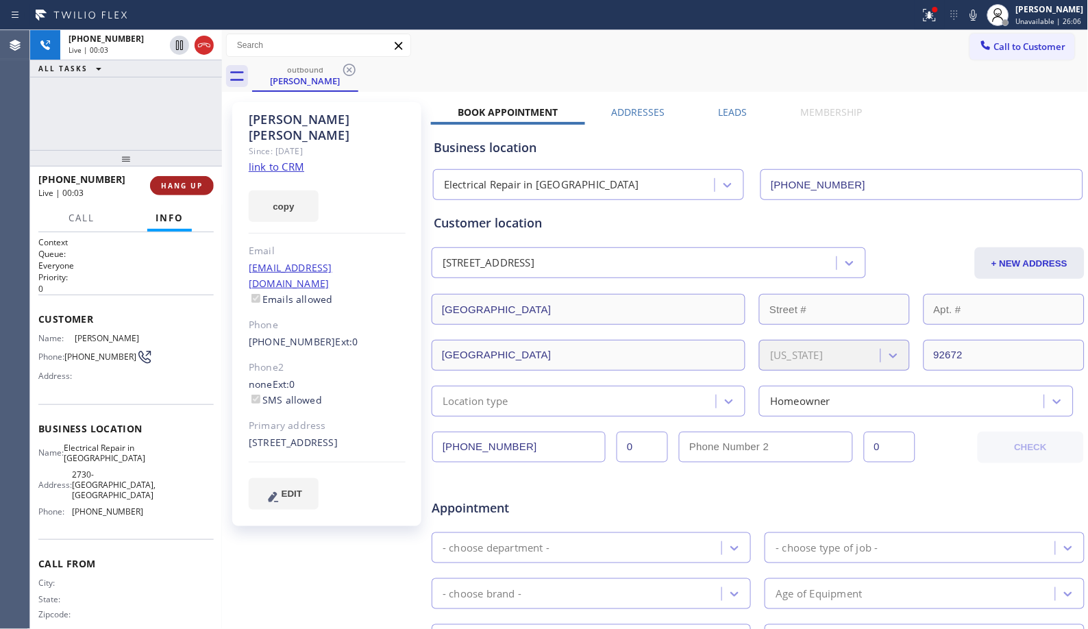
click at [186, 186] on span "HANG UP" at bounding box center [182, 186] width 42 height 10
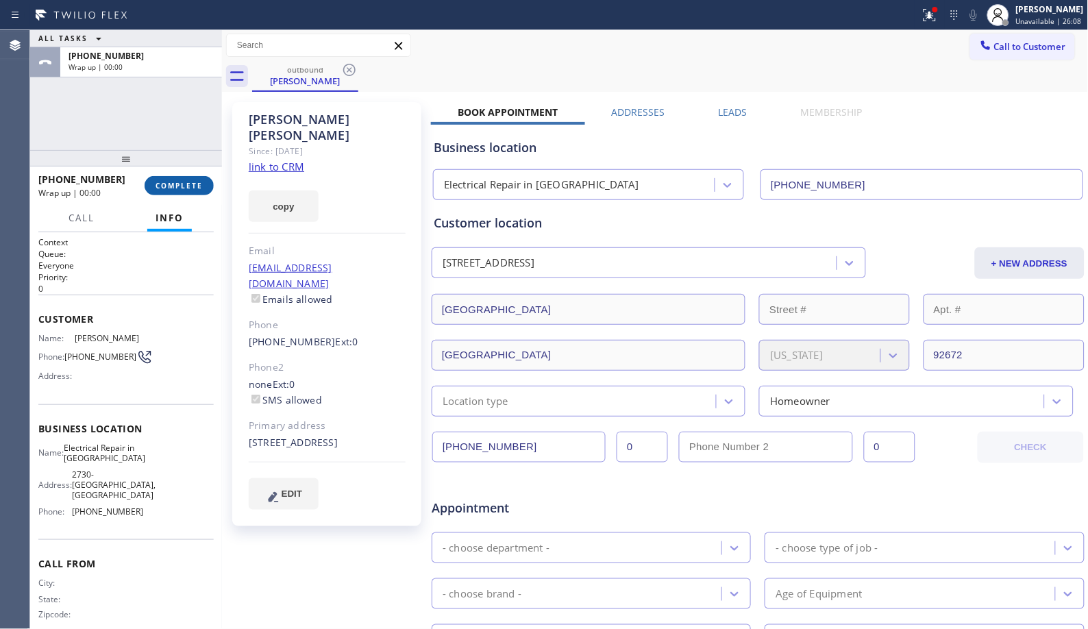
click at [186, 186] on span "COMPLETE" at bounding box center [179, 186] width 47 height 10
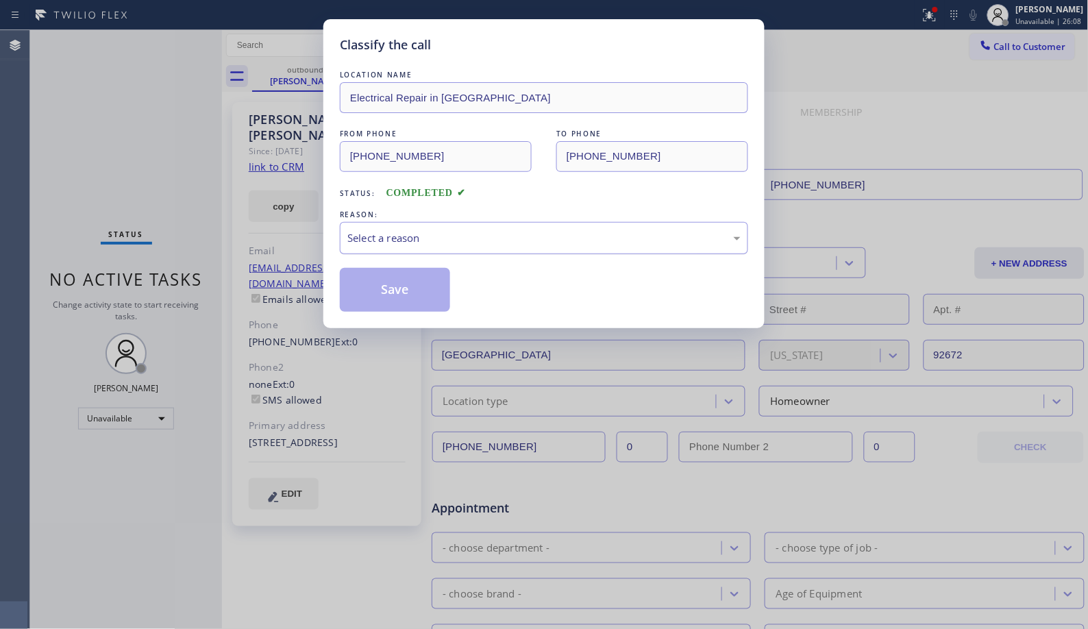
click at [476, 252] on div "Select a reason" at bounding box center [544, 238] width 408 height 32
click at [419, 296] on button "Save" at bounding box center [395, 290] width 110 height 44
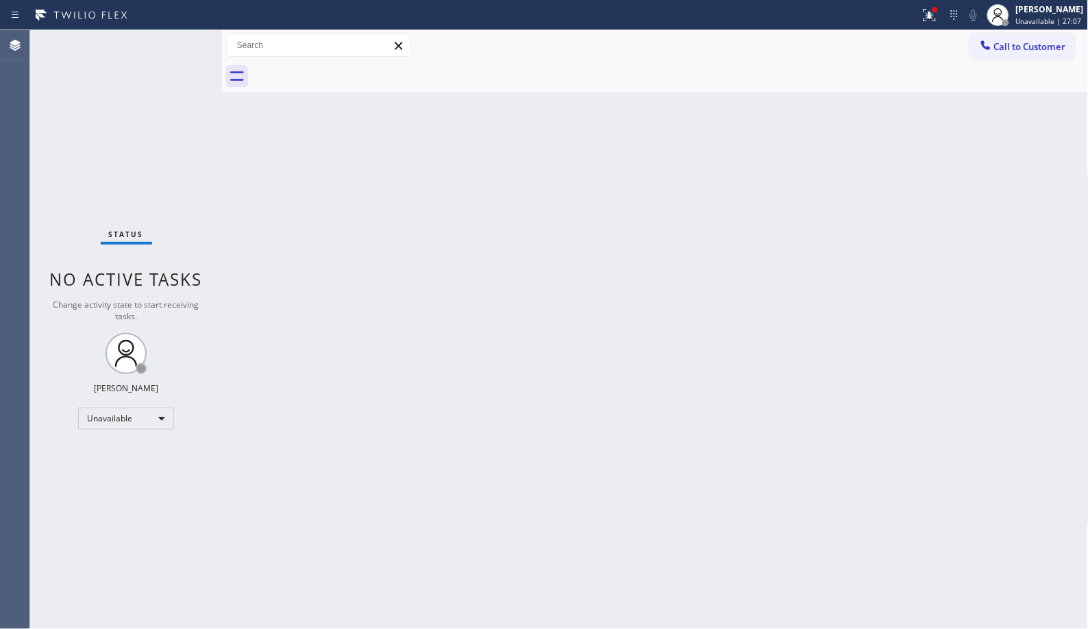
drag, startPoint x: 1036, startPoint y: 49, endPoint x: 848, endPoint y: 62, distance: 188.2
click at [1030, 49] on span "Call to Customer" at bounding box center [1030, 46] width 72 height 12
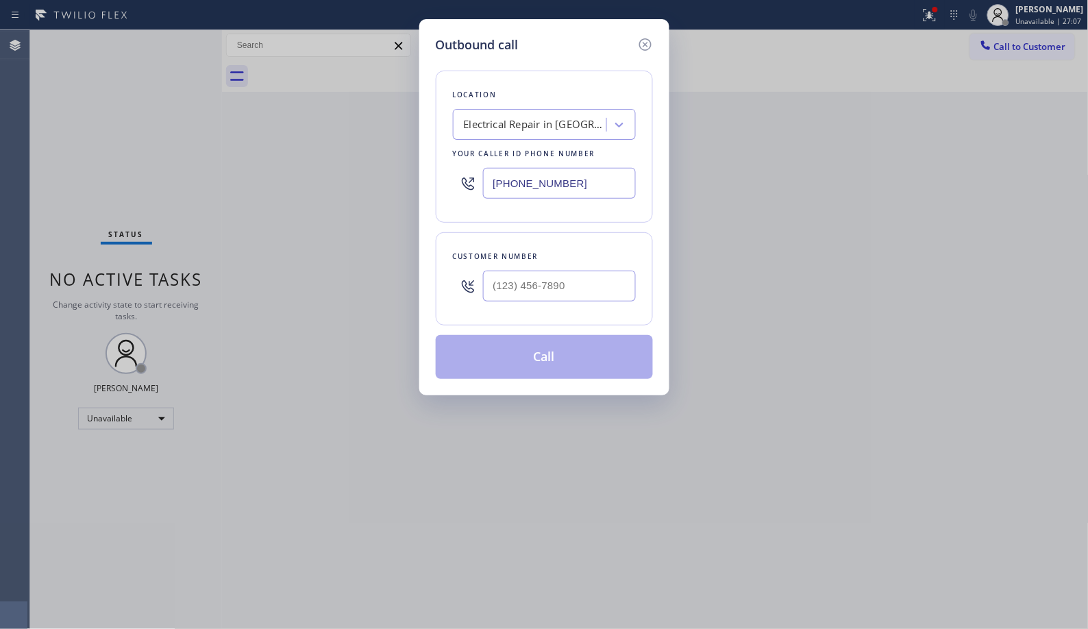
drag, startPoint x: 592, startPoint y: 186, endPoint x: 391, endPoint y: 103, distance: 217.6
click at [408, 123] on div "Outbound call Location Electrical Repair in [GEOGRAPHIC_DATA] Your caller id ph…" at bounding box center [544, 314] width 1088 height 629
paste input "833) 692-2271"
type input "[PHONE_NUMBER]"
click at [589, 280] on input "(___) ___-____" at bounding box center [559, 286] width 153 height 31
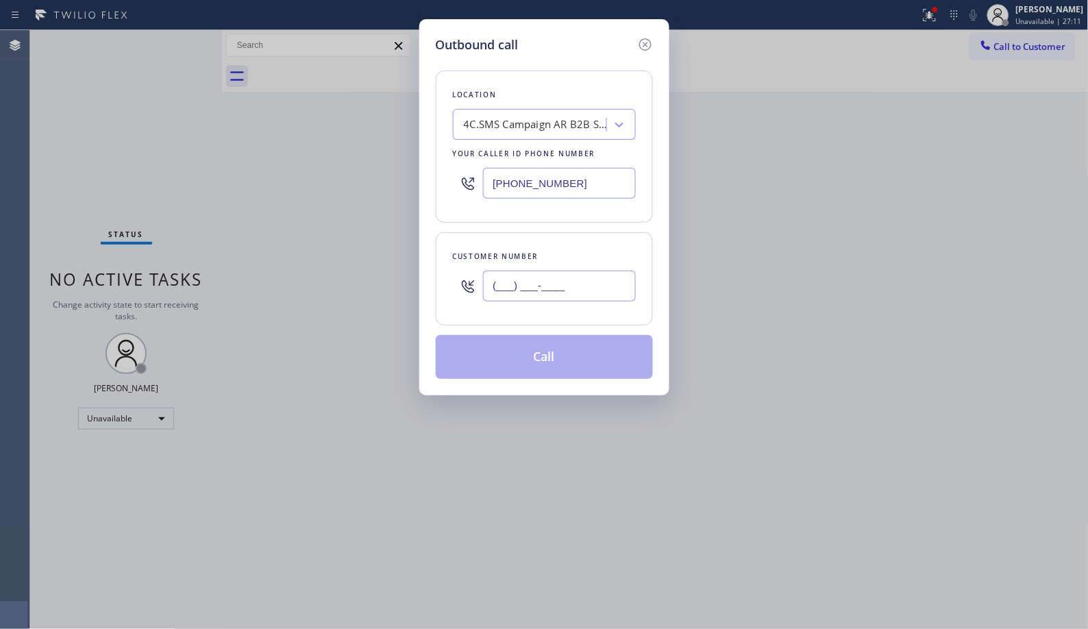
paste input "213) 458-2519"
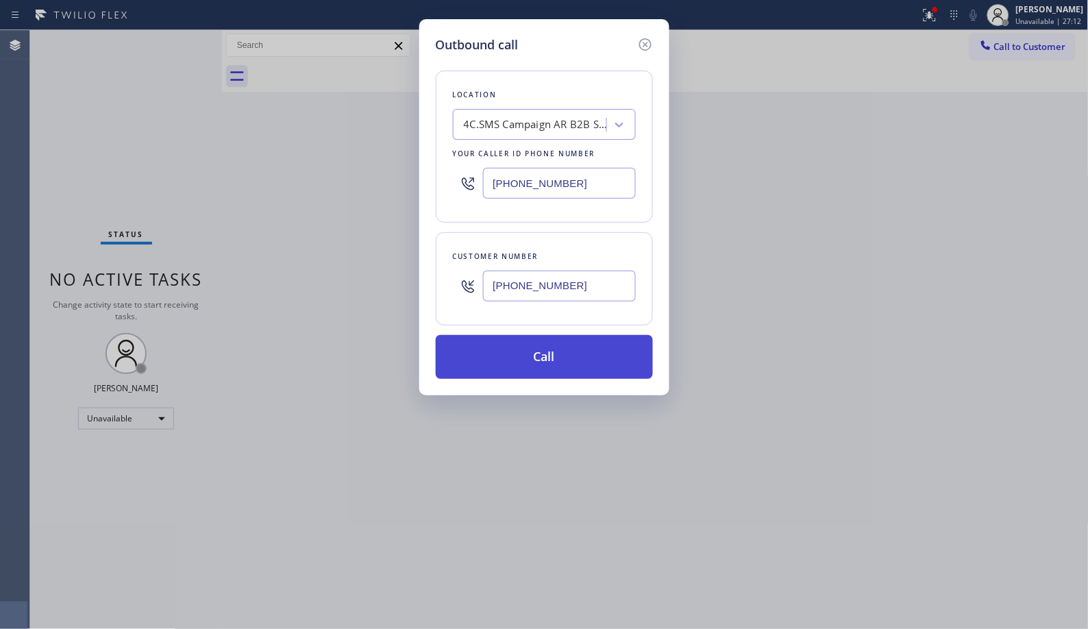
click at [565, 363] on button "Call" at bounding box center [544, 357] width 217 height 44
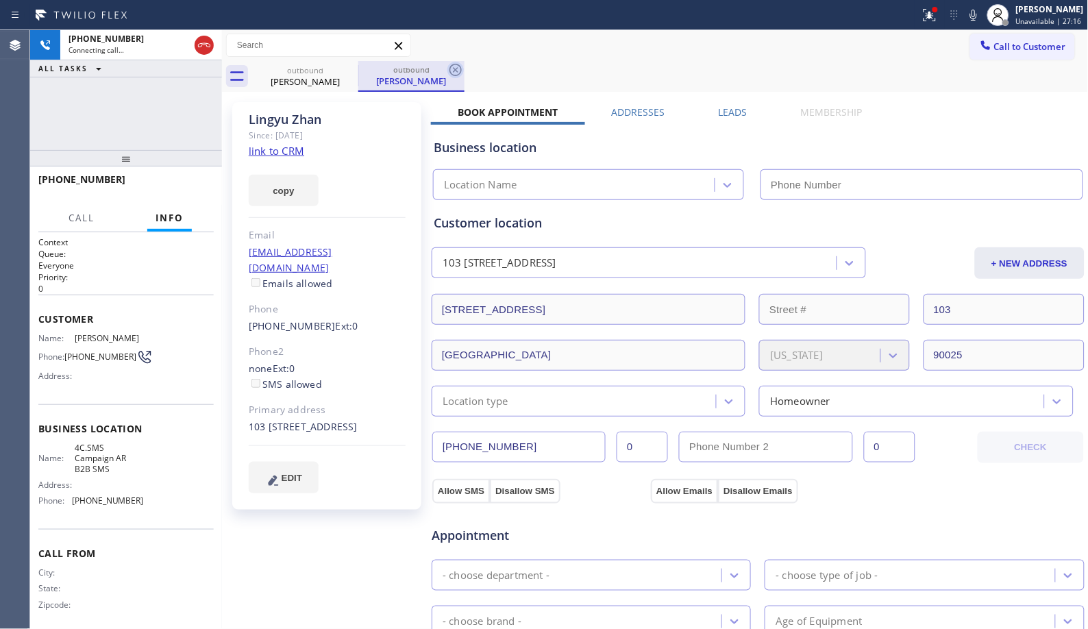
click at [459, 66] on icon at bounding box center [456, 70] width 16 height 16
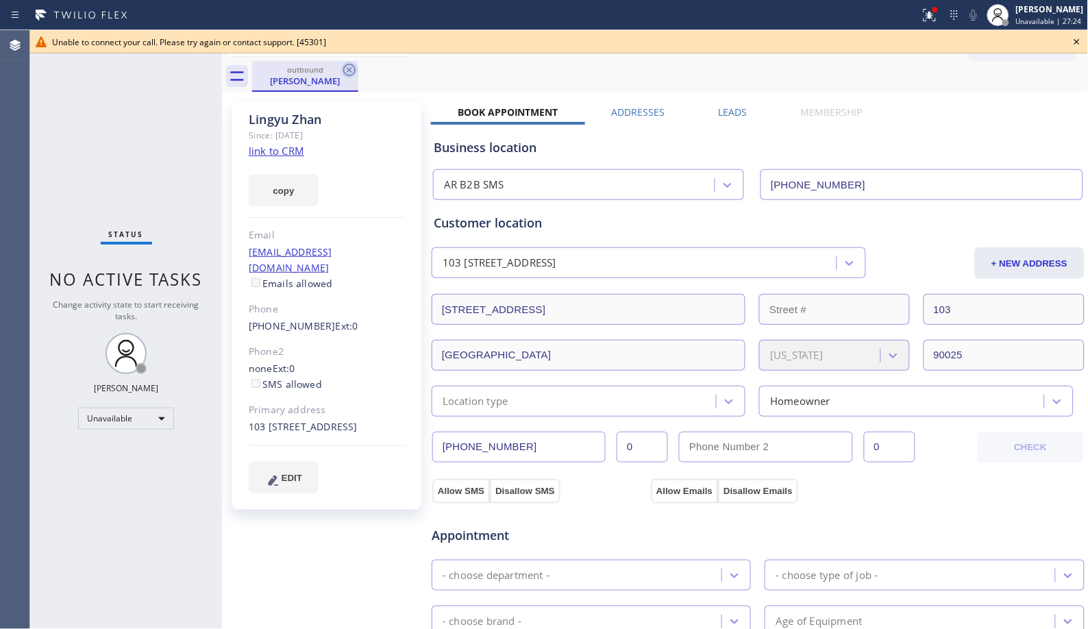
click at [355, 70] on icon at bounding box center [349, 70] width 12 height 12
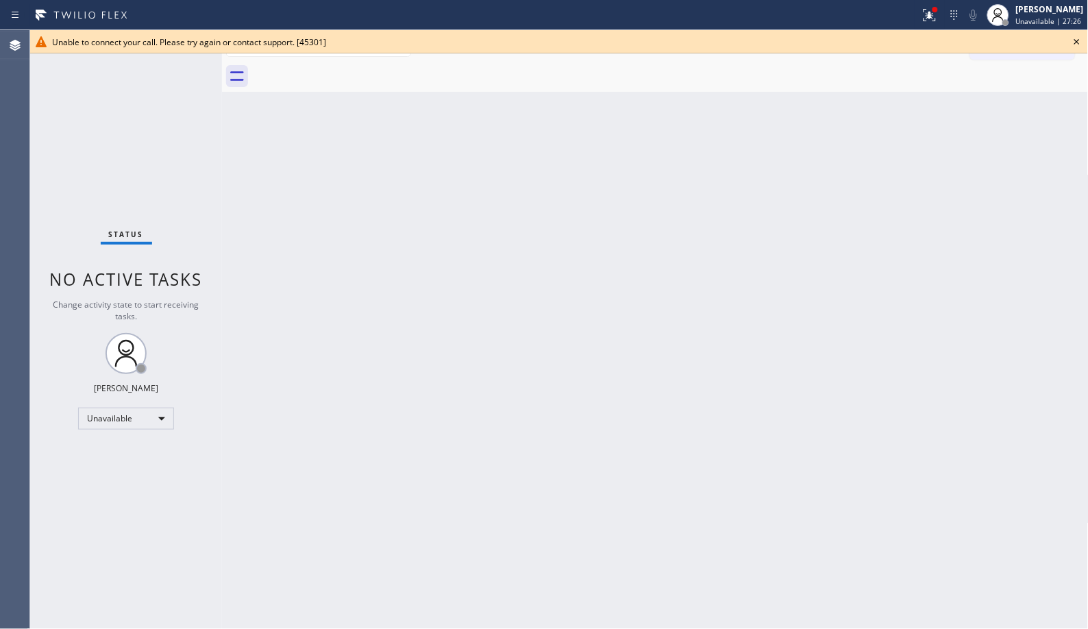
click at [1080, 39] on icon at bounding box center [1077, 42] width 16 height 16
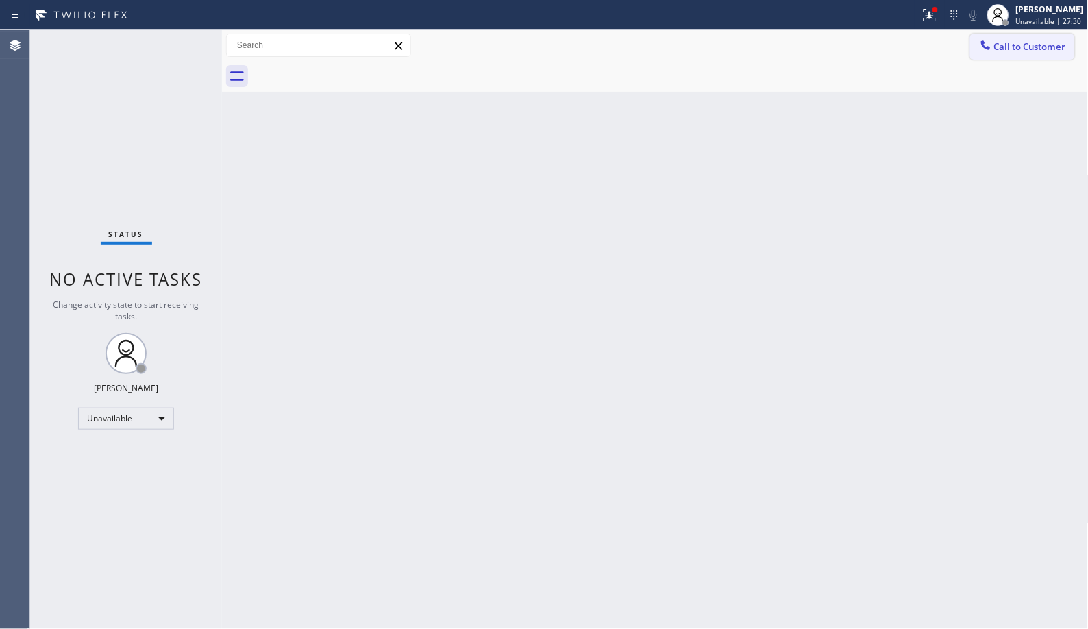
click at [1026, 46] on span "Call to Customer" at bounding box center [1030, 46] width 72 height 12
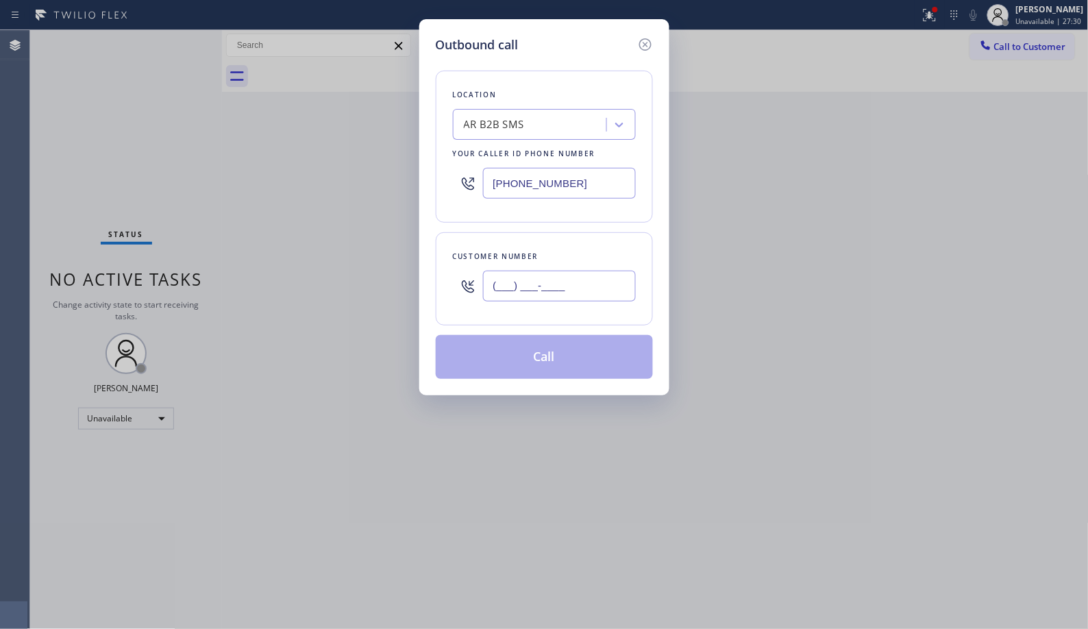
drag, startPoint x: 601, startPoint y: 284, endPoint x: 400, endPoint y: 236, distance: 207.3
click at [410, 285] on div "Outbound call Location AR B2B SMS Your caller id phone number [PHONE_NUMBER] Cu…" at bounding box center [544, 314] width 1088 height 629
paste input "213) 458-2519"
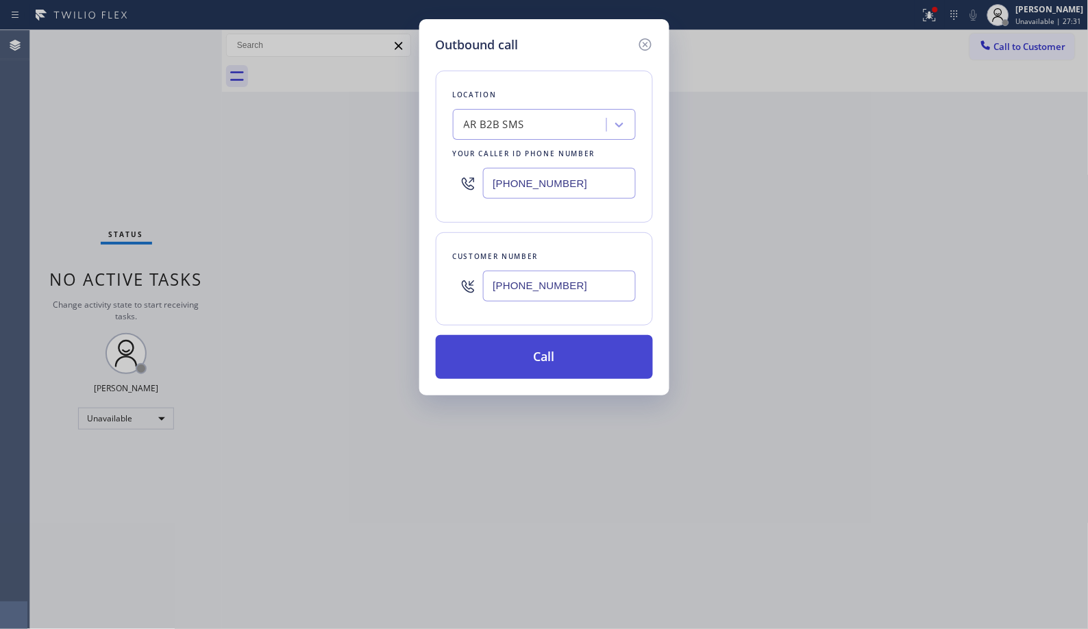
type input "[PHONE_NUMBER]"
click at [549, 358] on button "Call" at bounding box center [544, 357] width 217 height 44
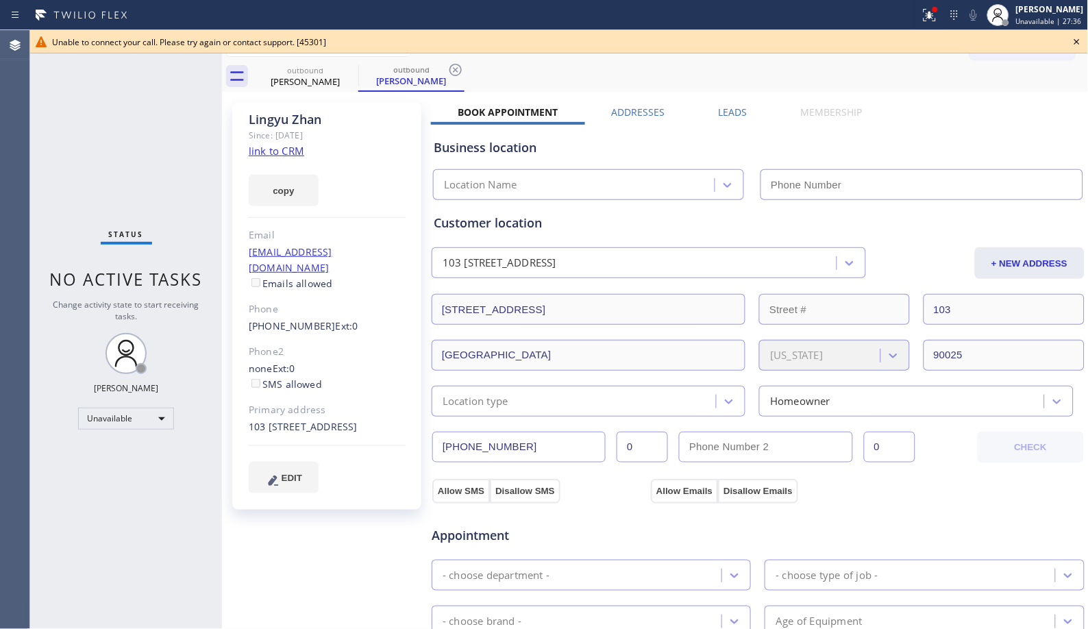
type input "[PHONE_NUMBER]"
click at [460, 73] on icon at bounding box center [456, 70] width 12 height 12
click at [352, 71] on icon at bounding box center [349, 70] width 16 height 16
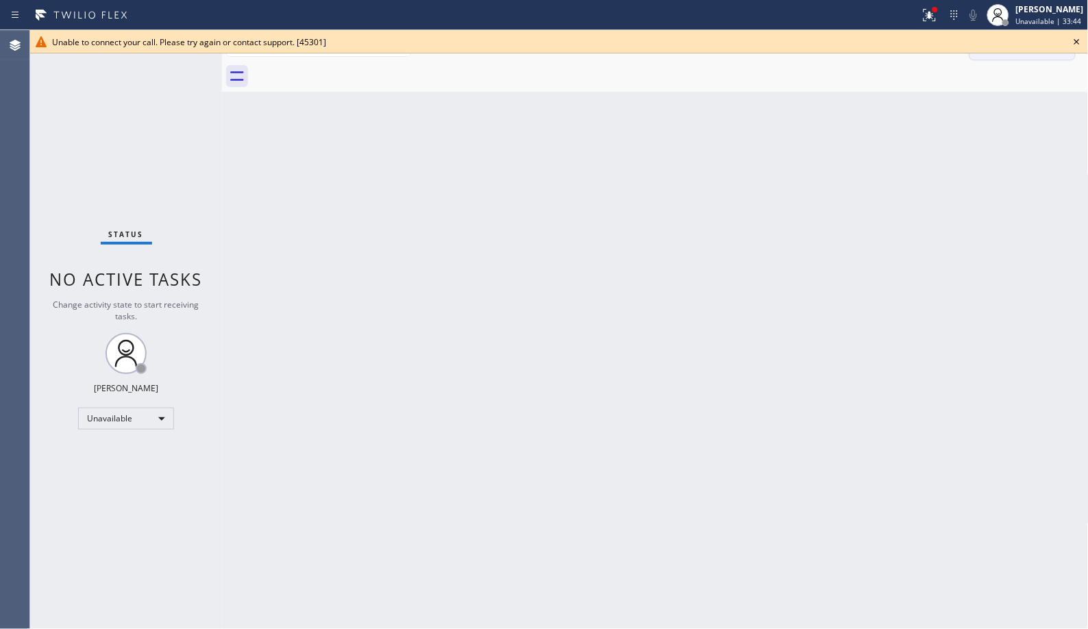
drag, startPoint x: 1072, startPoint y: 38, endPoint x: 1053, endPoint y: 45, distance: 20.4
click at [1073, 38] on icon at bounding box center [1077, 42] width 16 height 16
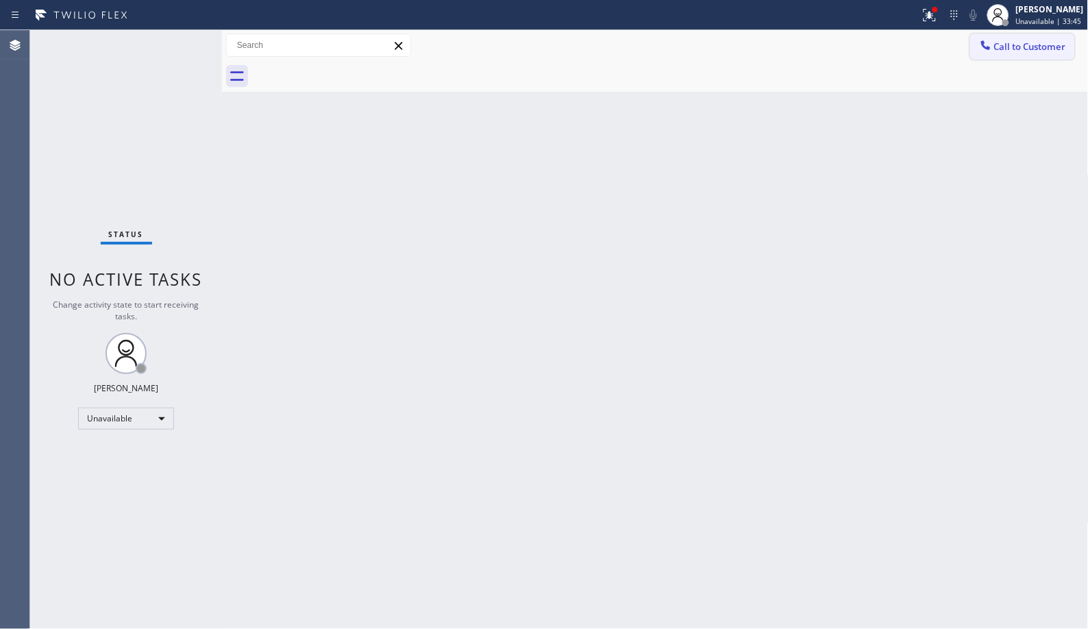
click at [1047, 48] on span "Call to Customer" at bounding box center [1030, 46] width 72 height 12
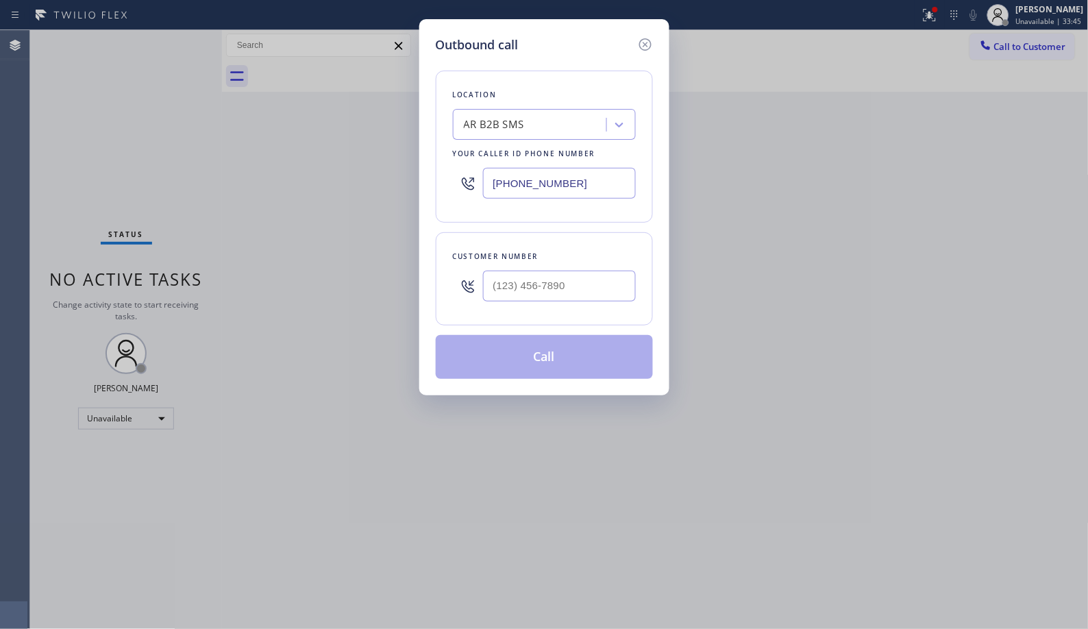
drag, startPoint x: 632, startPoint y: 188, endPoint x: 445, endPoint y: 158, distance: 188.8
click at [454, 162] on div "[PHONE_NUMBER]" at bounding box center [544, 183] width 183 height 45
paste input "558-124"
type input "[PHONE_NUMBER]"
click at [570, 304] on div at bounding box center [559, 286] width 153 height 45
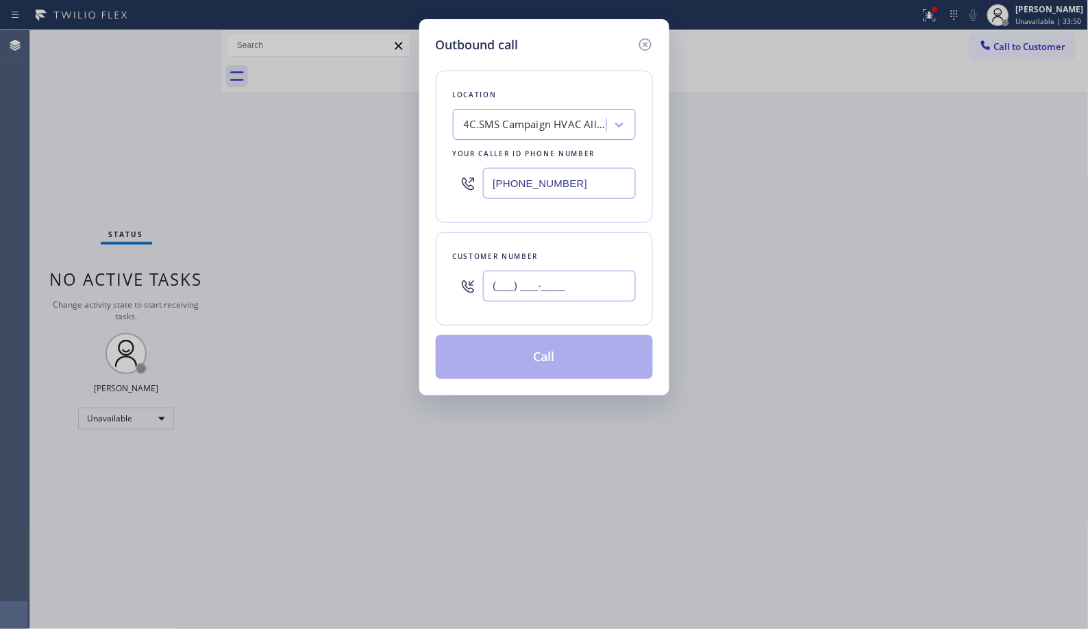
click at [571, 291] on input "(___) ___-____" at bounding box center [559, 286] width 153 height 31
paste input "714) 767-5344"
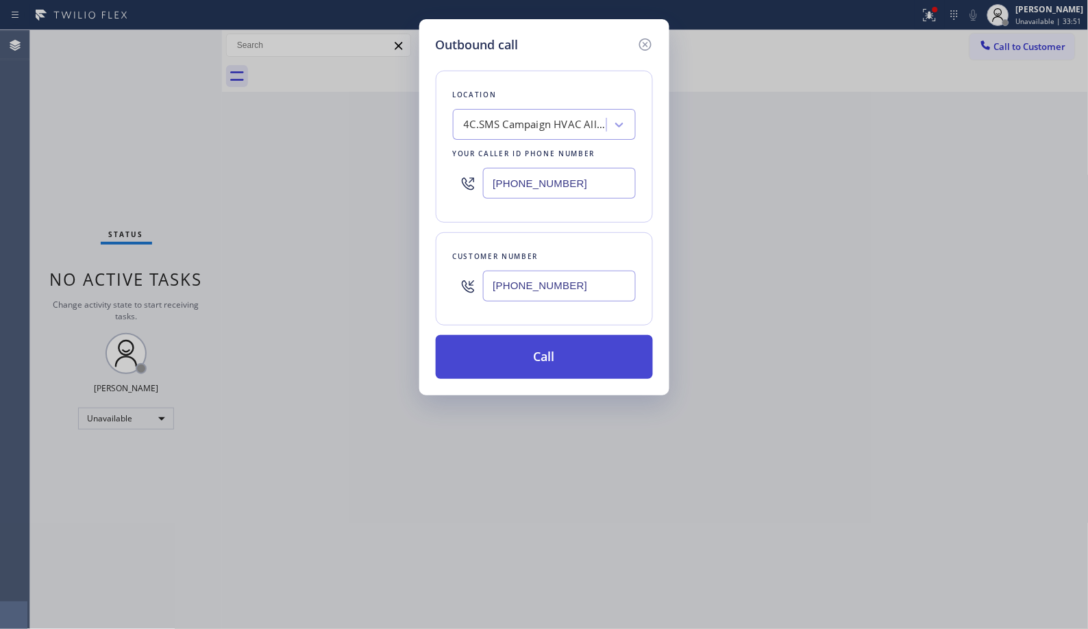
type input "[PHONE_NUMBER]"
click at [560, 367] on button "Call" at bounding box center [544, 357] width 217 height 44
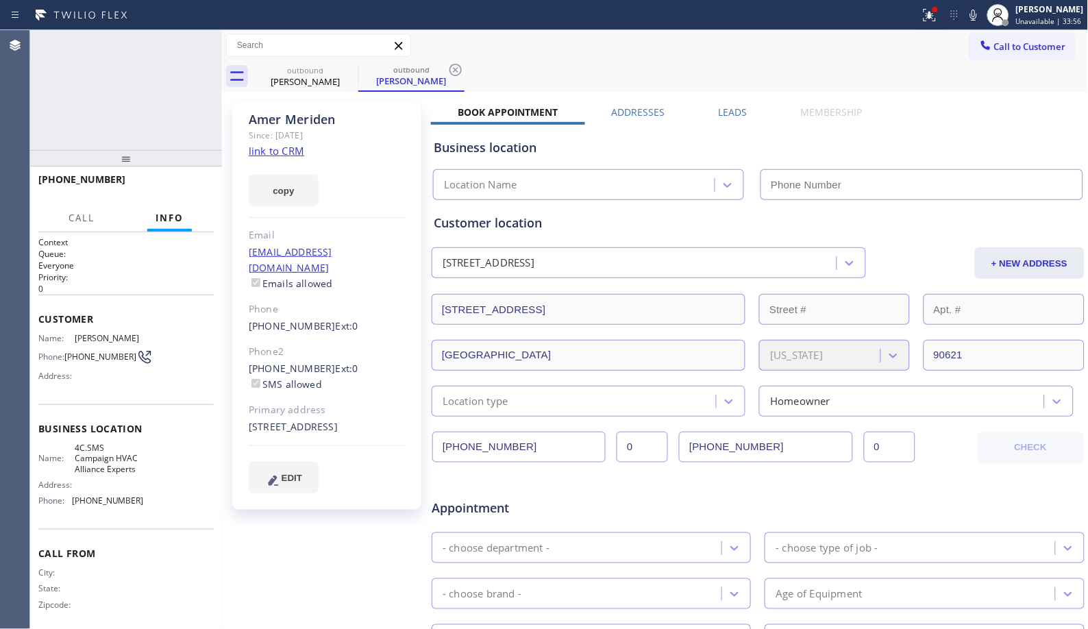
type input "[PHONE_NUMBER]"
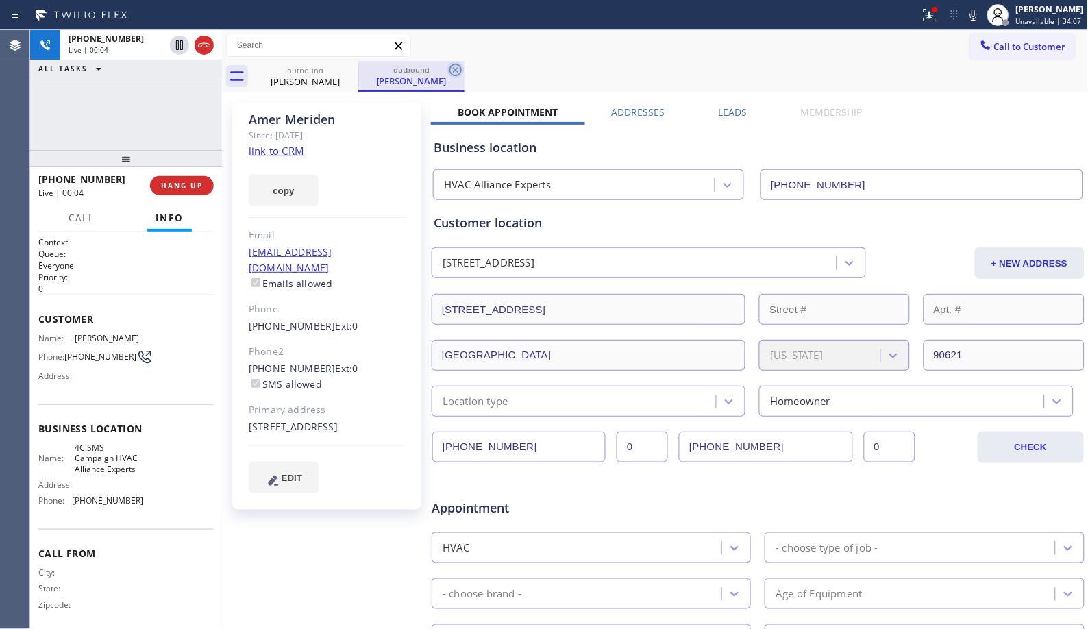
click at [456, 64] on icon at bounding box center [456, 70] width 12 height 12
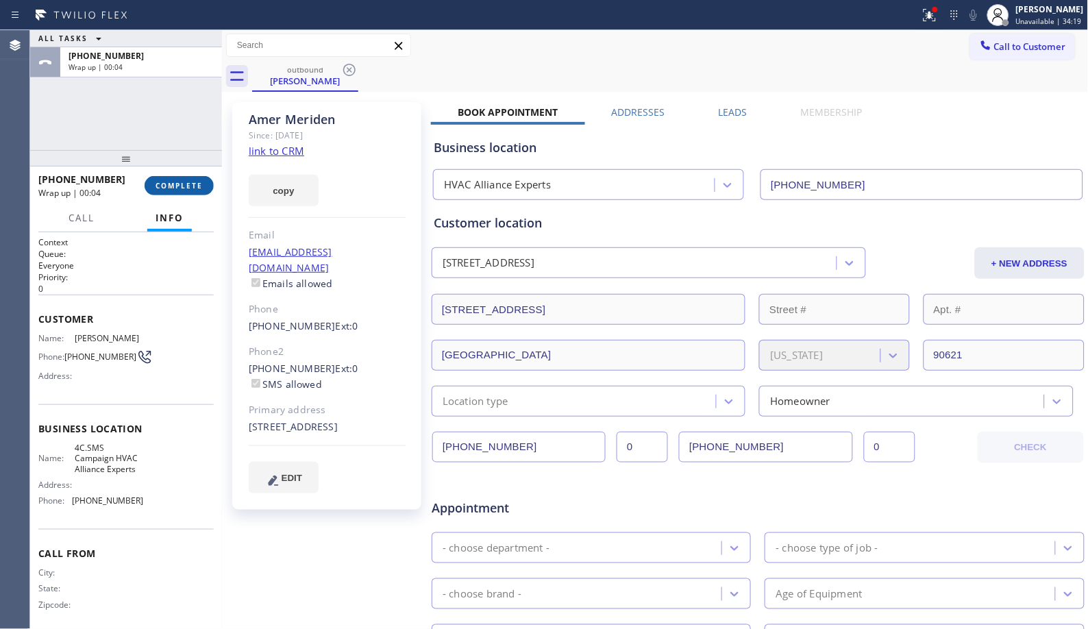
click at [180, 184] on span "COMPLETE" at bounding box center [179, 186] width 47 height 10
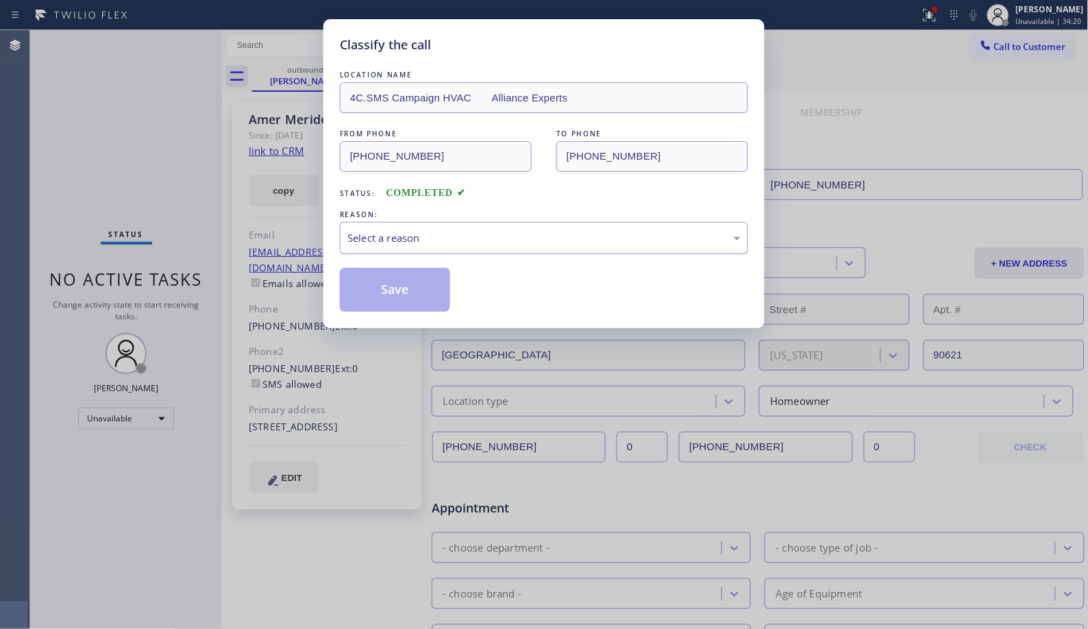
click at [465, 247] on div "Select a reason" at bounding box center [544, 238] width 408 height 32
click at [417, 288] on button "Save" at bounding box center [395, 290] width 110 height 44
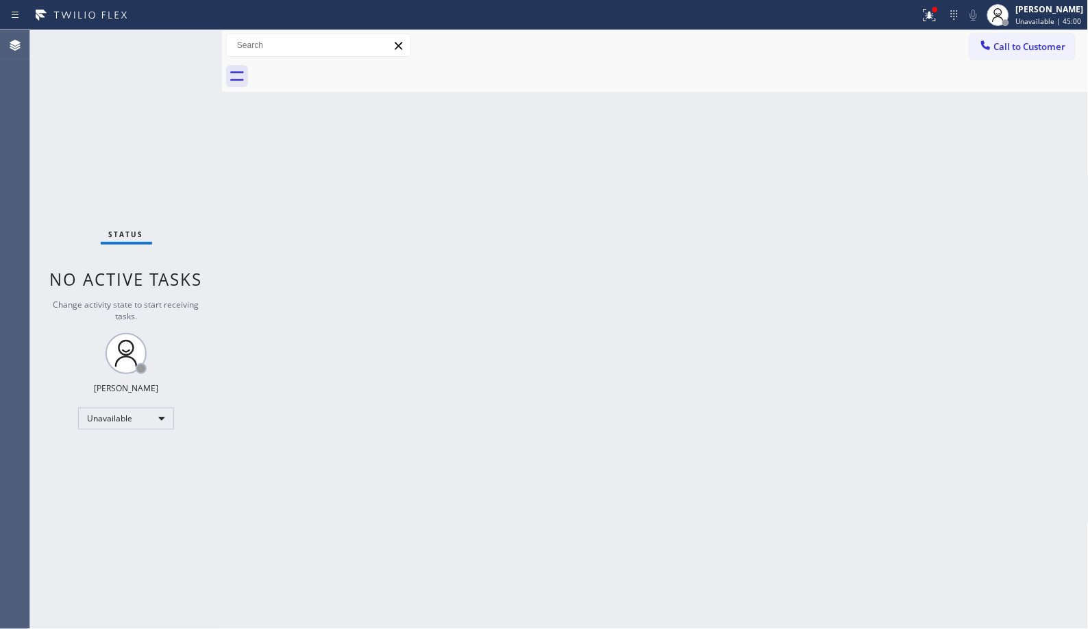
click at [455, 316] on div "Back to Dashboard Change Sender ID Customers Technicians Select a contact Outbo…" at bounding box center [655, 329] width 867 height 599
click at [1010, 55] on button "Call to Customer" at bounding box center [1022, 47] width 105 height 26
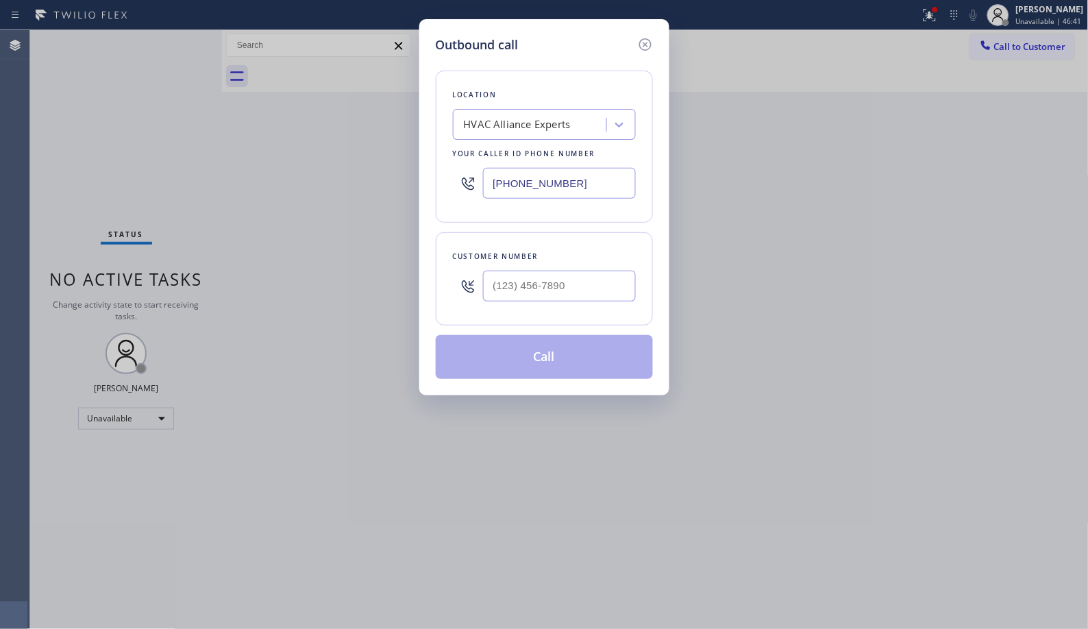
drag, startPoint x: 605, startPoint y: 173, endPoint x: 398, endPoint y: 132, distance: 211.0
click at [420, 145] on div "Outbound call Location HVAC Alliance Experts Your caller id phone number [PHONE…" at bounding box center [544, 207] width 250 height 376
paste input "602) 566-9345"
type input "[PHONE_NUMBER]"
drag, startPoint x: 607, startPoint y: 278, endPoint x: 402, endPoint y: 209, distance: 216.7
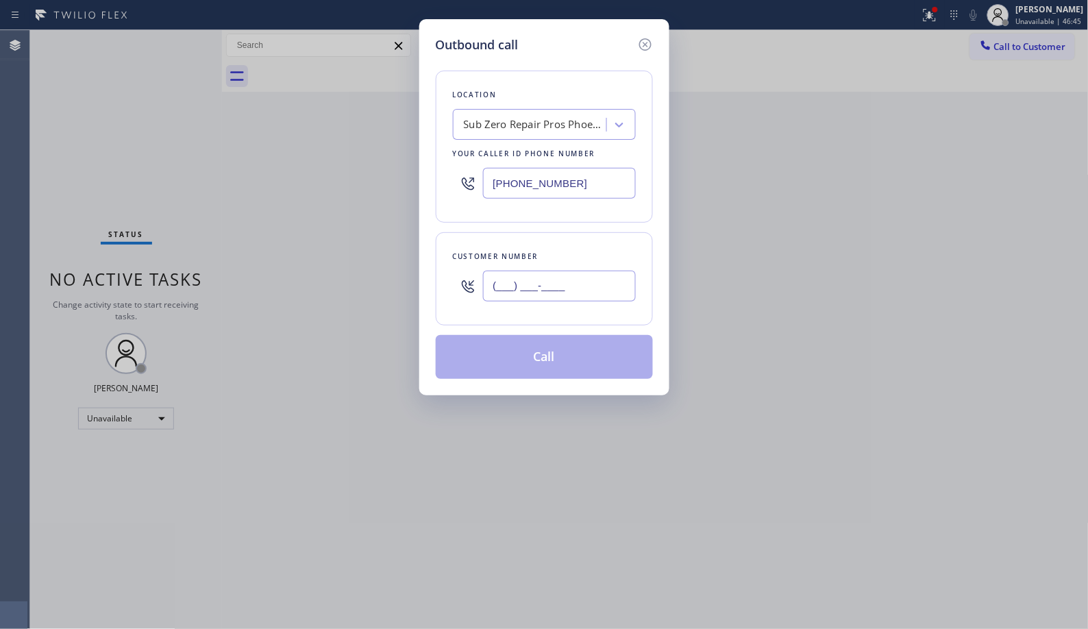
click at [418, 276] on div "Outbound call Location Sub Zero Repair Pros Phoenix Your caller id phone number…" at bounding box center [544, 314] width 1088 height 629
paste input "623) 628-0670"
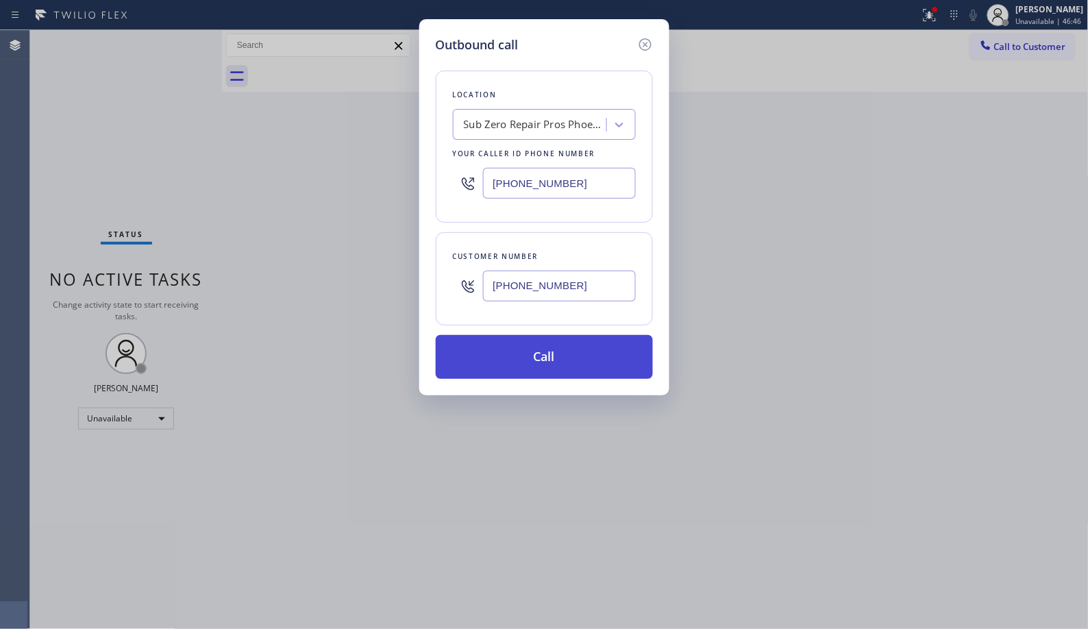
type input "[PHONE_NUMBER]"
click at [580, 358] on button "Call" at bounding box center [544, 357] width 217 height 44
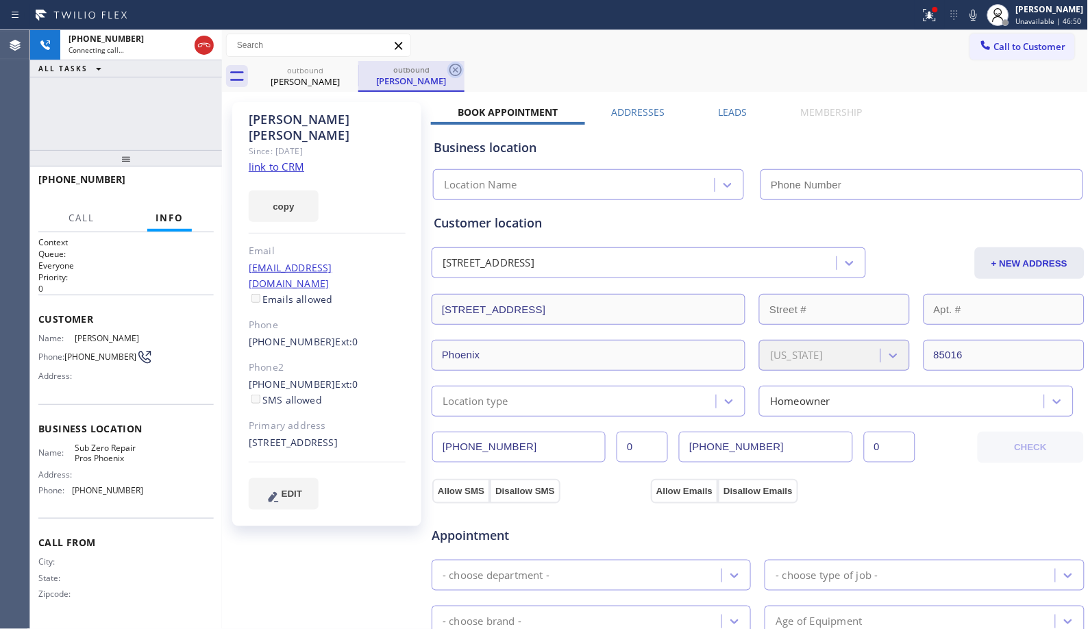
type input "[PHONE_NUMBER]"
click at [454, 62] on icon at bounding box center [456, 70] width 16 height 16
drag, startPoint x: 129, startPoint y: 165, endPoint x: 147, endPoint y: 97, distance: 71.0
click at [147, 97] on div "[PHONE_NUMBER] Connecting call… ALL TASKS ALL TASKS ACTIVE TASKS TASKS IN WRAP …" at bounding box center [126, 329] width 192 height 599
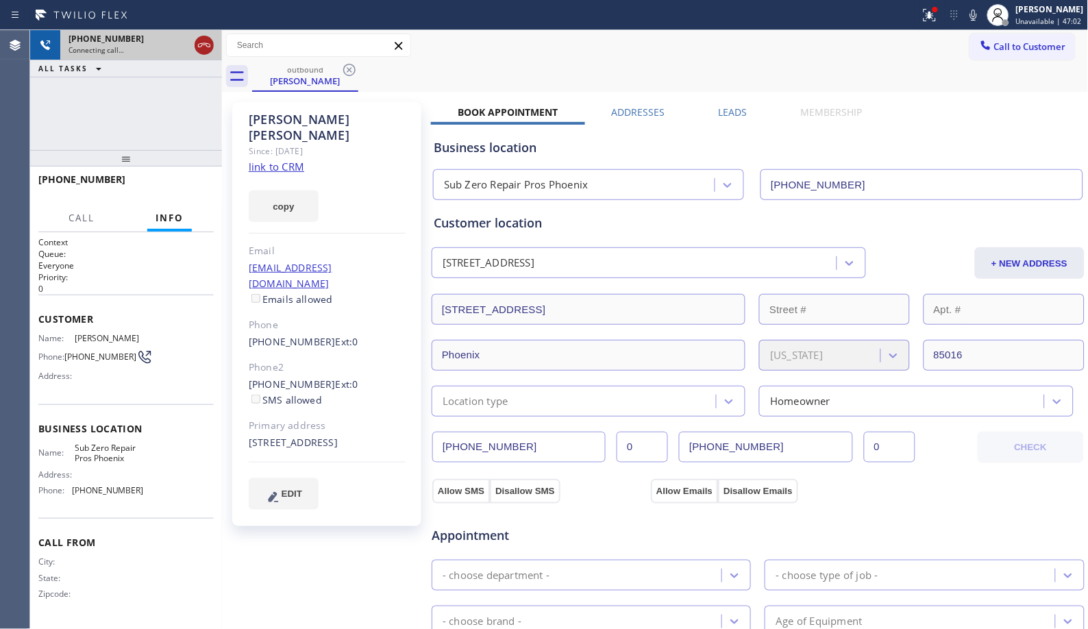
click at [199, 40] on icon at bounding box center [204, 45] width 16 height 16
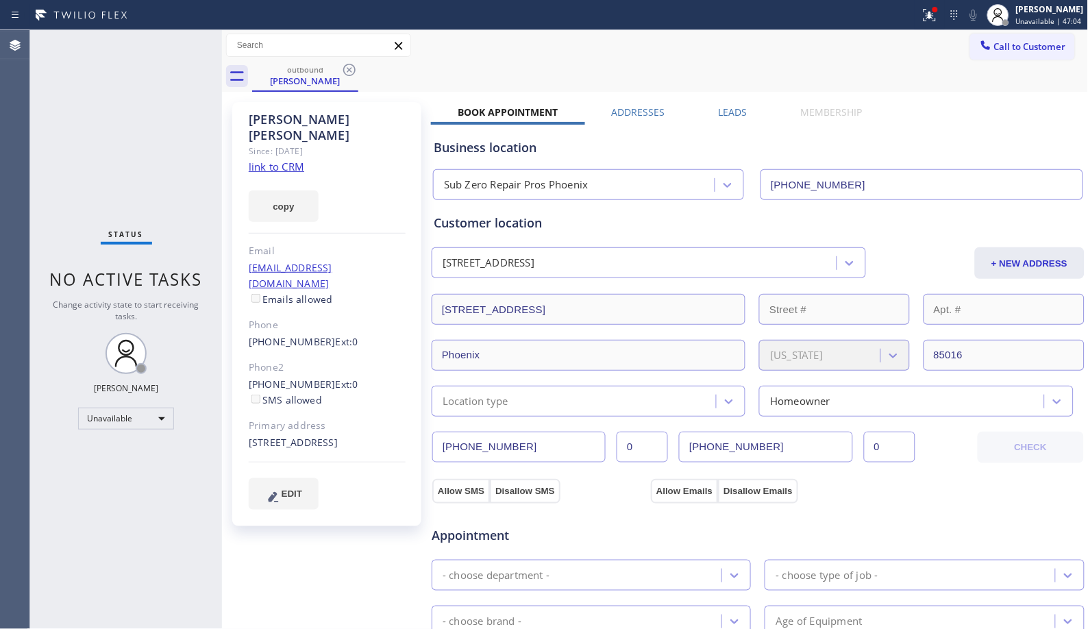
click at [344, 64] on icon at bounding box center [349, 70] width 16 height 16
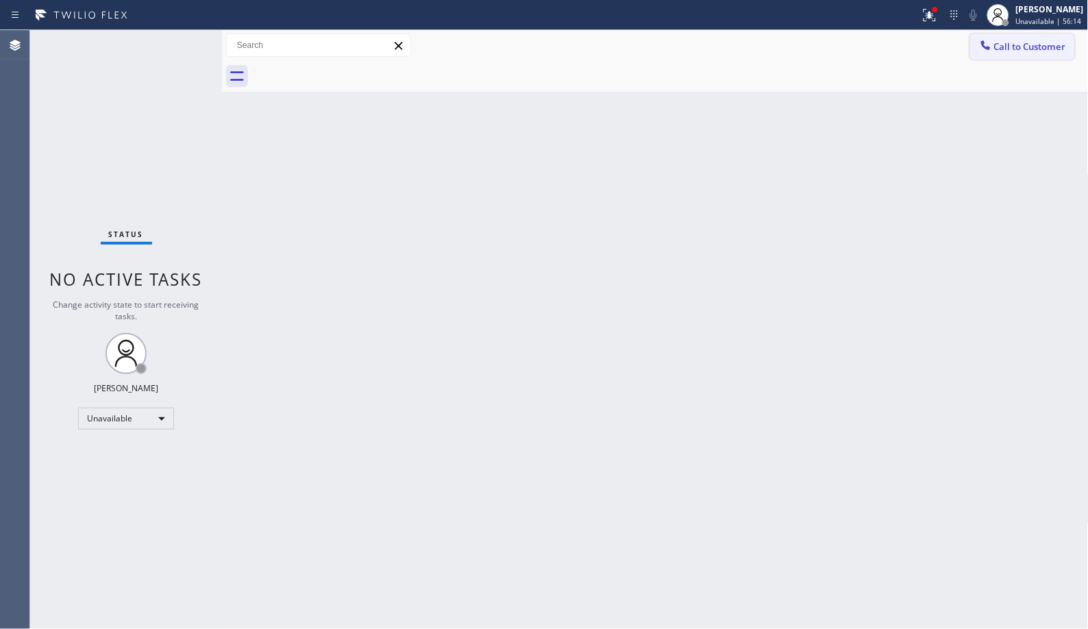
click at [1042, 49] on span "Call to Customer" at bounding box center [1030, 46] width 72 height 12
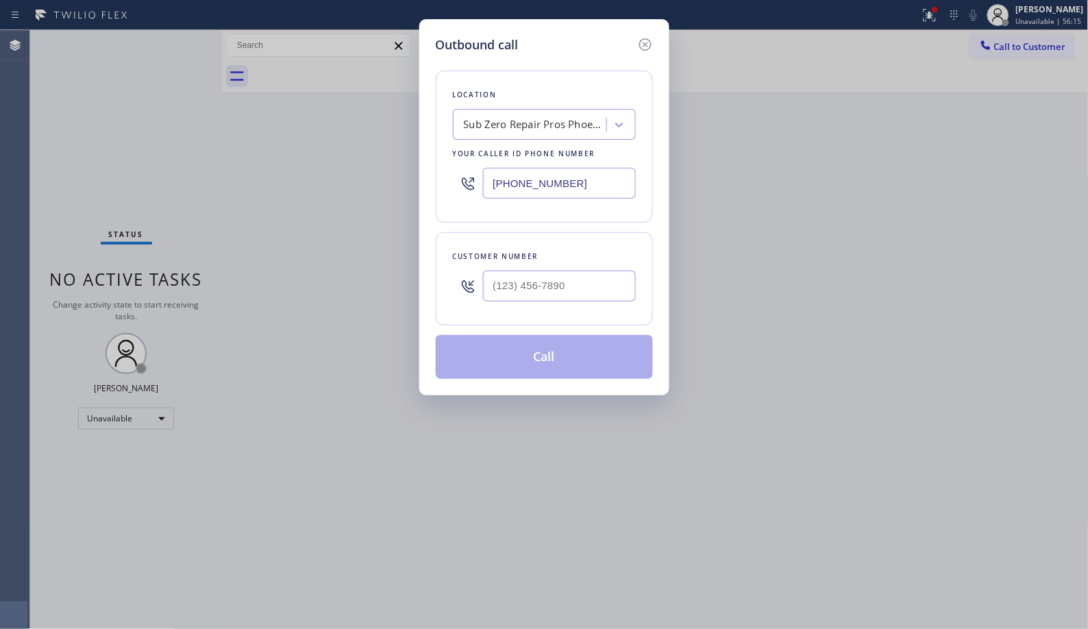
drag, startPoint x: 604, startPoint y: 163, endPoint x: 467, endPoint y: 163, distance: 136.4
click at [467, 163] on div "[PHONE_NUMBER]" at bounding box center [544, 183] width 183 height 45
drag, startPoint x: 583, startPoint y: 182, endPoint x: 443, endPoint y: 154, distance: 142.6
click at [459, 170] on div "[PHONE_NUMBER]" at bounding box center [544, 183] width 183 height 45
paste input "323) 991-9198"
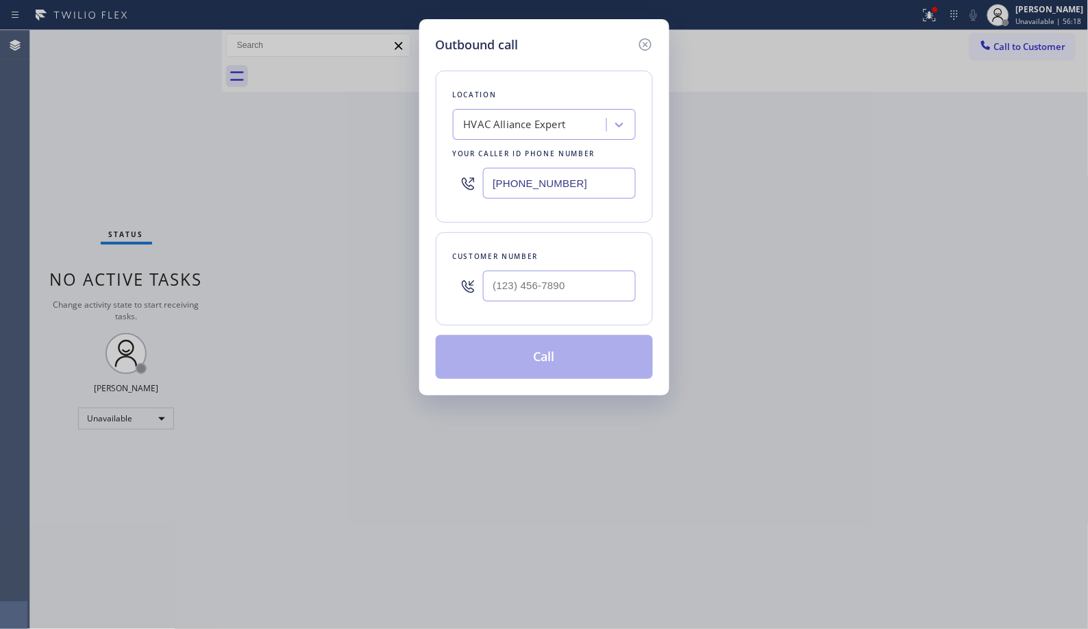
type input "[PHONE_NUMBER]"
drag, startPoint x: 462, startPoint y: 289, endPoint x: 435, endPoint y: 286, distance: 26.8
click at [436, 286] on div "Customer number (___) ___-____" at bounding box center [544, 278] width 217 height 93
paste input "626) 463-3134"
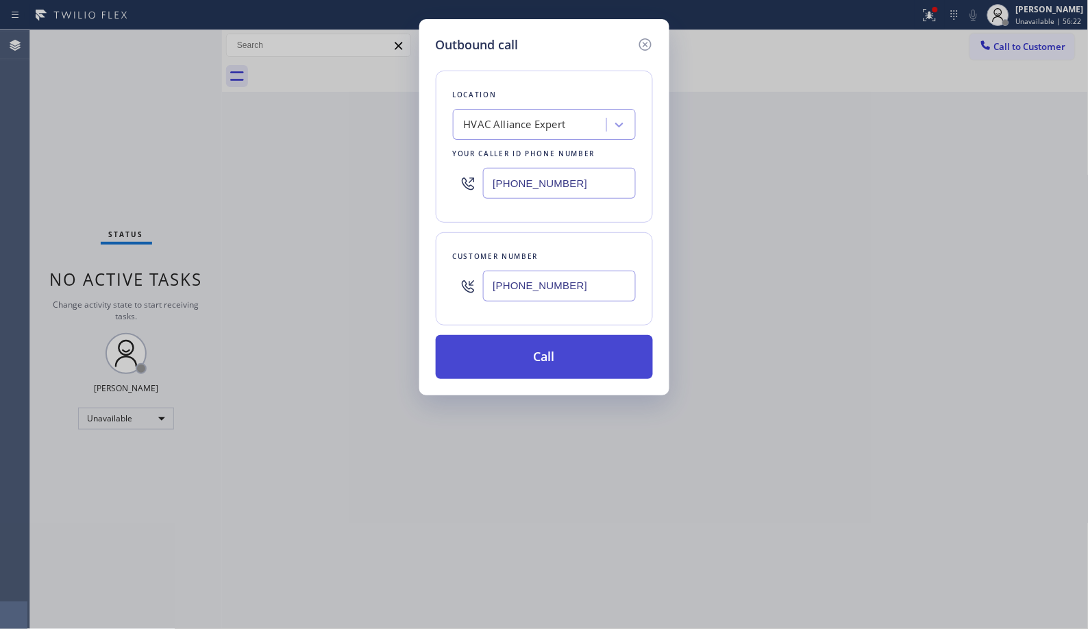
click at [564, 358] on button "Call" at bounding box center [544, 357] width 217 height 44
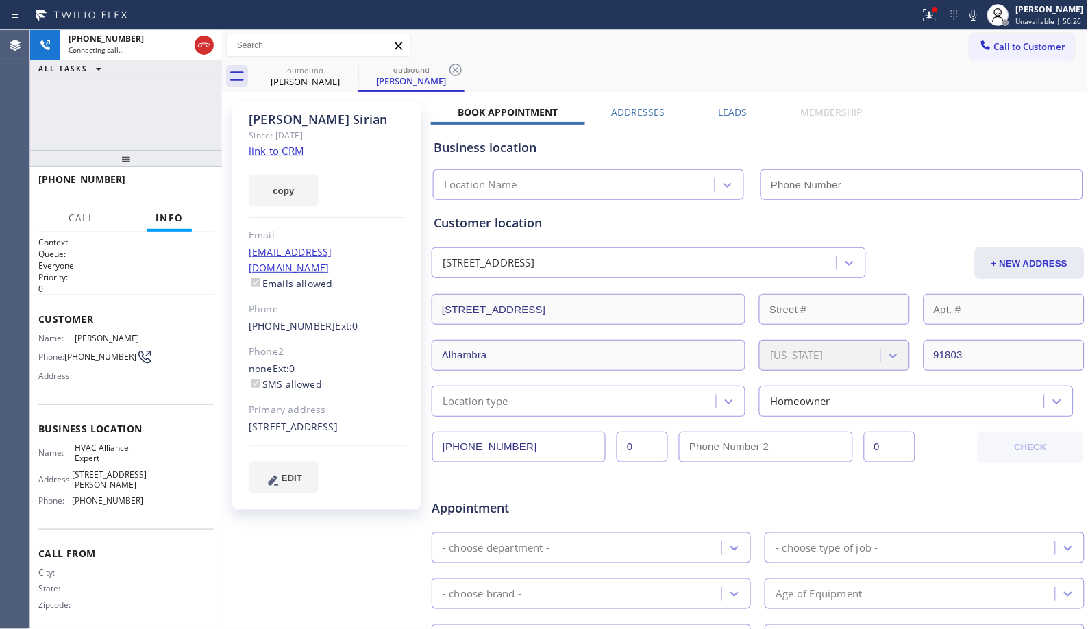
click at [467, 64] on div "outbound [PERSON_NAME] outbound [PERSON_NAME]" at bounding box center [670, 76] width 837 height 31
click at [454, 76] on icon at bounding box center [456, 70] width 16 height 16
drag, startPoint x: 117, startPoint y: 166, endPoint x: 138, endPoint y: 99, distance: 70.4
click at [138, 99] on div "[PHONE_NUMBER] Connecting call… ALL TASKS ALL TASKS ACTIVE TASKS TASKS IN WRAP …" at bounding box center [126, 329] width 192 height 599
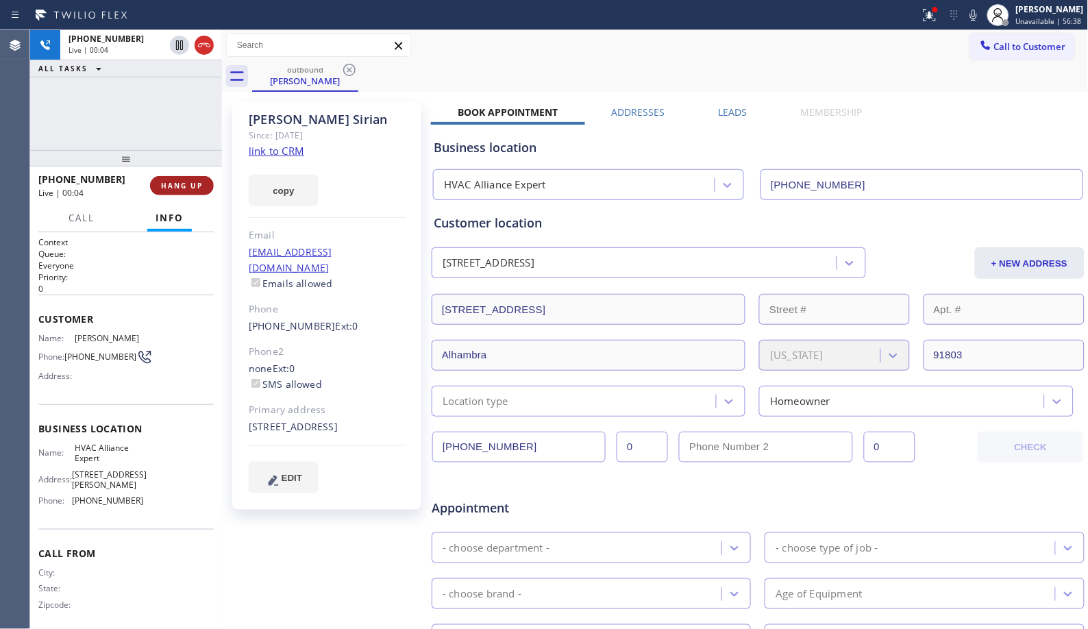
click at [176, 187] on span "HANG UP" at bounding box center [182, 186] width 42 height 10
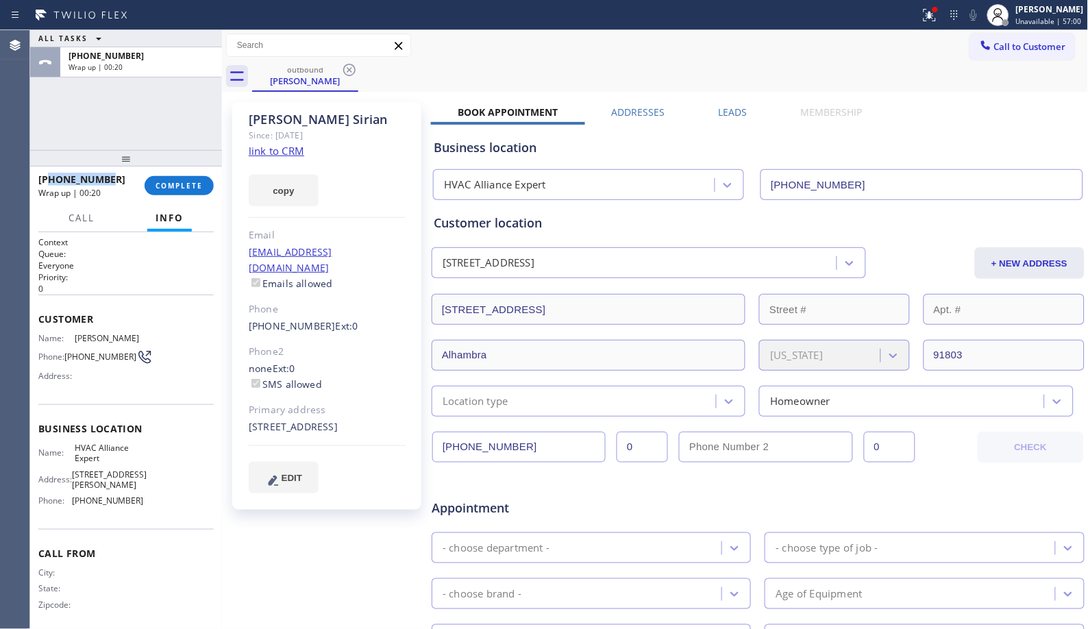
drag, startPoint x: 117, startPoint y: 182, endPoint x: 51, endPoint y: 182, distance: 65.8
click at [51, 182] on div "[PHONE_NUMBER]" at bounding box center [86, 179] width 97 height 13
copy span "6264633134"
click at [158, 183] on span "COMPLETE" at bounding box center [179, 186] width 47 height 10
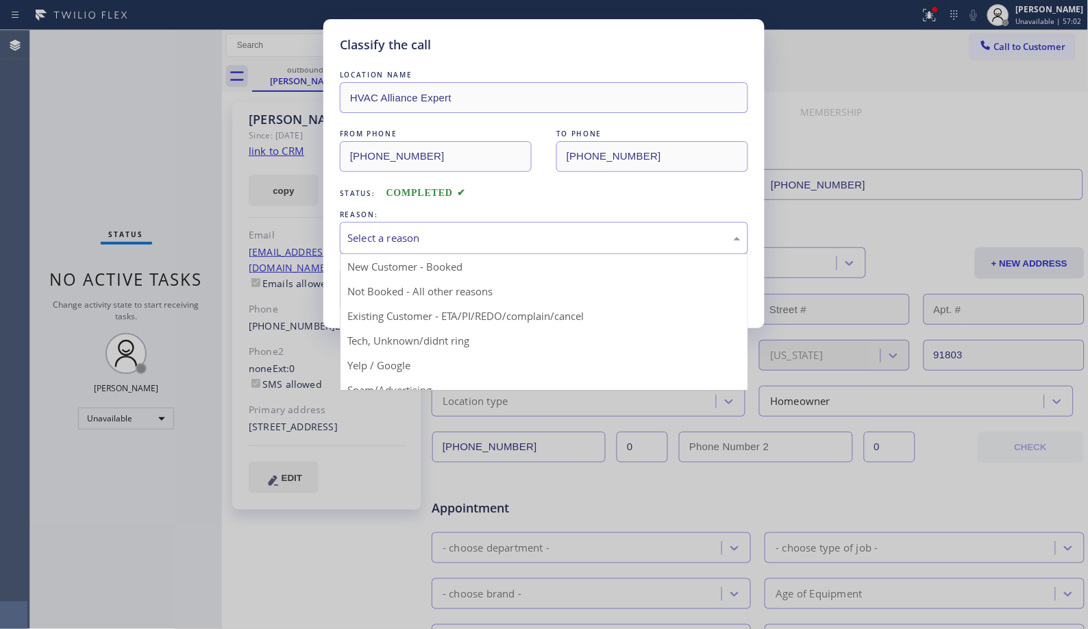
click at [552, 234] on div "Select a reason" at bounding box center [543, 238] width 393 height 16
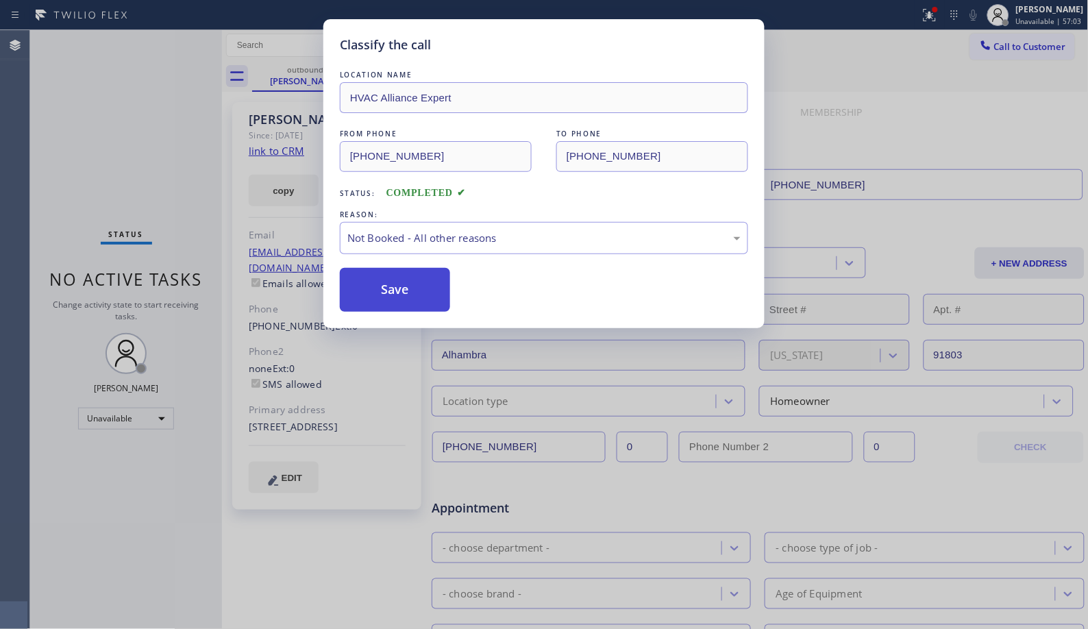
click at [425, 286] on button "Save" at bounding box center [395, 290] width 110 height 44
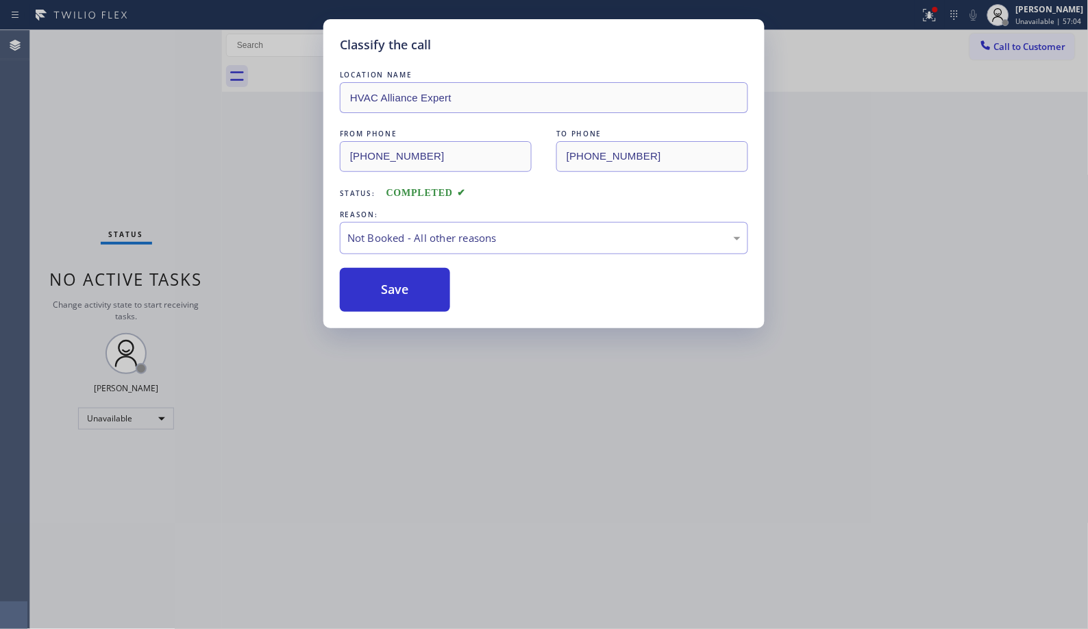
click at [1032, 42] on div "Classify the call LOCATION NAME HVAC Alliance Expert FROM PHONE [PHONE_NUMBER] …" at bounding box center [544, 314] width 1088 height 629
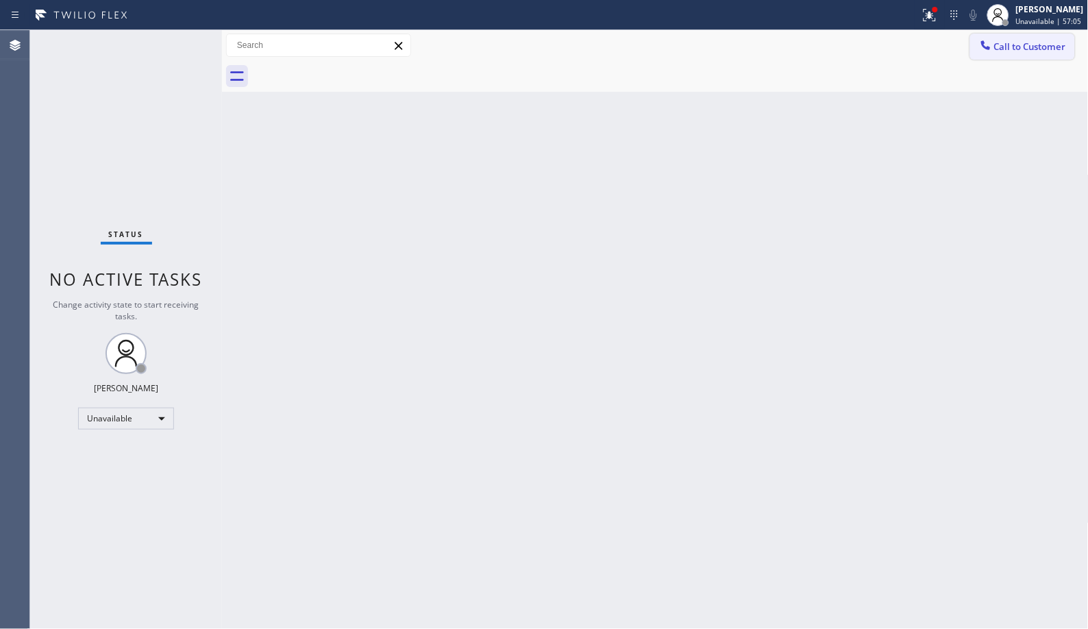
click at [1044, 52] on span "Call to Customer" at bounding box center [1030, 46] width 72 height 12
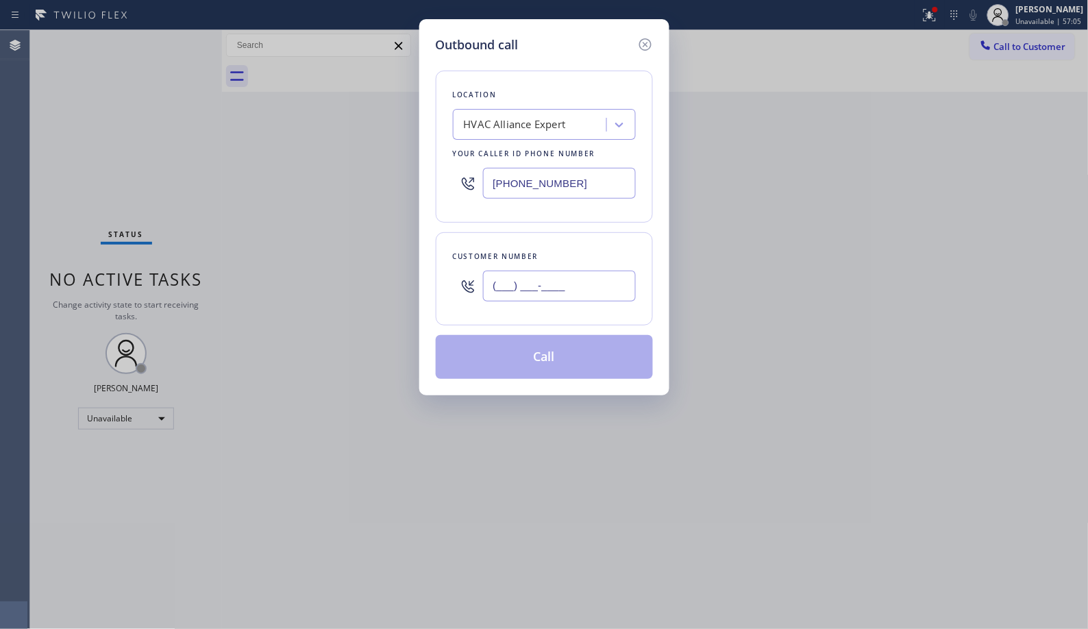
click at [580, 282] on input "(___) ___-____" at bounding box center [559, 286] width 153 height 31
drag, startPoint x: 510, startPoint y: 282, endPoint x: 428, endPoint y: 259, distance: 84.6
click at [441, 276] on div "Customer number (___) ___-____" at bounding box center [544, 278] width 217 height 93
paste input "626) 463-3134"
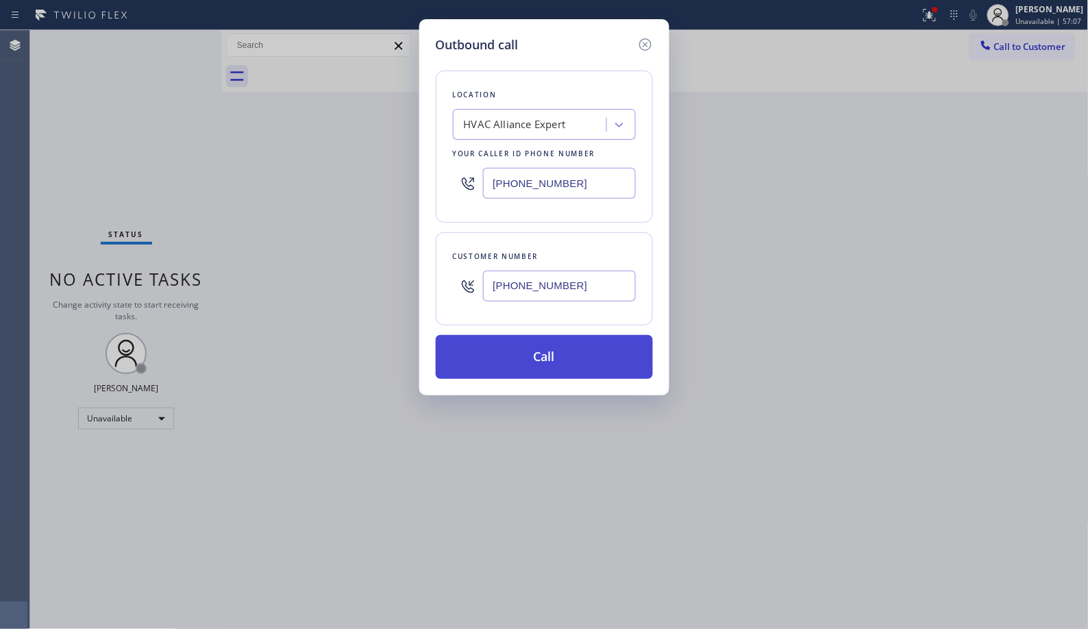
type input "[PHONE_NUMBER]"
click at [576, 375] on button "Call" at bounding box center [544, 357] width 217 height 44
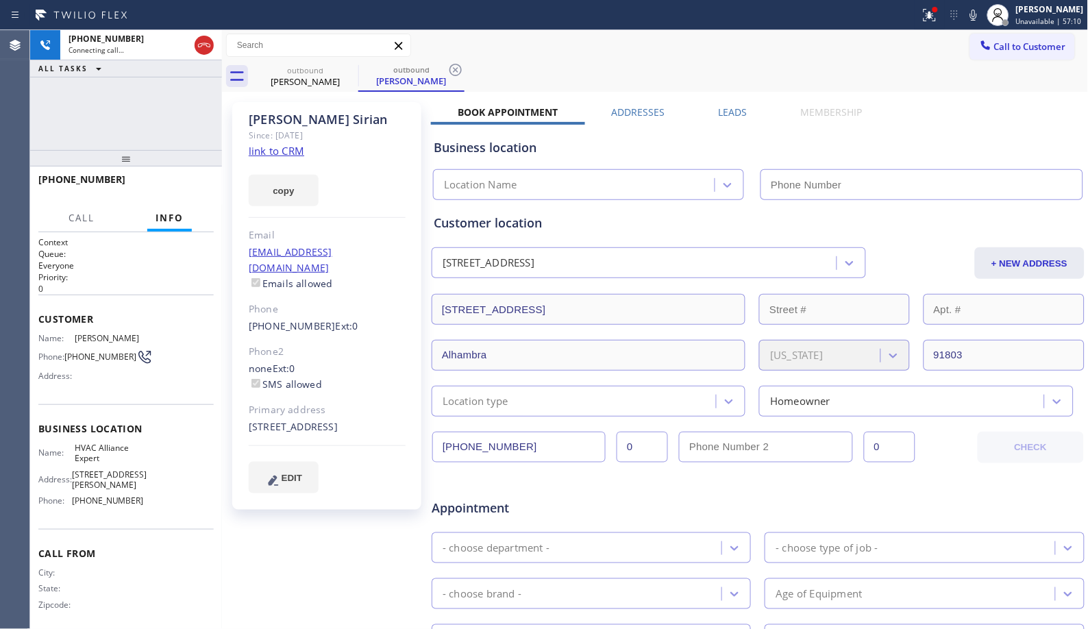
drag, startPoint x: 454, startPoint y: 76, endPoint x: 513, endPoint y: 3, distance: 93.5
click at [454, 76] on icon at bounding box center [456, 70] width 16 height 16
type input "[PHONE_NUMBER]"
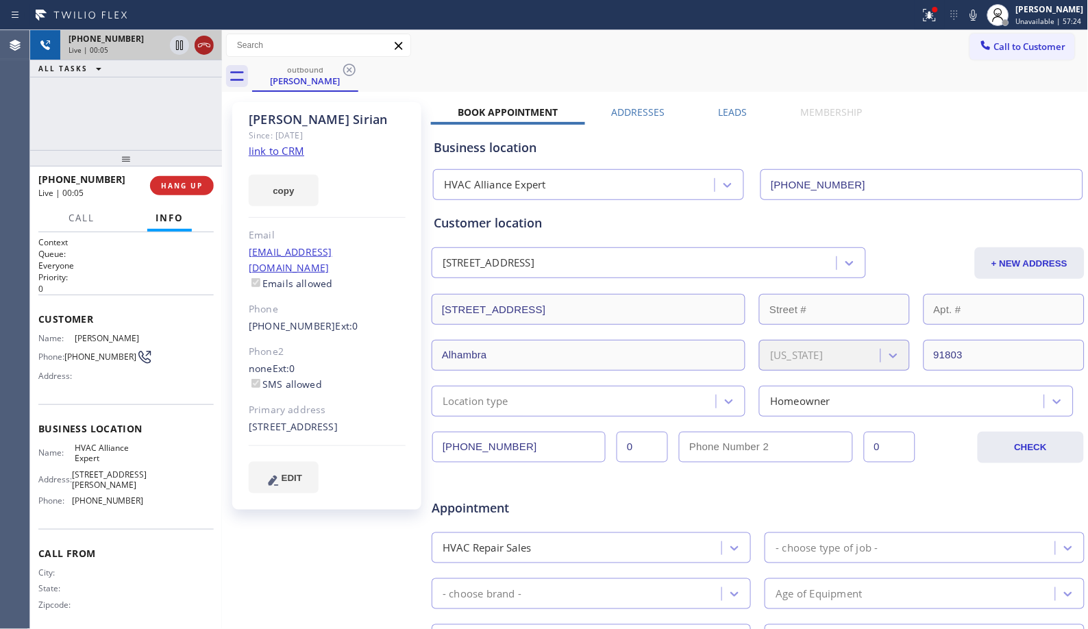
click at [199, 33] on div at bounding box center [191, 45] width 49 height 30
click at [204, 45] on icon at bounding box center [204, 45] width 16 height 16
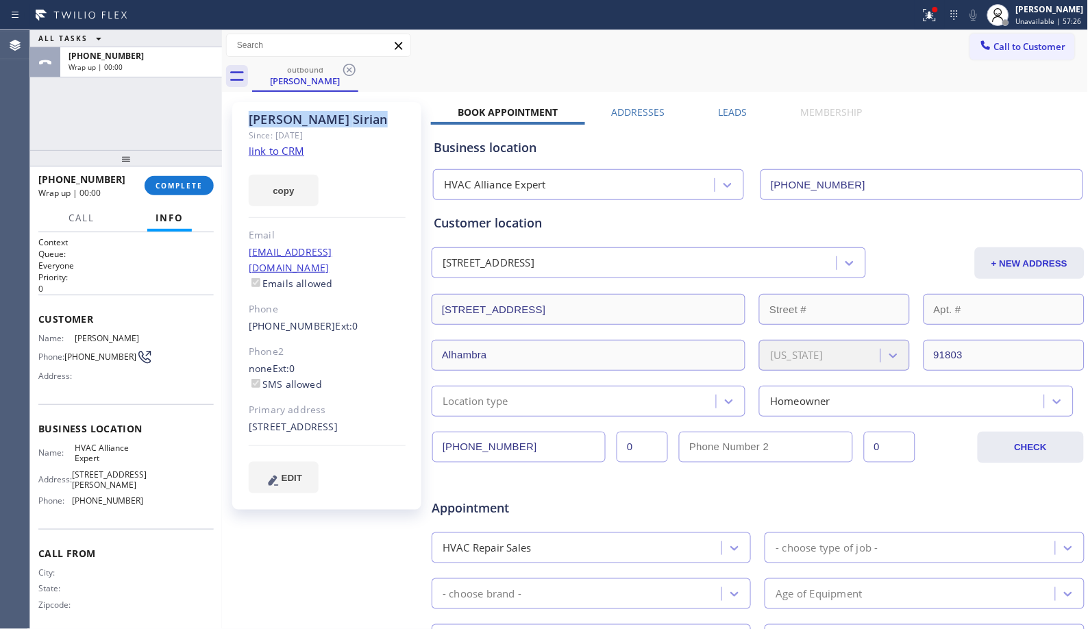
copy div "[PERSON_NAME]"
drag, startPoint x: 347, startPoint y: 112, endPoint x: 249, endPoint y: 117, distance: 98.1
click at [249, 117] on div "[PERSON_NAME]" at bounding box center [327, 120] width 157 height 16
drag, startPoint x: 121, startPoint y: 175, endPoint x: 37, endPoint y: 175, distance: 83.6
click at [37, 175] on div "[PHONE_NUMBER] Wrap up | 00:18 COMPLETE" at bounding box center [126, 186] width 192 height 38
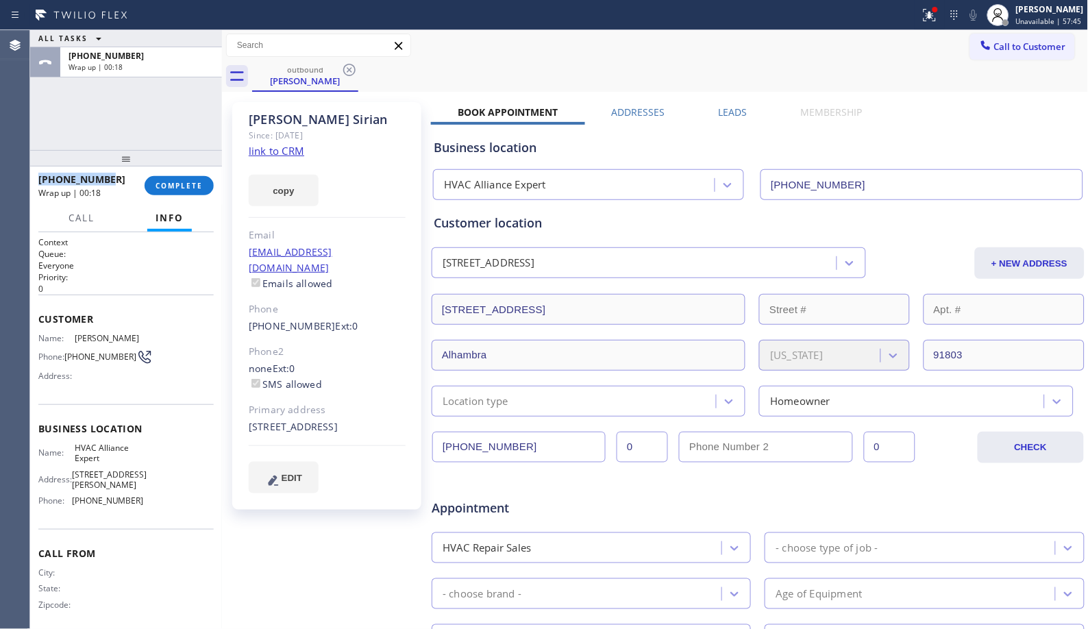
copy span "[PHONE_NUMBER]"
click at [182, 196] on div "[PHONE_NUMBER] Wrap up | 01:30 COMPLETE" at bounding box center [125, 186] width 175 height 36
click at [186, 183] on span "COMPLETE" at bounding box center [179, 186] width 47 height 10
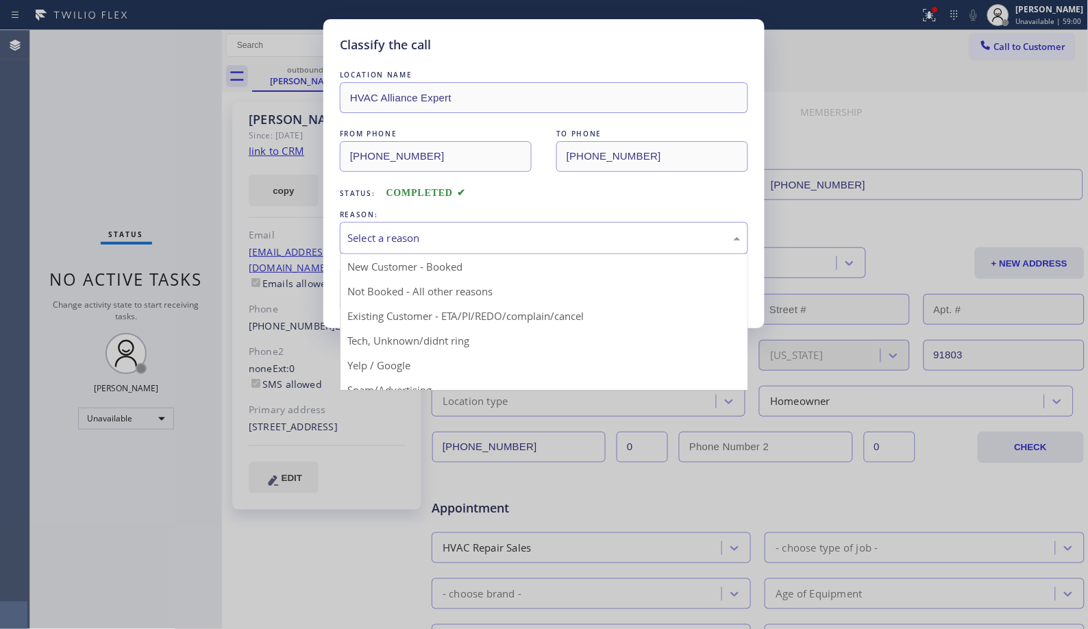
click at [470, 245] on div "Select a reason" at bounding box center [543, 238] width 393 height 16
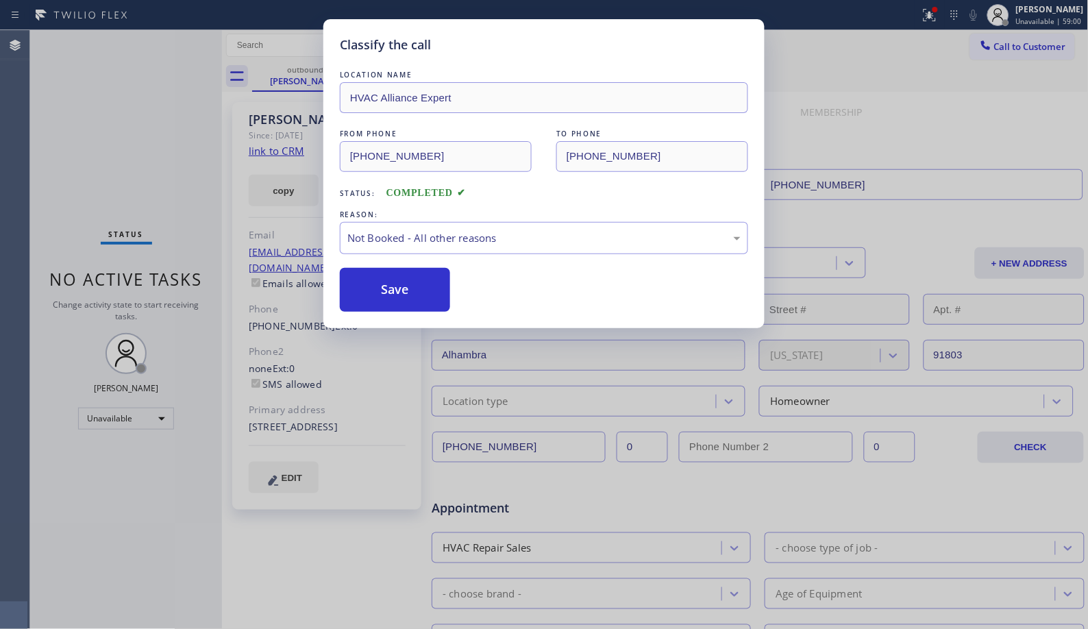
click at [392, 293] on button "Save" at bounding box center [395, 290] width 110 height 44
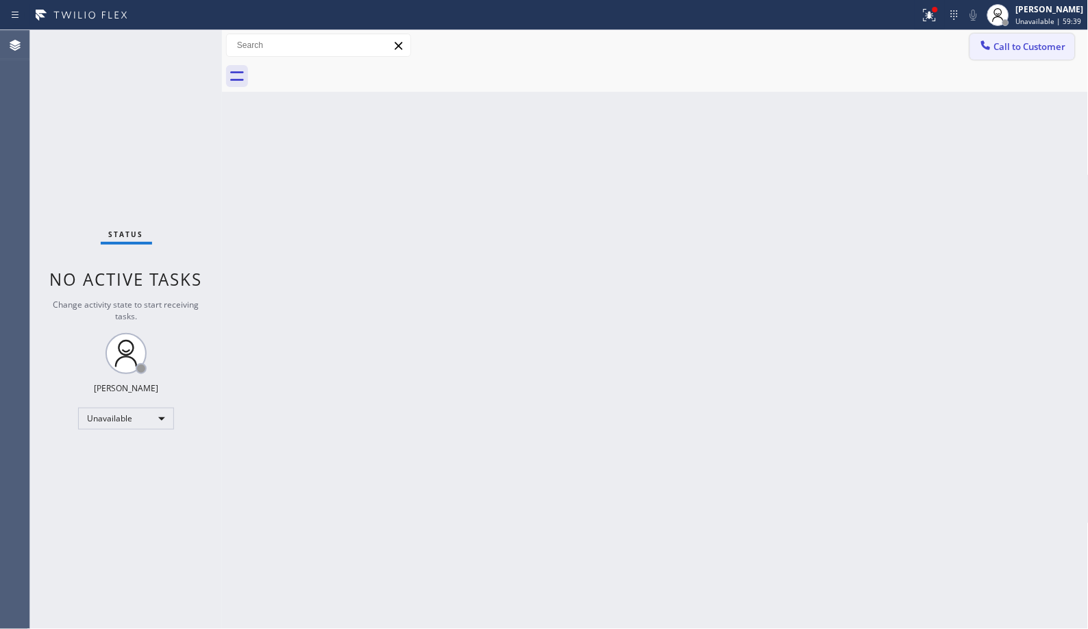
click at [1045, 47] on span "Call to Customer" at bounding box center [1030, 46] width 72 height 12
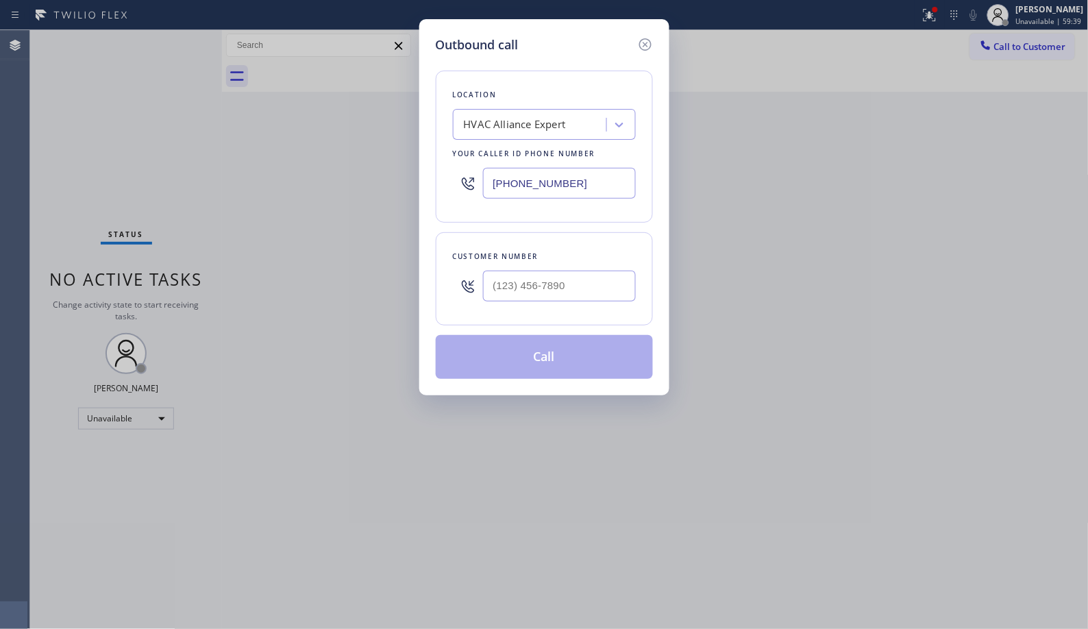
drag, startPoint x: 547, startPoint y: 163, endPoint x: 396, endPoint y: 125, distance: 155.4
click at [398, 127] on div "Outbound call Location HVAC Alliance Expert Your caller id phone number [PHONE_…" at bounding box center [544, 314] width 1088 height 629
paste input "949) 647-5193"
type input "[PHONE_NUMBER]"
drag, startPoint x: 588, startPoint y: 284, endPoint x: 467, endPoint y: 262, distance: 122.6
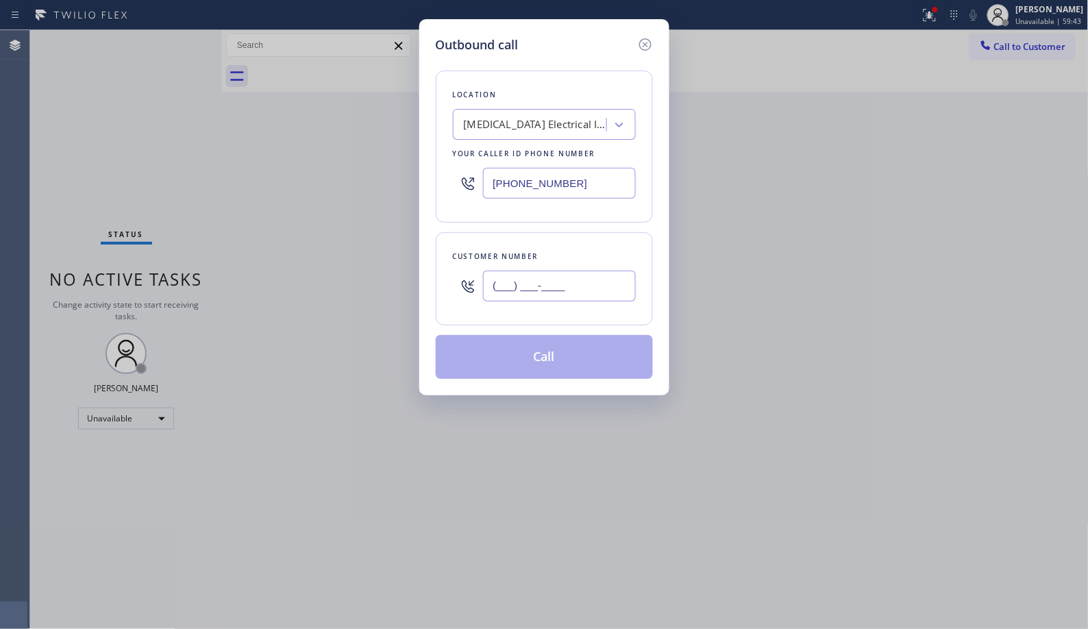
click at [467, 262] on div "Customer number (___) ___-____" at bounding box center [544, 278] width 217 height 93
paste input "310) 866-3379"
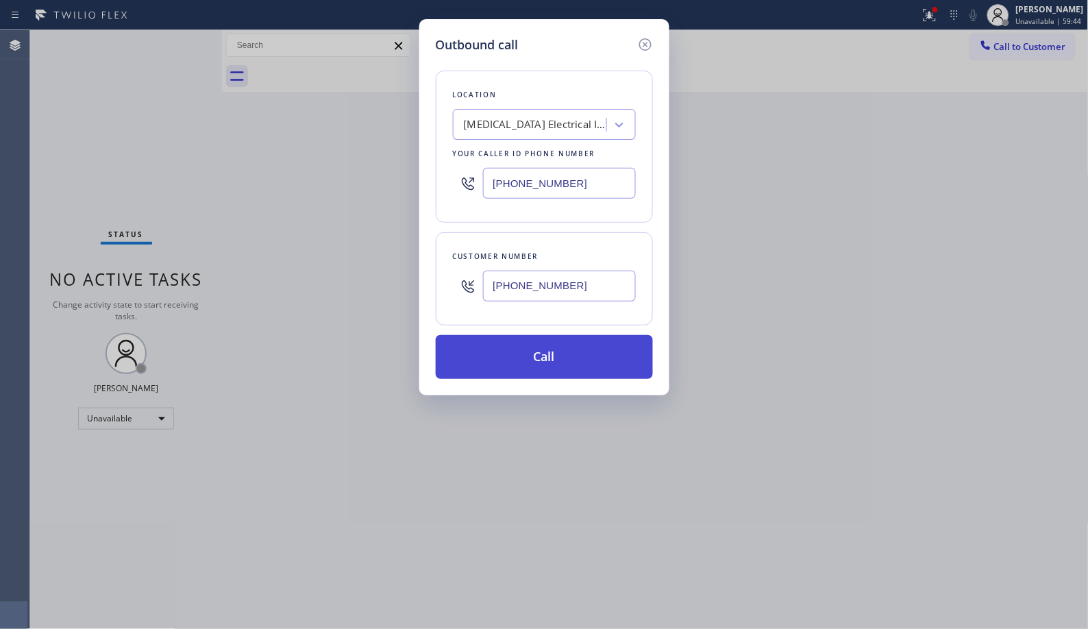
type input "[PHONE_NUMBER]"
click at [591, 361] on button "Call" at bounding box center [544, 357] width 217 height 44
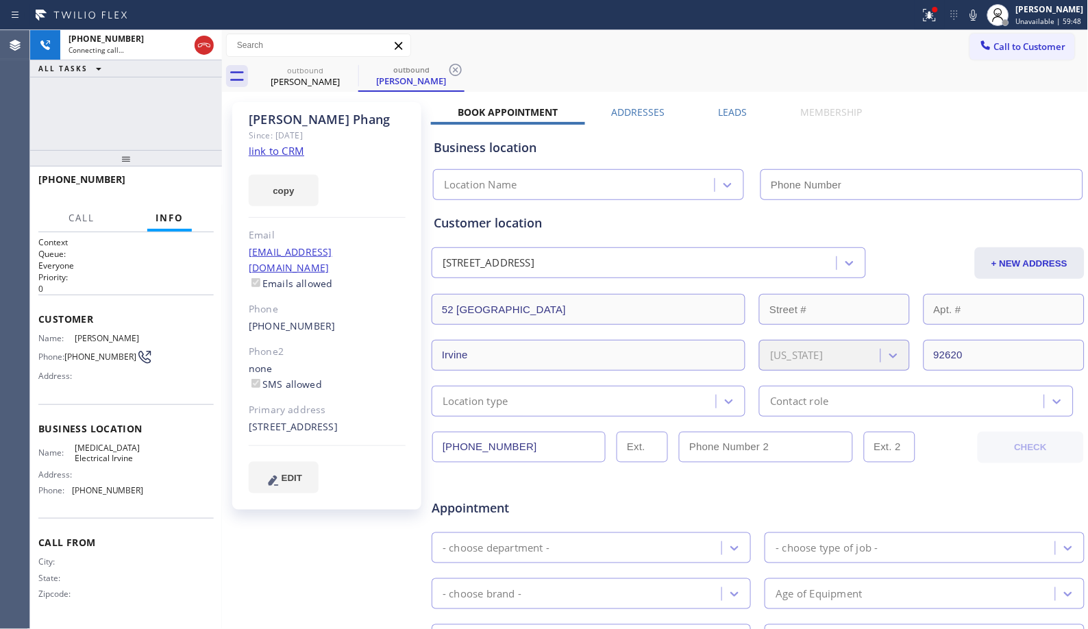
type input "[PHONE_NUMBER]"
click at [459, 72] on icon at bounding box center [456, 70] width 16 height 16
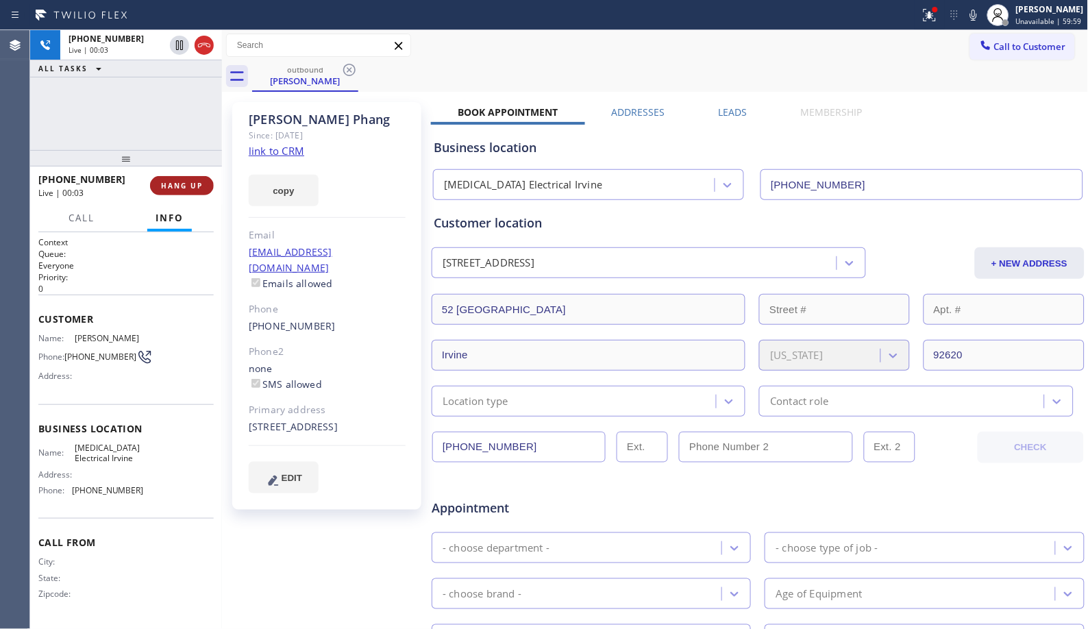
click at [180, 182] on span "HANG UP" at bounding box center [182, 186] width 42 height 10
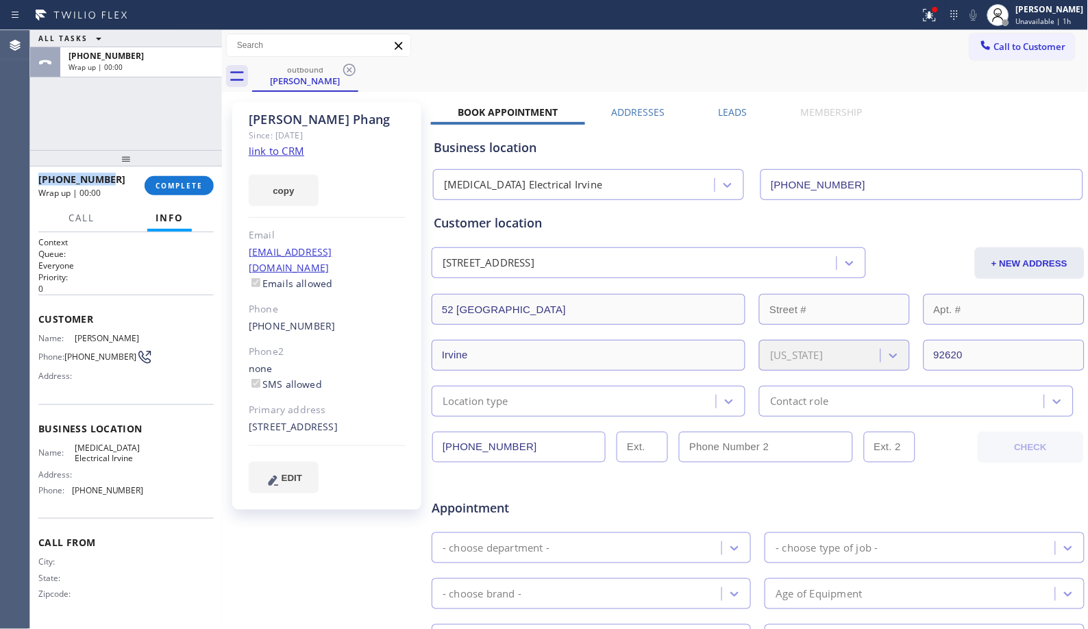
drag, startPoint x: 114, startPoint y: 176, endPoint x: 38, endPoint y: 178, distance: 76.1
click at [38, 178] on div "[PHONE_NUMBER]" at bounding box center [86, 179] width 97 height 13
copy span "[PHONE_NUMBER]"
click at [110, 180] on div "[PHONE_NUMBER]" at bounding box center [86, 179] width 97 height 13
drag, startPoint x: 113, startPoint y: 180, endPoint x: 49, endPoint y: 179, distance: 64.4
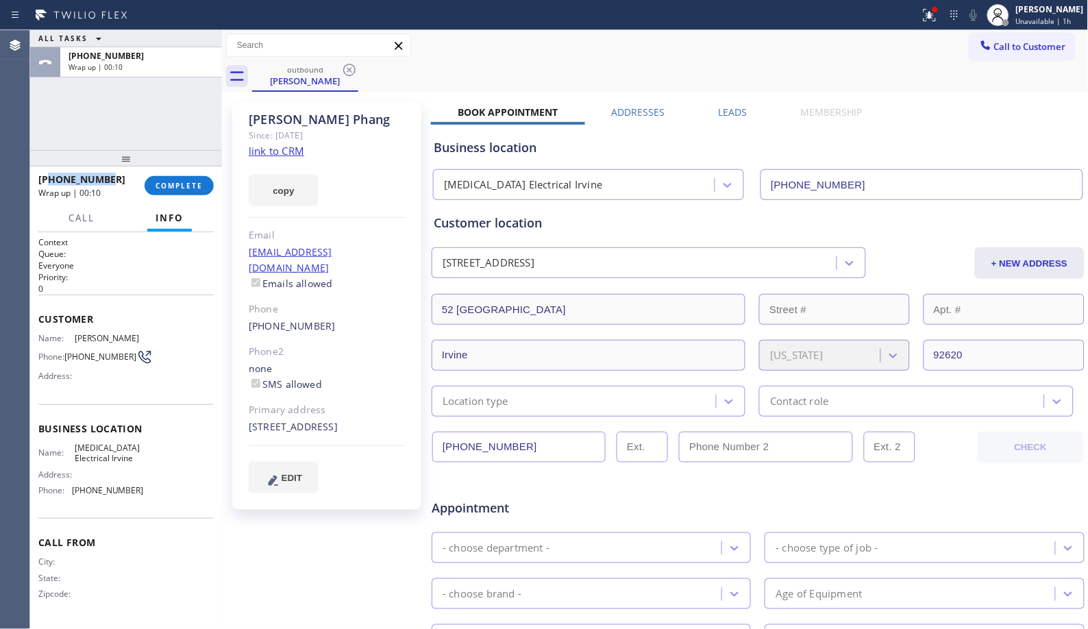
click at [49, 179] on div "[PHONE_NUMBER]" at bounding box center [86, 179] width 97 height 13
click at [156, 186] on span "COMPLETE" at bounding box center [179, 186] width 47 height 10
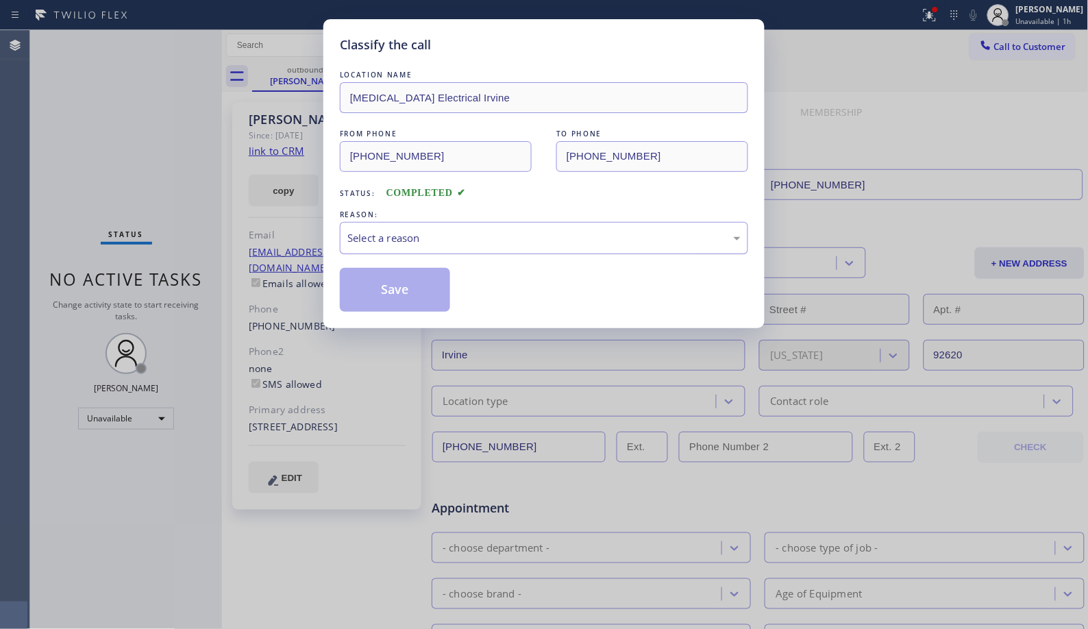
click at [524, 238] on div "Select a reason" at bounding box center [543, 238] width 393 height 16
click at [408, 306] on button "Save" at bounding box center [395, 290] width 110 height 44
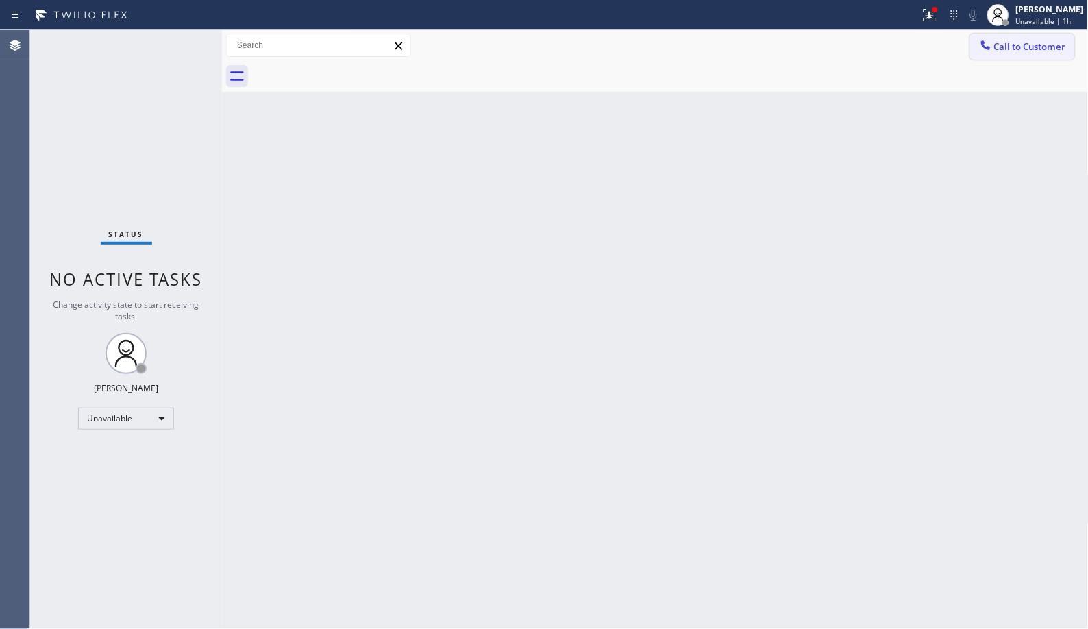
click at [1012, 42] on span "Call to Customer" at bounding box center [1030, 46] width 72 height 12
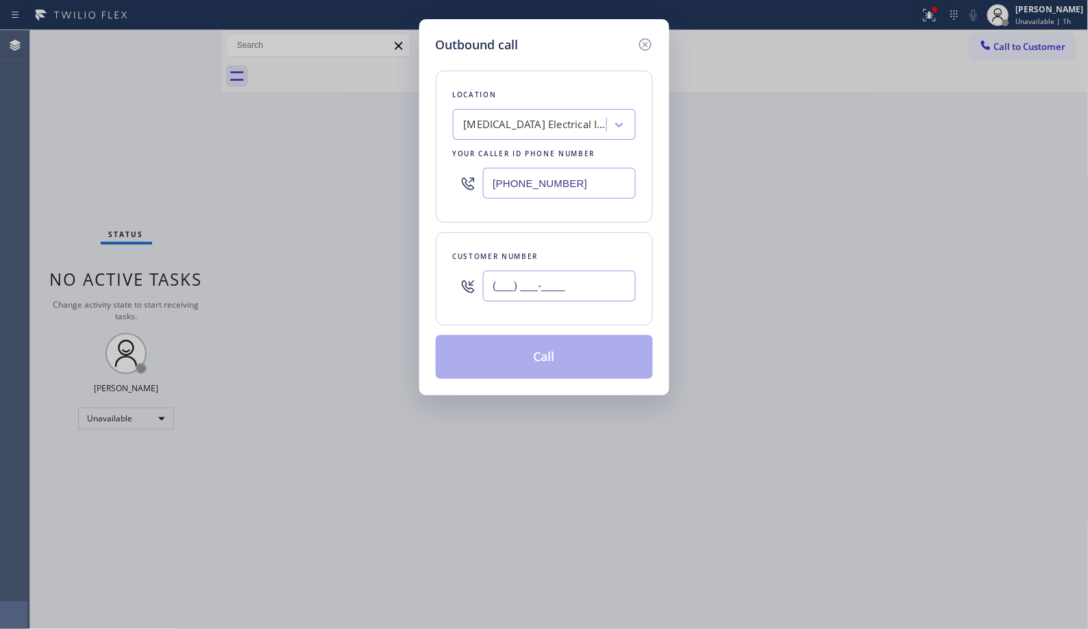
drag, startPoint x: 612, startPoint y: 273, endPoint x: 437, endPoint y: 266, distance: 174.9
click at [448, 299] on div "Customer number (___) ___-____" at bounding box center [544, 278] width 217 height 93
paste input "310) 866-3379"
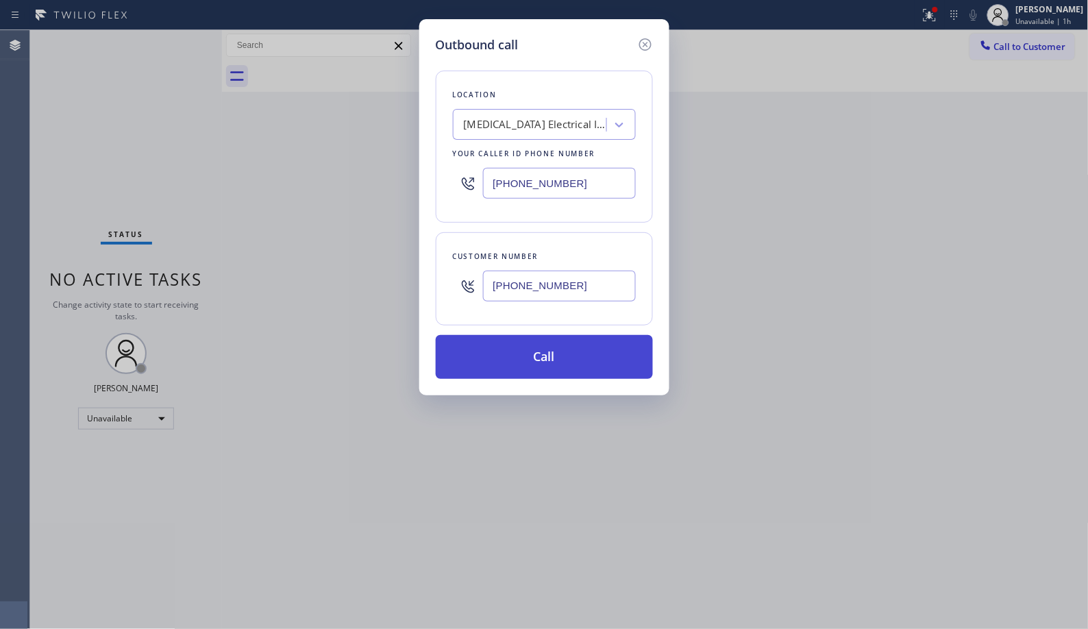
type input "[PHONE_NUMBER]"
click at [586, 352] on button "Call" at bounding box center [544, 357] width 217 height 44
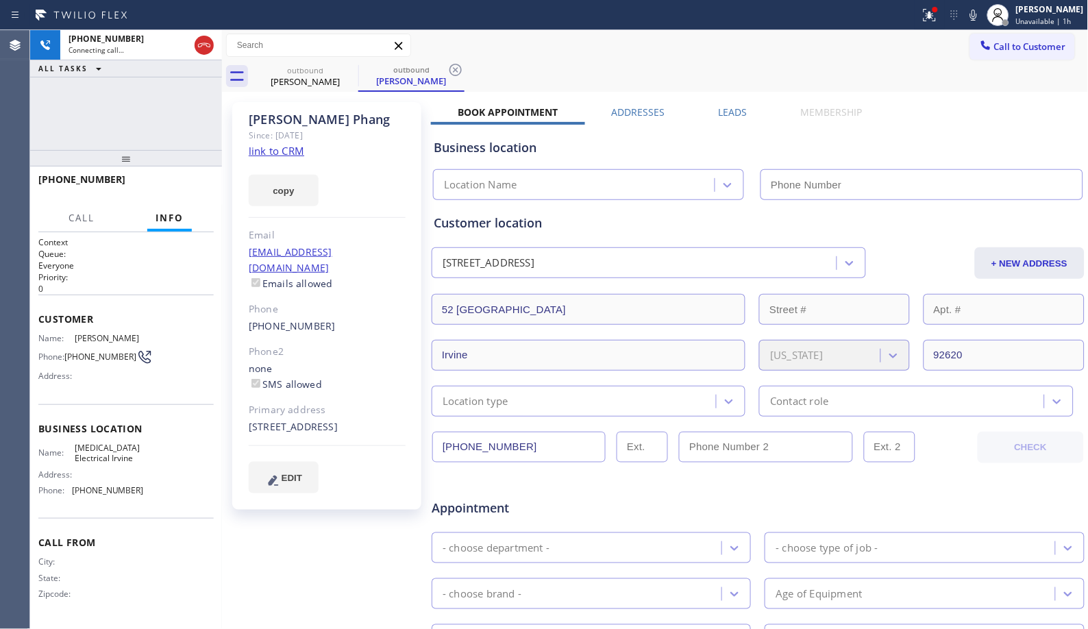
type input "[PHONE_NUMBER]"
click at [459, 64] on icon at bounding box center [456, 70] width 16 height 16
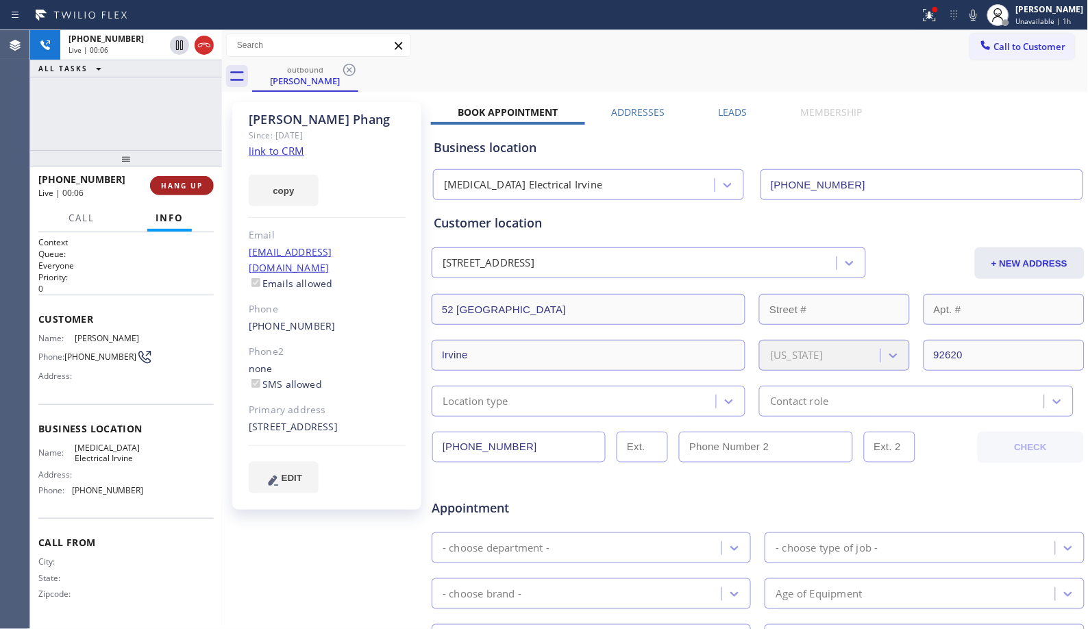
click at [193, 182] on span "HANG UP" at bounding box center [182, 186] width 42 height 10
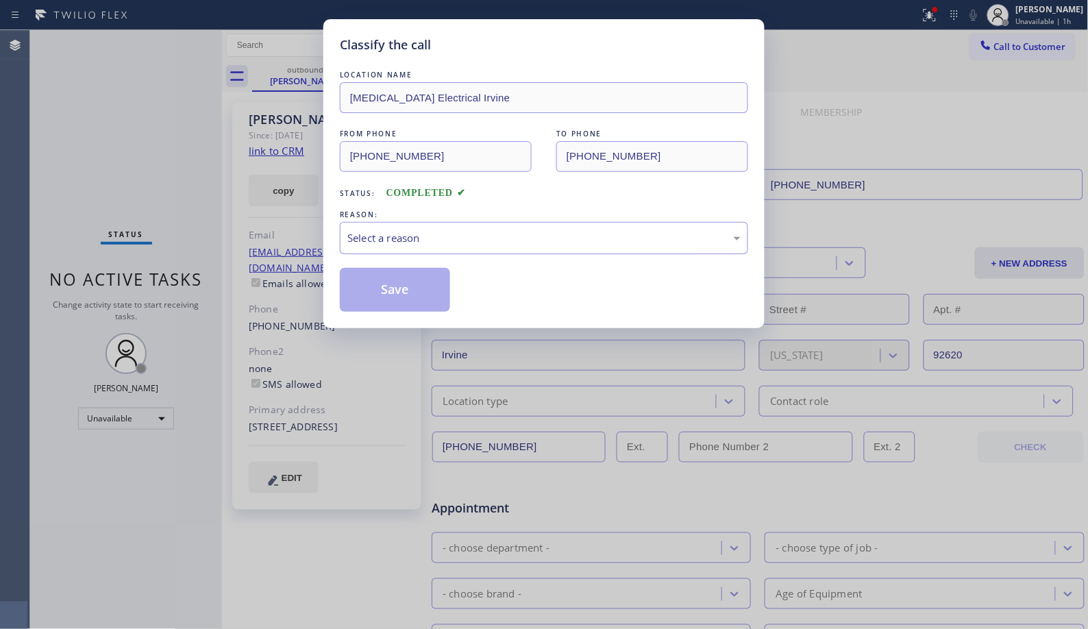
click at [454, 245] on div "Select a reason" at bounding box center [543, 238] width 393 height 16
click at [418, 289] on button "Save" at bounding box center [395, 290] width 110 height 44
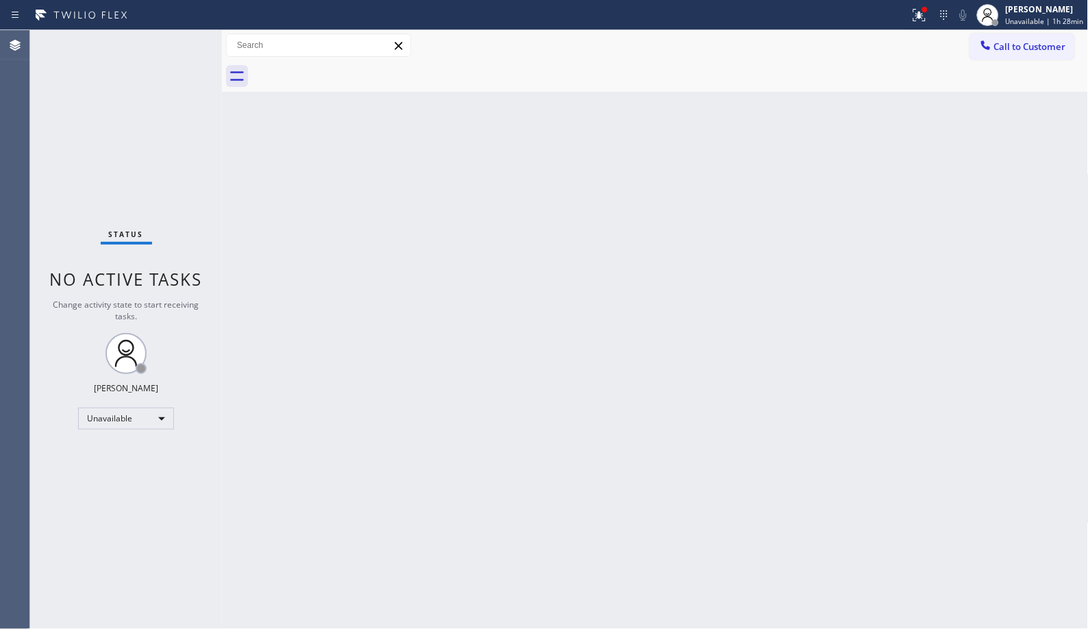
click at [541, 168] on div "Back to Dashboard Change Sender ID Customers Technicians Select a contact Outbo…" at bounding box center [655, 329] width 867 height 599
click at [1057, 12] on div "[PERSON_NAME]" at bounding box center [1045, 9] width 78 height 12
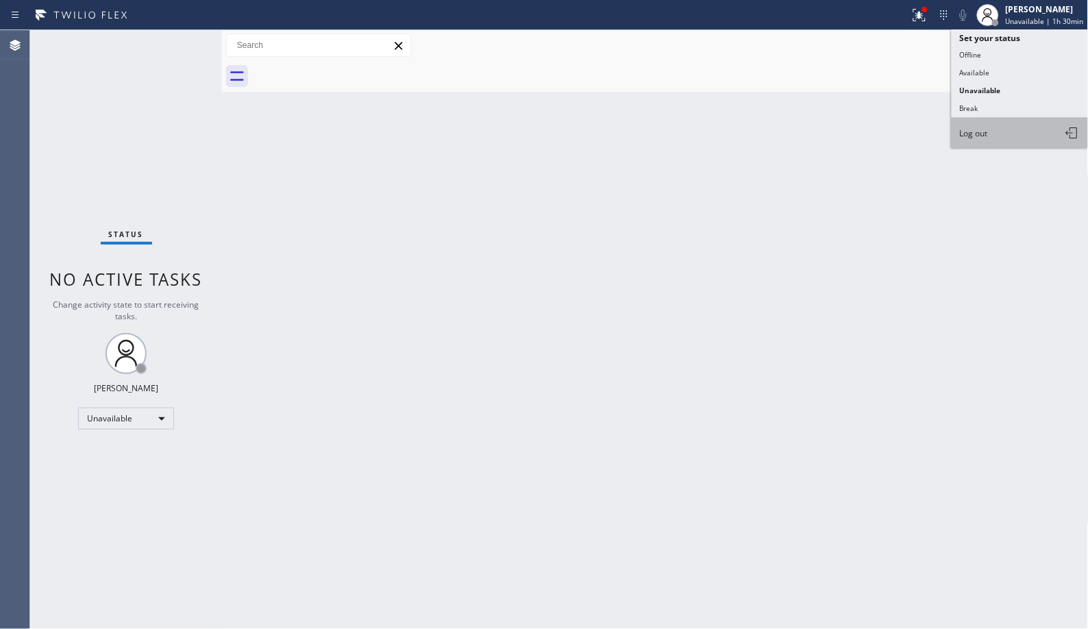
click at [977, 130] on span "Log out" at bounding box center [974, 133] width 28 height 12
